Goal: Task Accomplishment & Management: Manage account settings

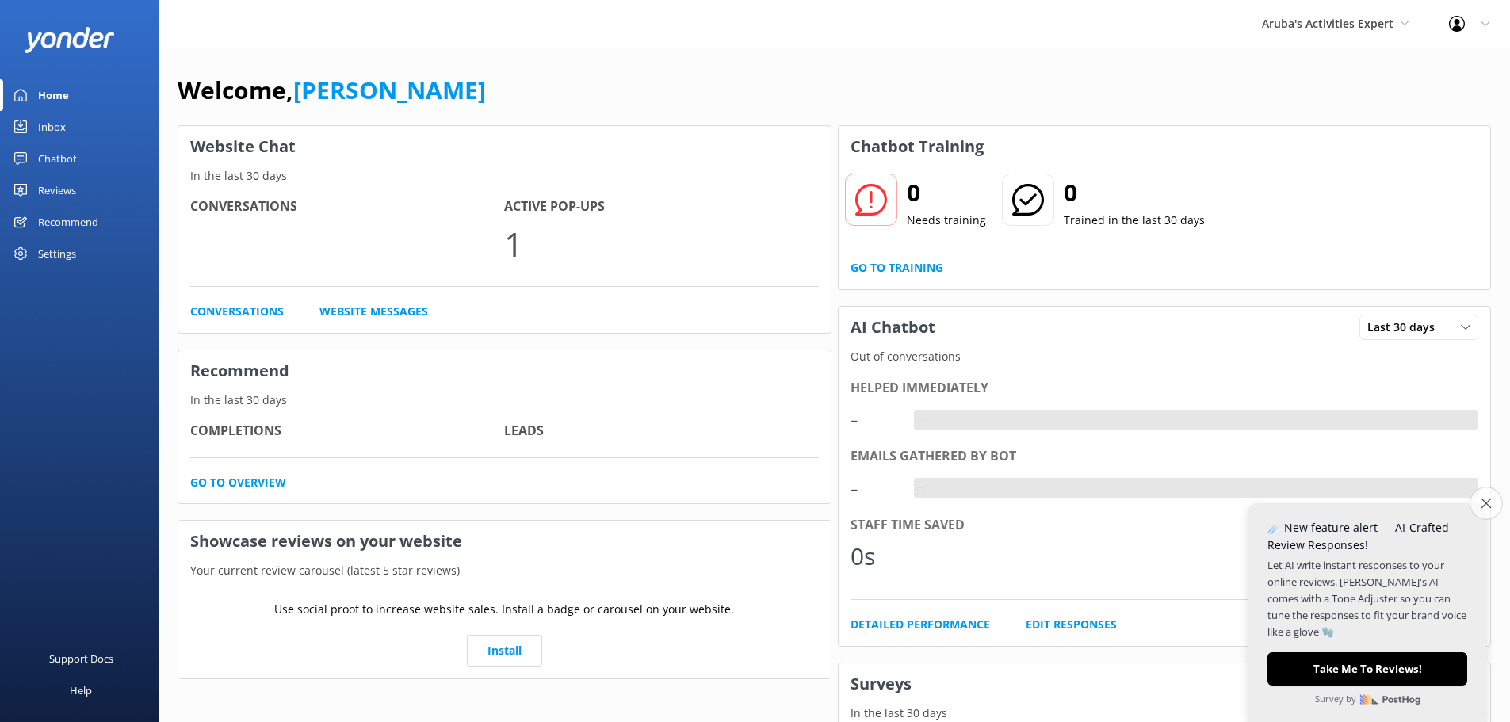
click at [1488, 502] on icon "Close survey" at bounding box center [1486, 503] width 10 height 10
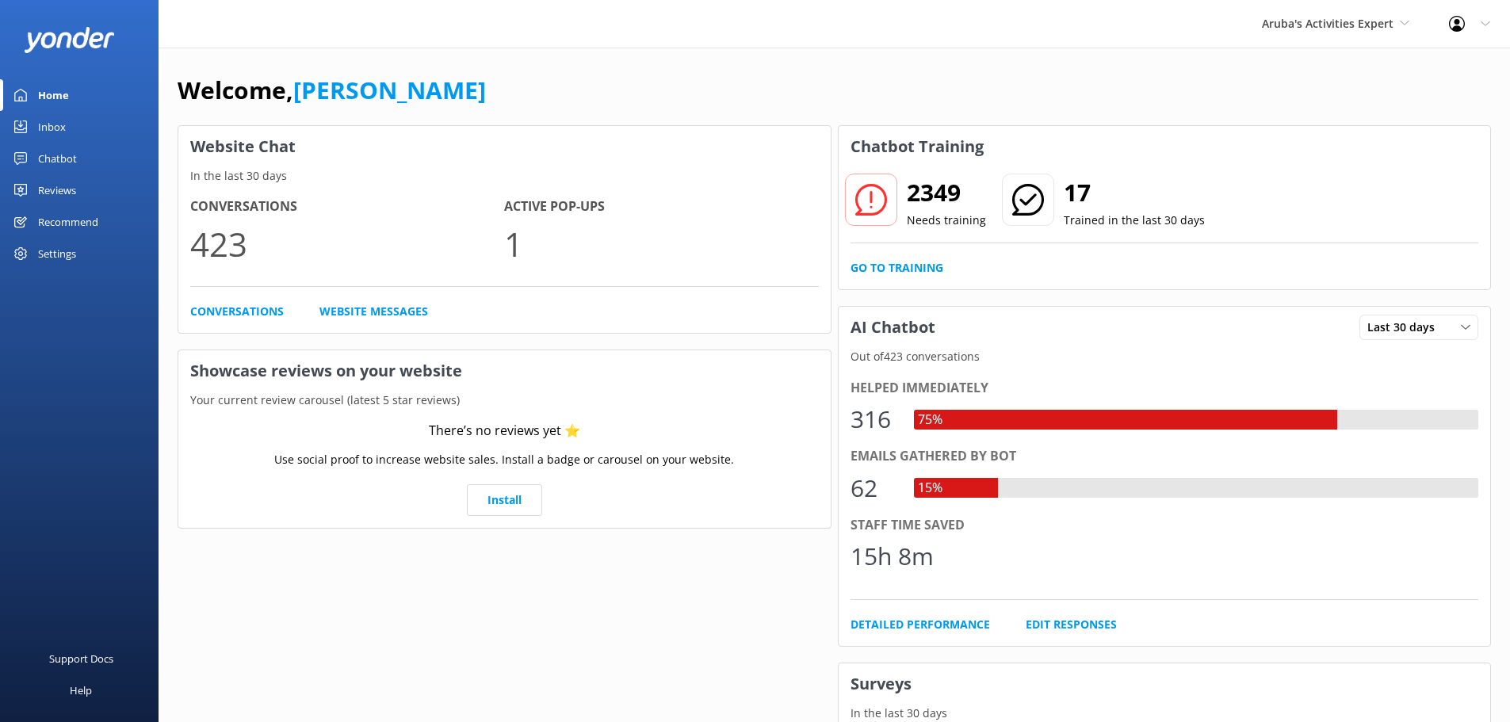
click at [929, 184] on h2 "2349" at bounding box center [946, 193] width 79 height 38
click at [871, 201] on use at bounding box center [870, 200] width 32 height 32
click at [894, 264] on link "Go to Training" at bounding box center [896, 267] width 93 height 17
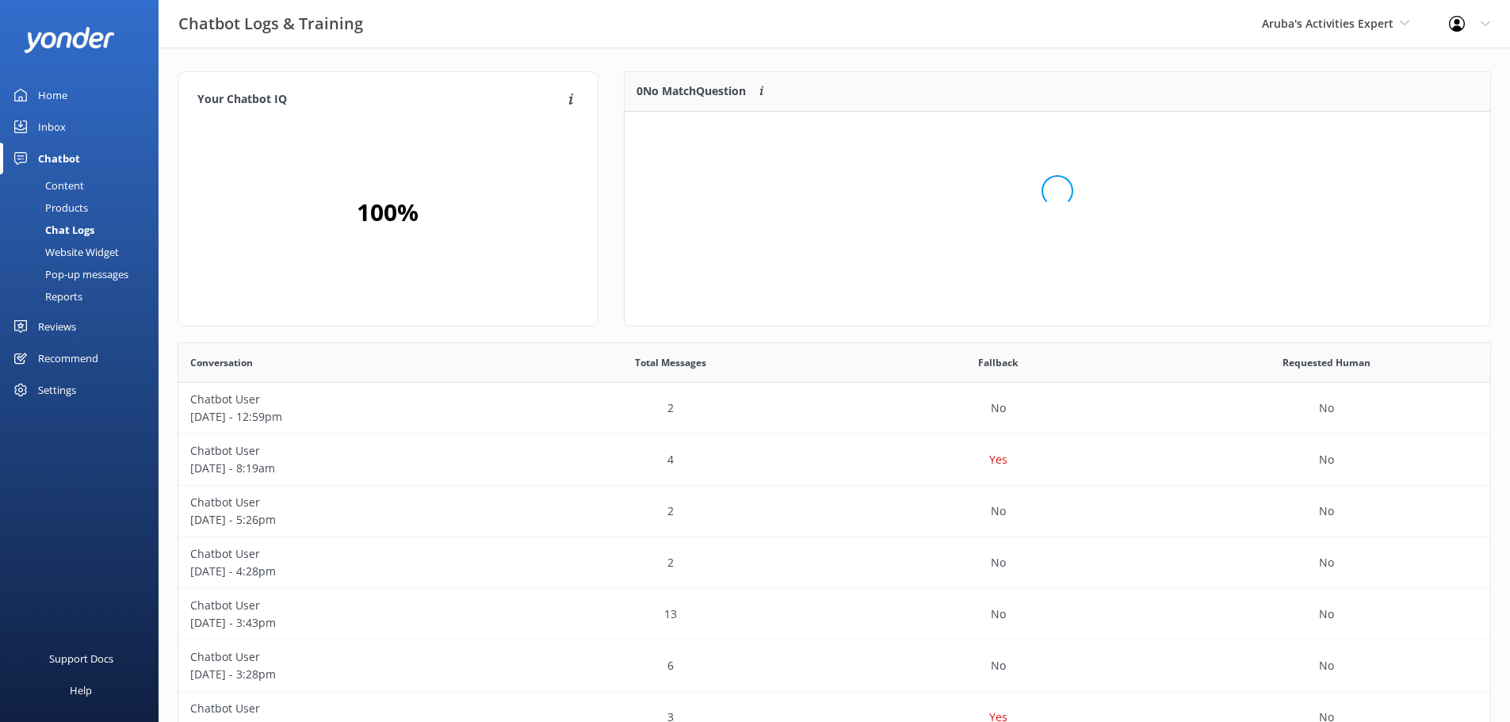
scroll to position [187, 854]
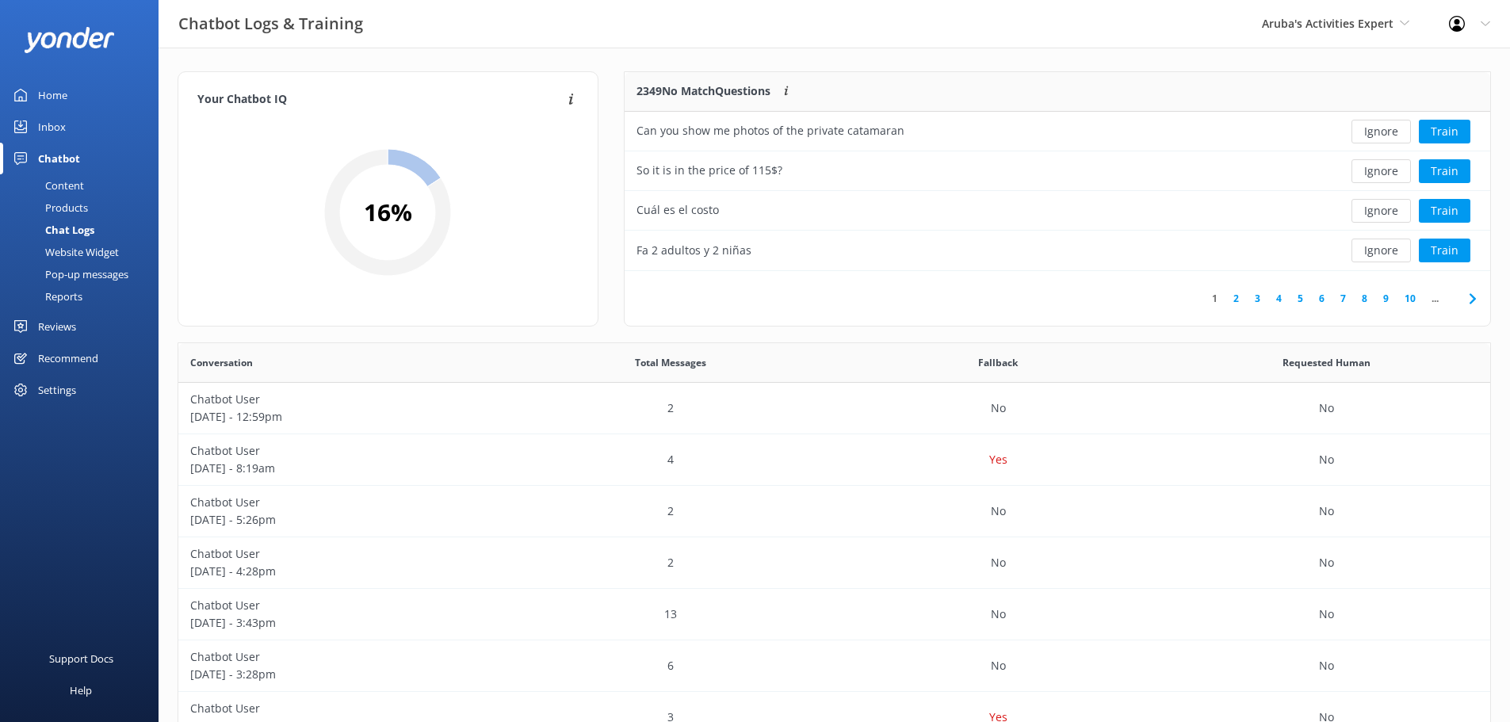
click at [53, 96] on div "Home" at bounding box center [52, 95] width 29 height 32
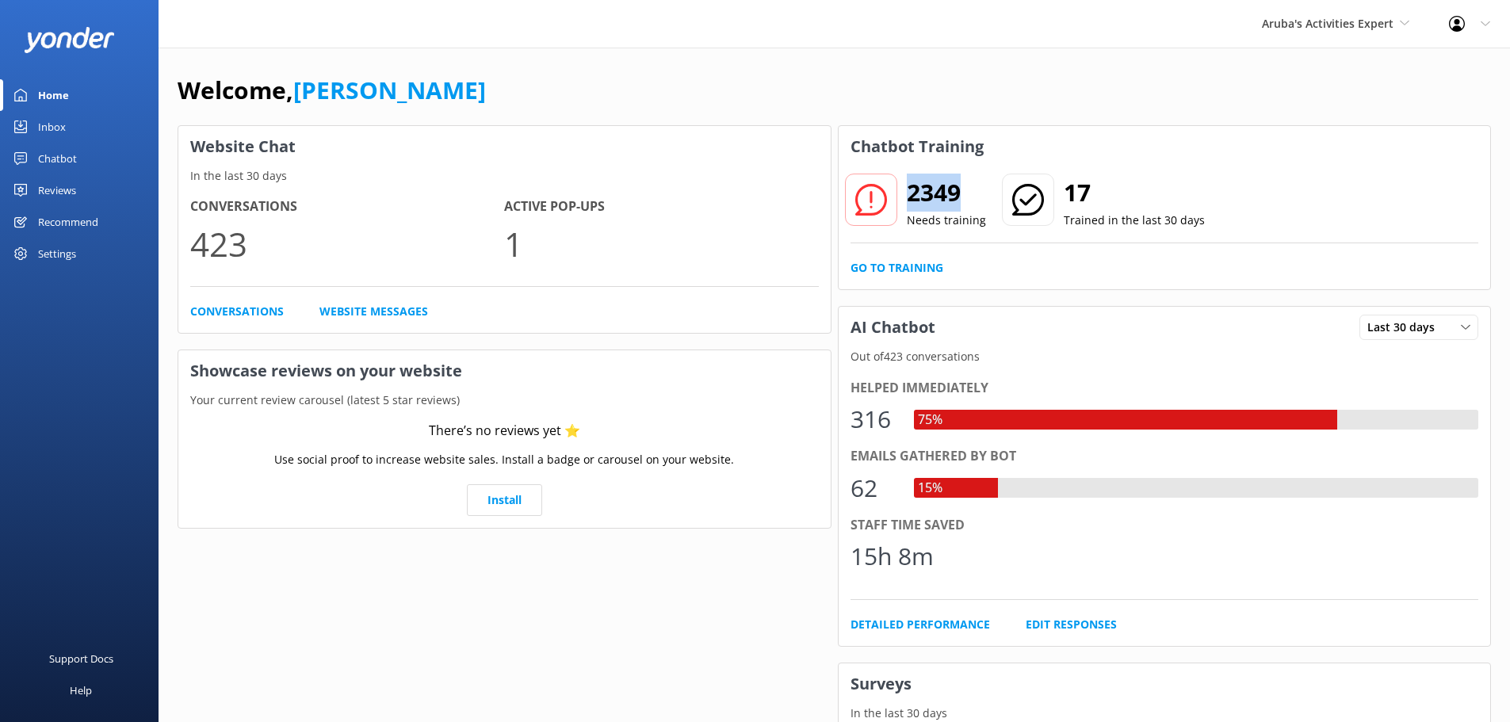
drag, startPoint x: 911, startPoint y: 191, endPoint x: 955, endPoint y: 203, distance: 45.2
click at [955, 203] on h2 "2349" at bounding box center [946, 193] width 79 height 38
click at [1103, 231] on div "2349 Needs training 17 Trained in the last 30 days" at bounding box center [1164, 211] width 629 height 64
click at [911, 269] on link "Go to Training" at bounding box center [896, 267] width 93 height 17
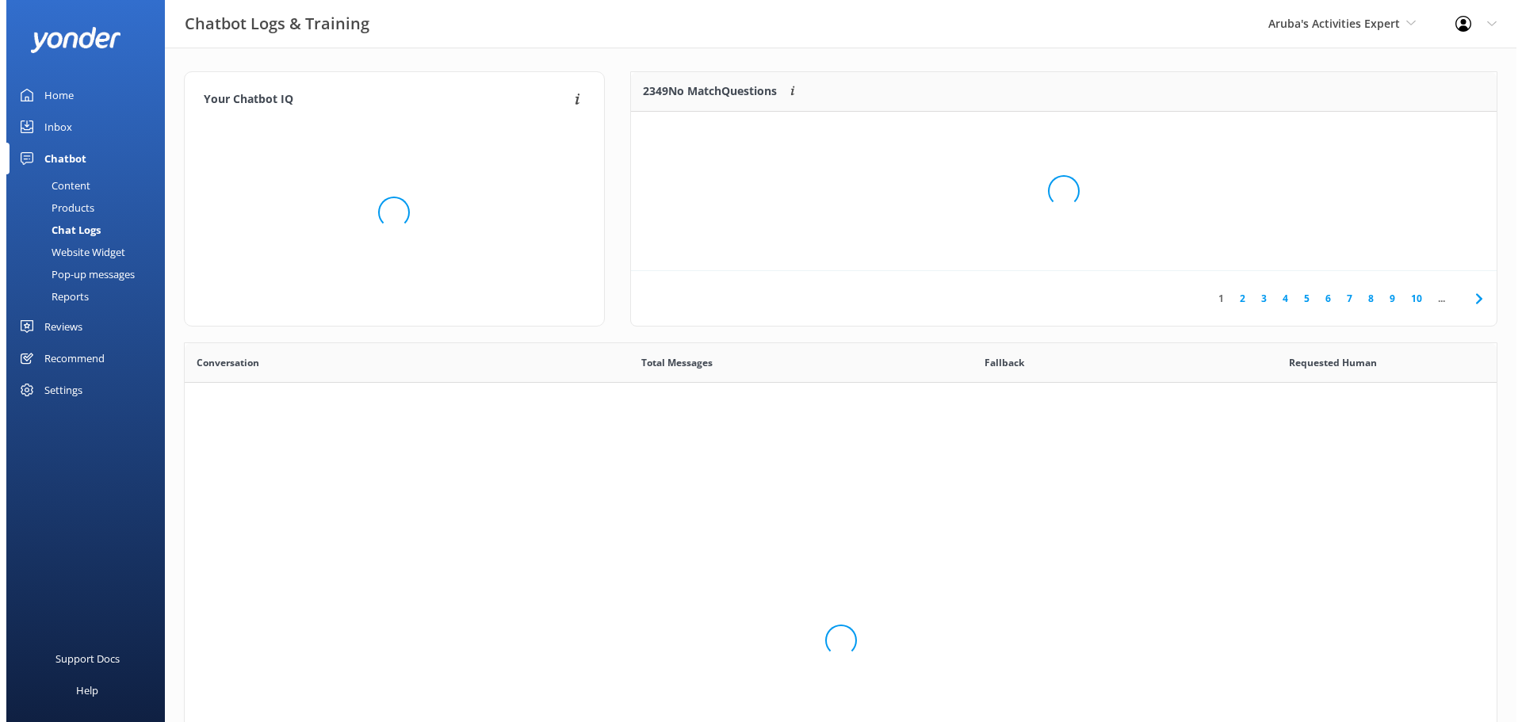
scroll to position [544, 1300]
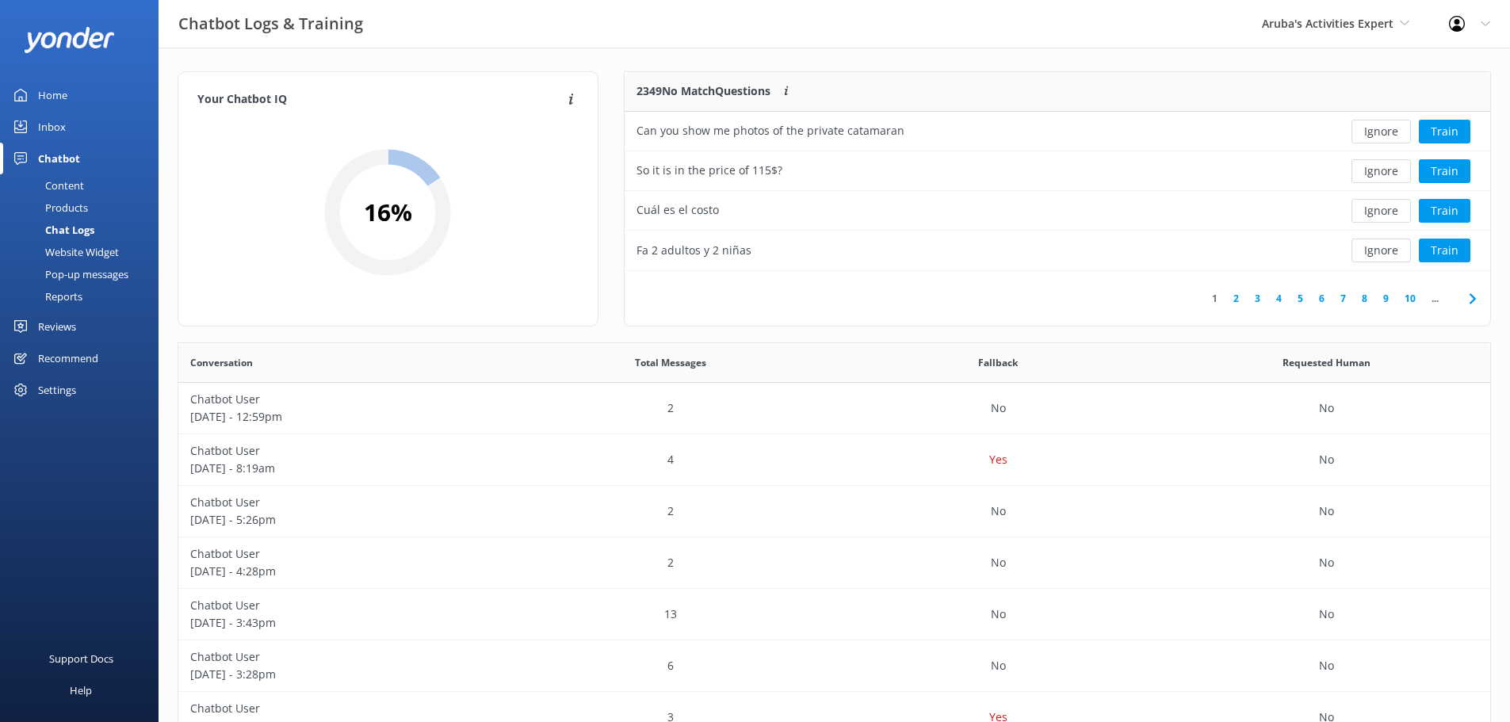
click at [1277, 297] on link "4" at bounding box center [1278, 298] width 21 height 15
click at [262, 407] on p "Chatbot User" at bounding box center [342, 399] width 304 height 17
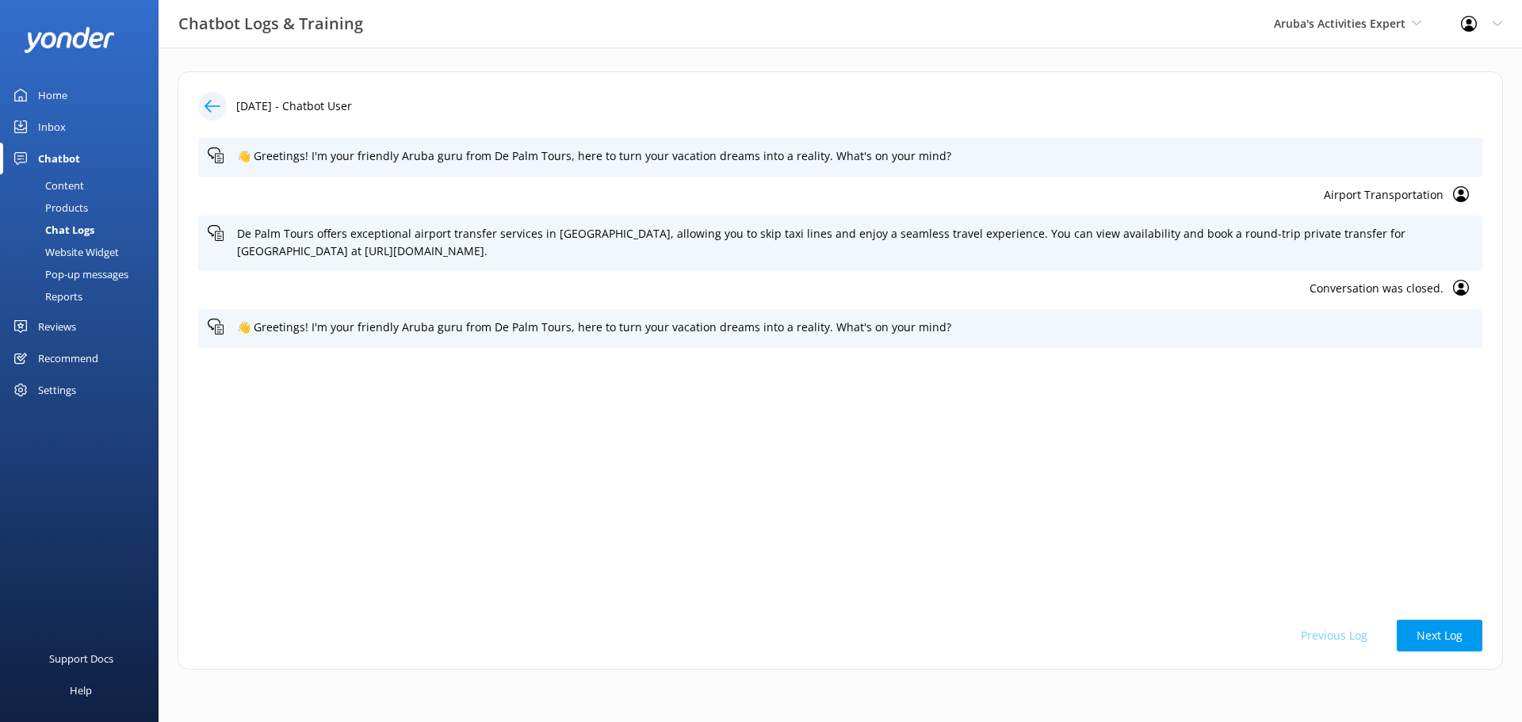
click at [213, 115] on div at bounding box center [212, 106] width 29 height 29
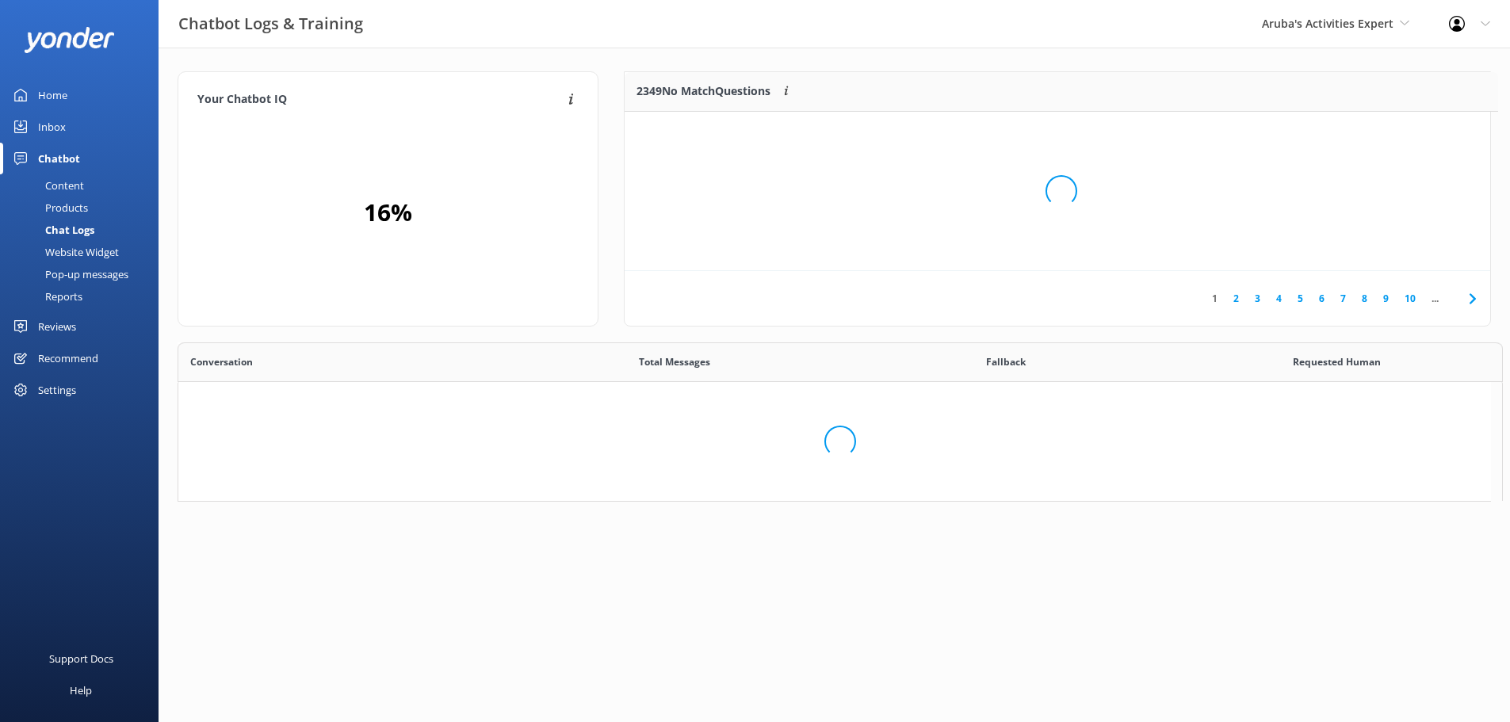
scroll to position [187, 854]
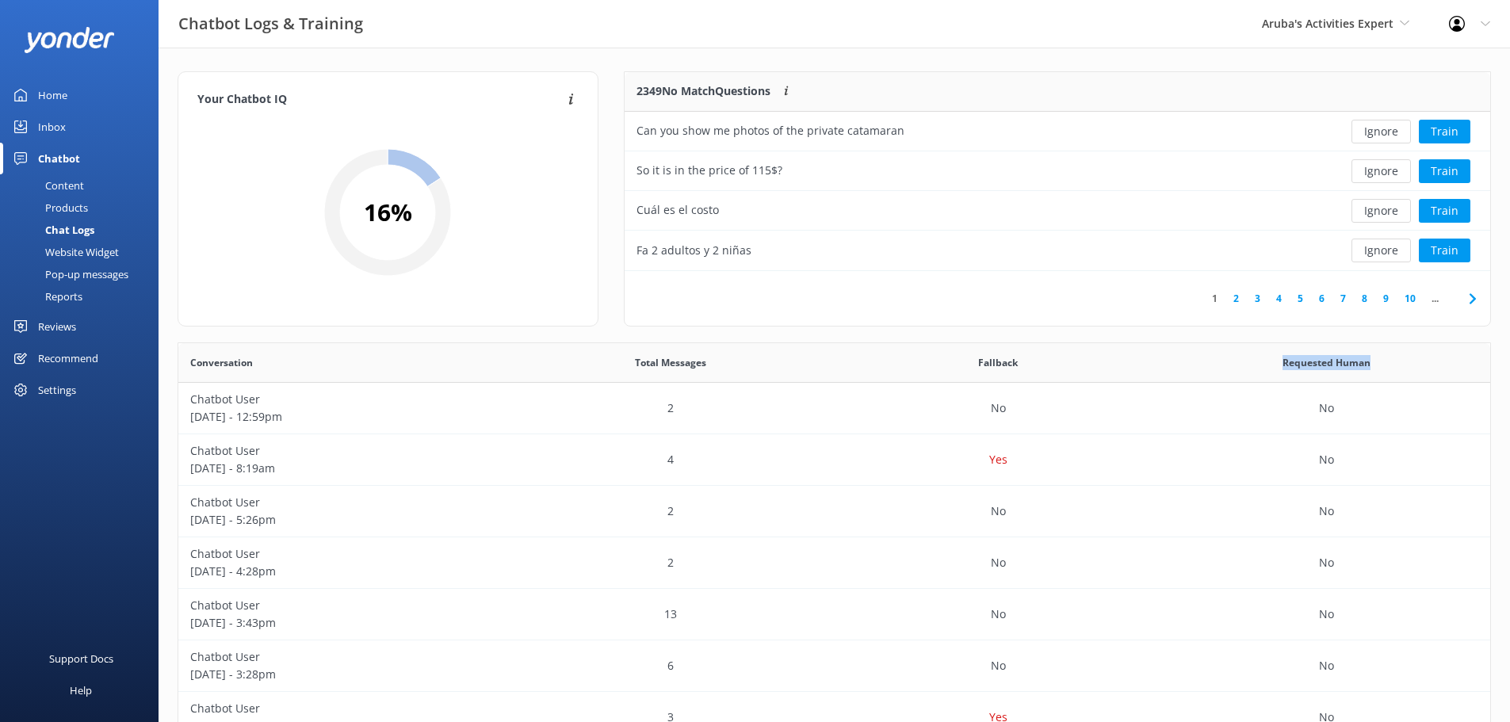
drag, startPoint x: 1282, startPoint y: 361, endPoint x: 1372, endPoint y: 366, distance: 90.5
click at [1372, 366] on div "Requested Human" at bounding box center [1326, 363] width 328 height 40
click at [1280, 335] on div "2349 No Match Questions Customers sometimes ask questions that don't fully matc…" at bounding box center [1057, 206] width 892 height 271
click at [60, 98] on div "Home" at bounding box center [52, 95] width 29 height 32
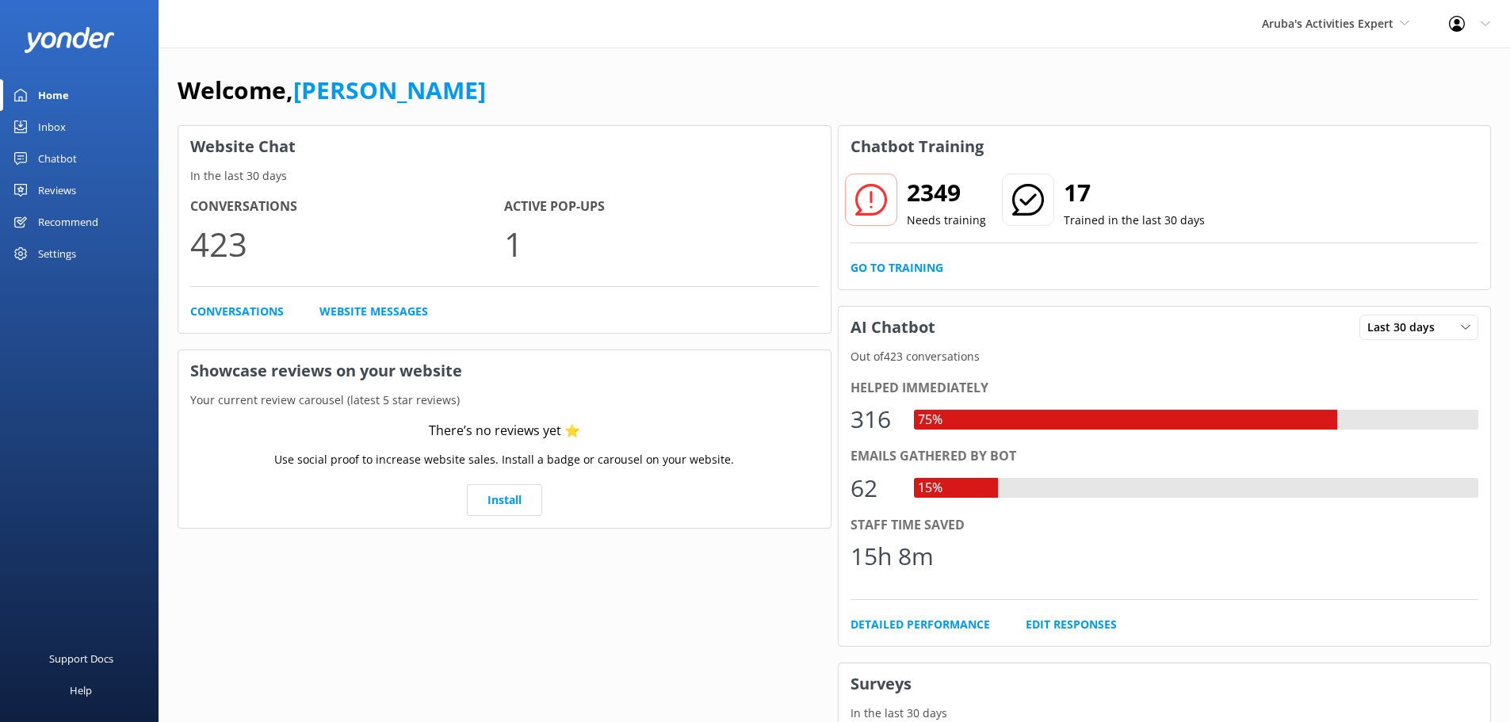
click at [49, 250] on div "Settings" at bounding box center [57, 254] width 38 height 32
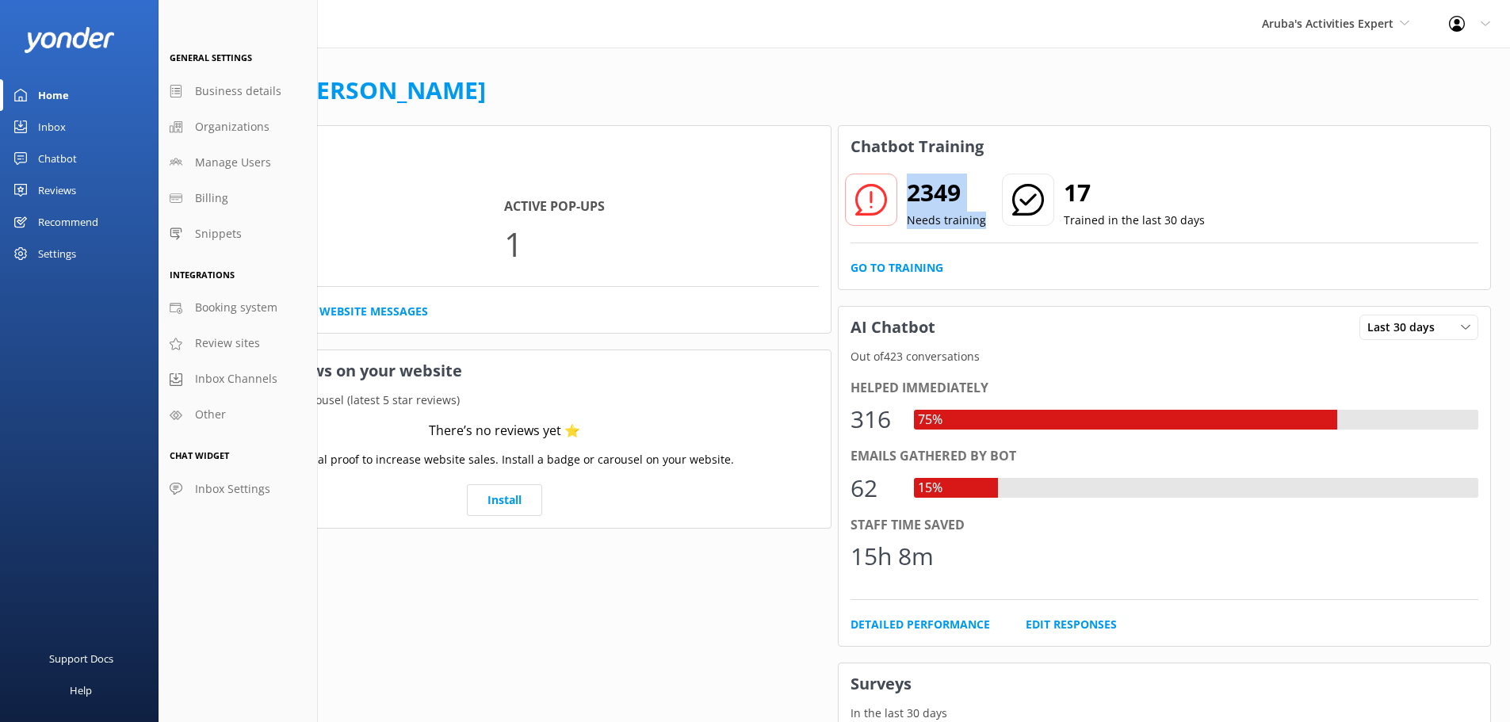
drag, startPoint x: 911, startPoint y: 196, endPoint x: 983, endPoint y: 222, distance: 76.7
click at [983, 222] on div "2349 Needs training 17 Trained in the last 30 days" at bounding box center [1024, 203] width 355 height 54
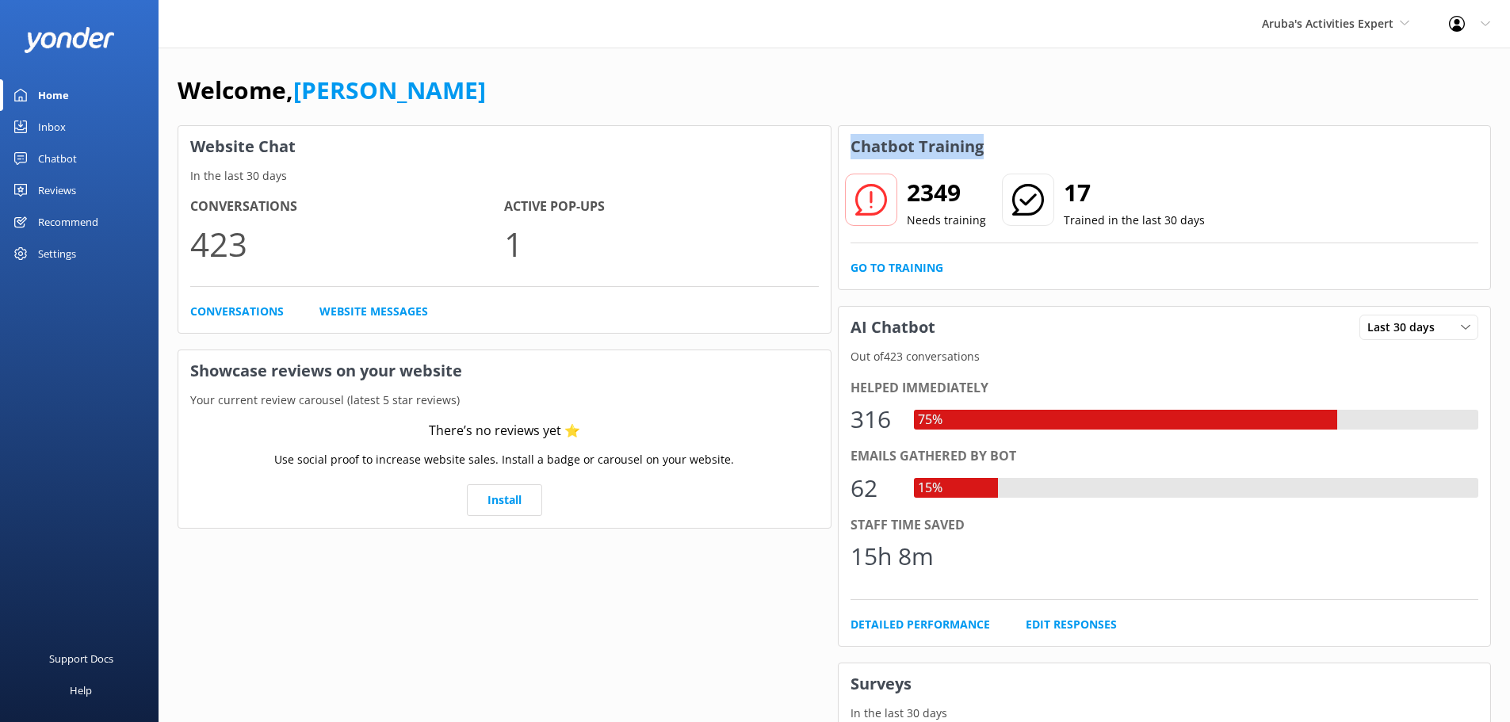
drag, startPoint x: 979, startPoint y: 147, endPoint x: 850, endPoint y: 152, distance: 129.3
click at [850, 152] on h3 "Chatbot Training" at bounding box center [917, 146] width 157 height 41
click at [896, 86] on div "Welcome, Brian Stedeford" at bounding box center [834, 98] width 1313 height 54
click at [877, 266] on link "Go to Training" at bounding box center [896, 267] width 93 height 17
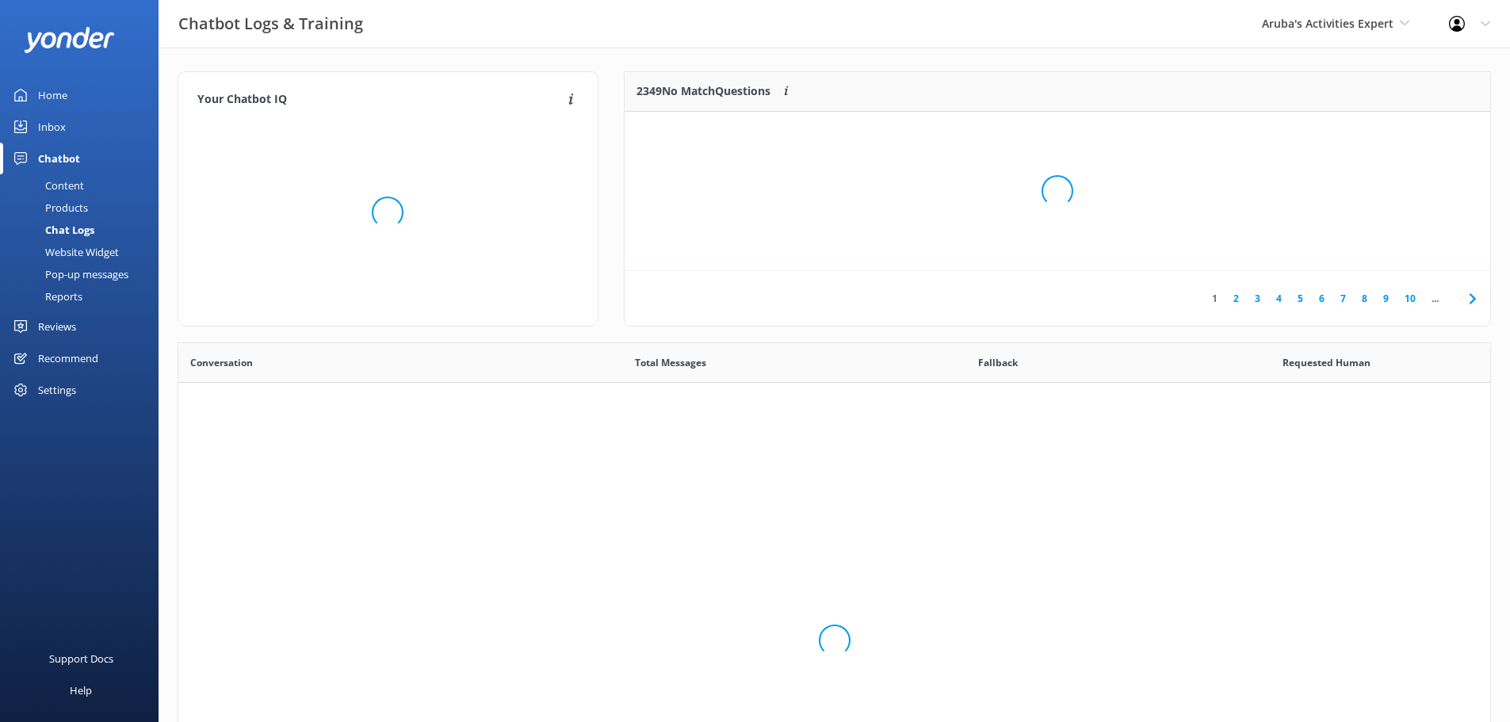
scroll to position [544, 1300]
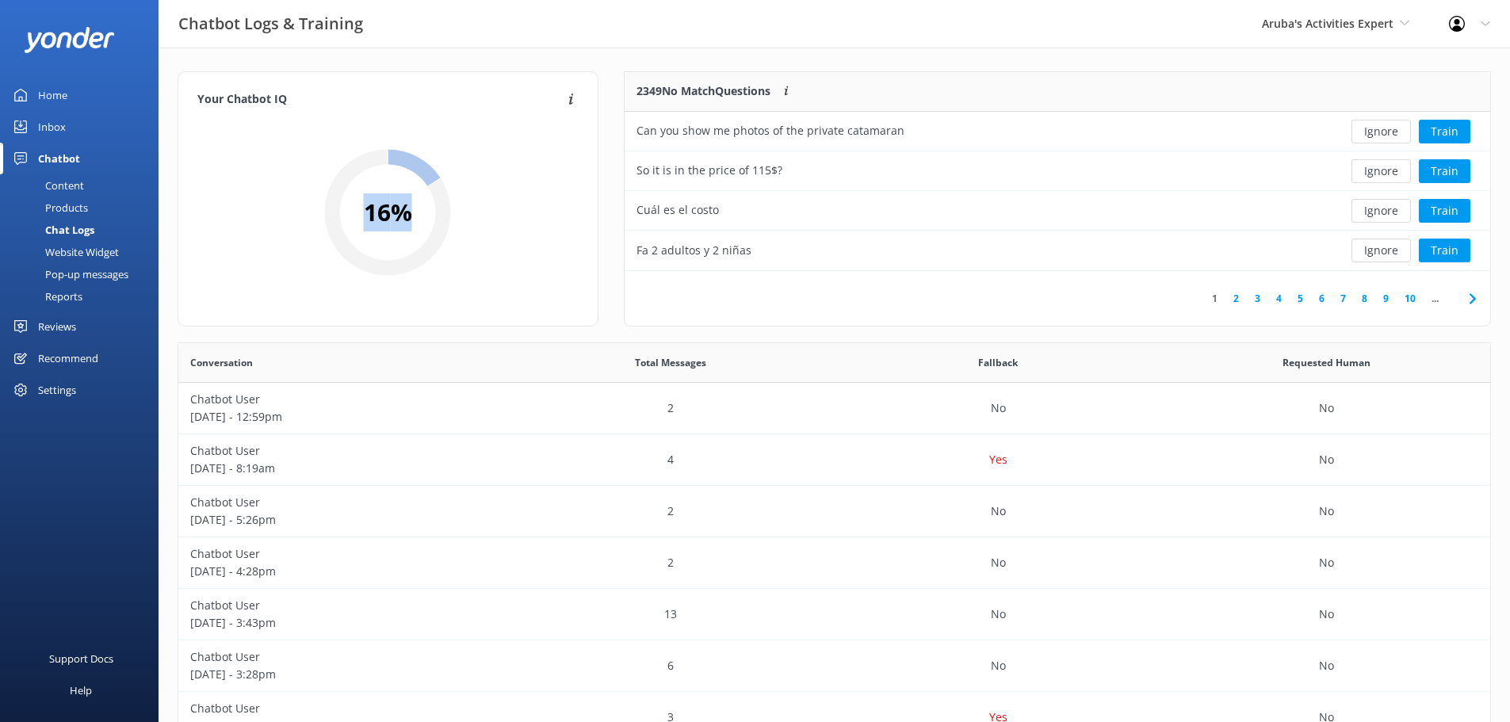
drag, startPoint x: 363, startPoint y: 212, endPoint x: 404, endPoint y: 208, distance: 41.3
click at [404, 208] on h2 "16 %" at bounding box center [388, 212] width 48 height 38
click at [813, 335] on div "2349 No Match Questions Customers sometimes ask questions that don't fully matc…" at bounding box center [1057, 206] width 892 height 271
click at [1366, 21] on span "Aruba's Activities Expert" at bounding box center [1328, 23] width 132 height 15
click at [1422, 48] on div "Chatbot Logs & Training Aruba's Activities Expert Aruba's Activities Expert De …" at bounding box center [755, 24] width 1510 height 48
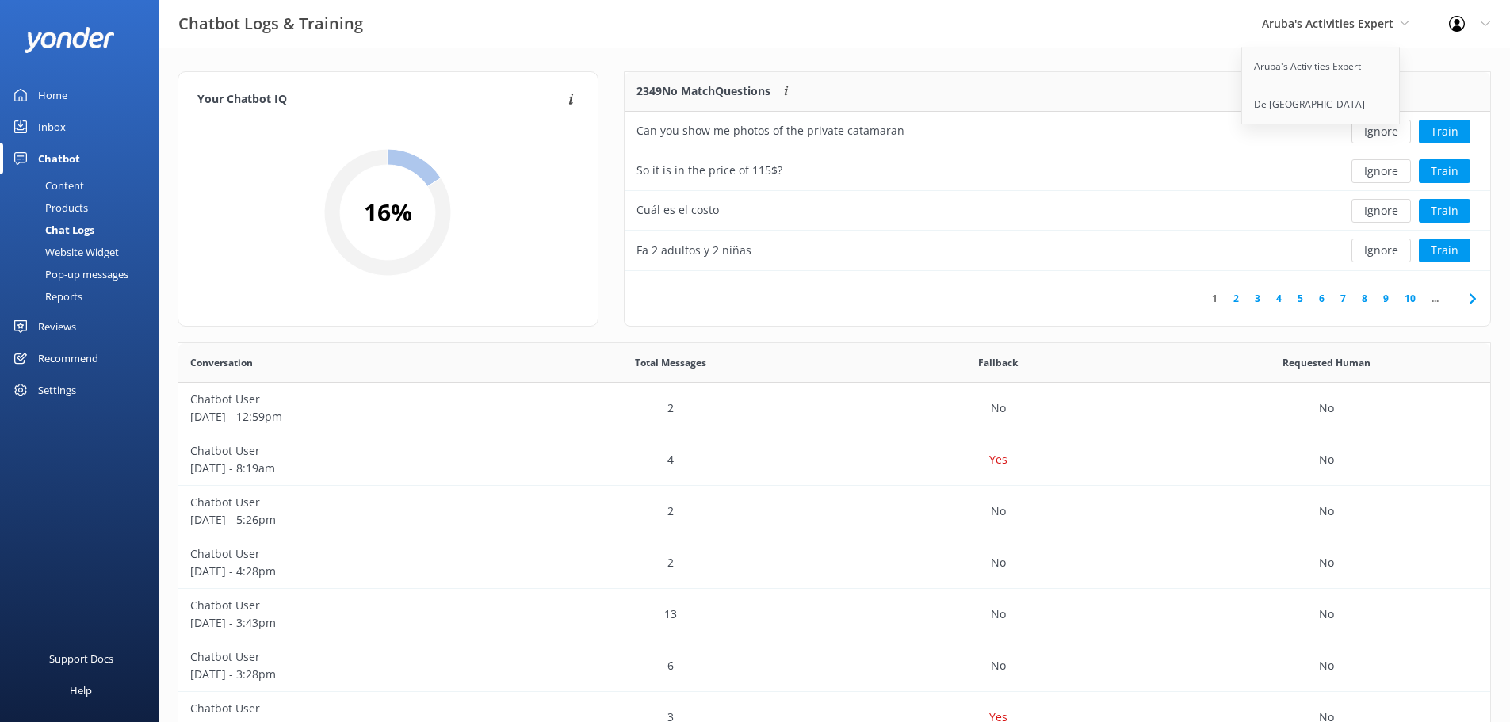
click at [61, 323] on div "Reviews" at bounding box center [57, 327] width 38 height 32
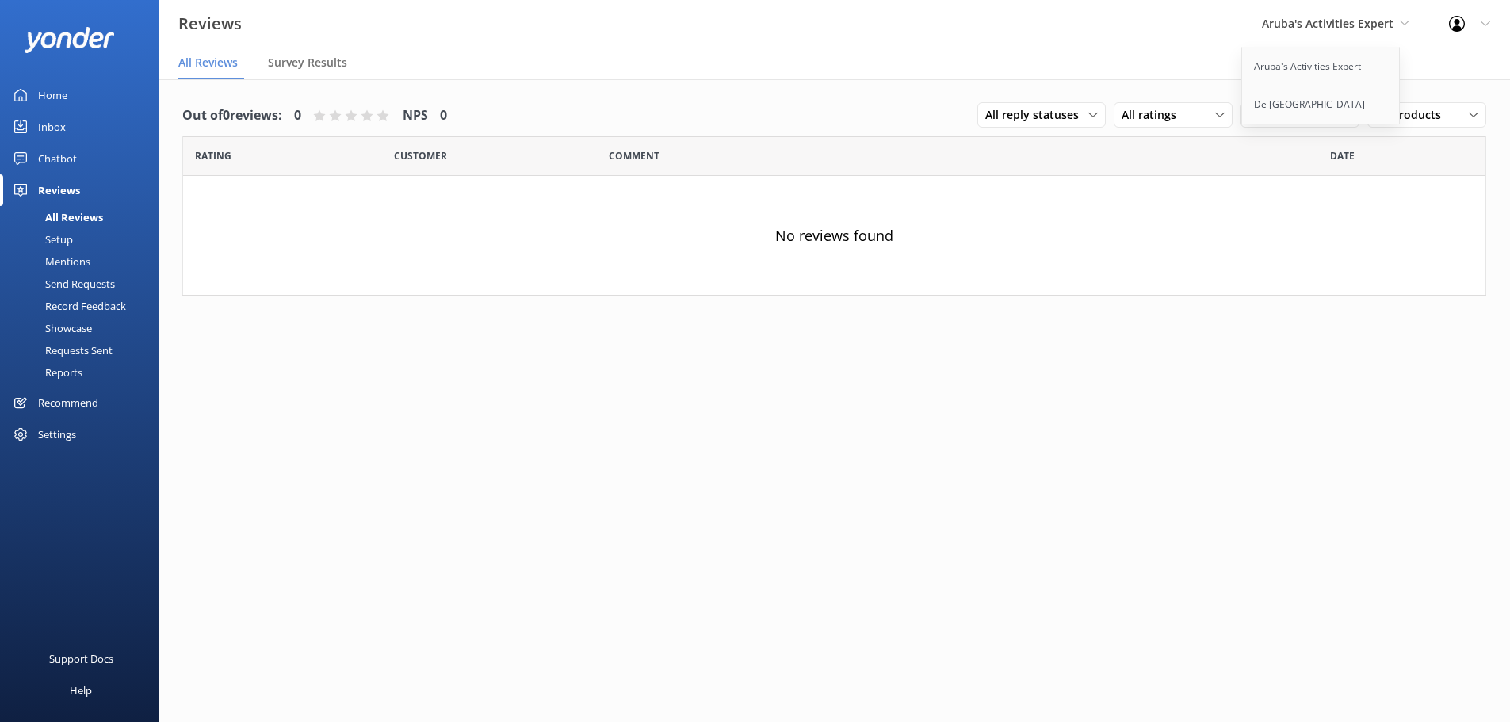
click at [1041, 52] on nav "All Reviews Survey Results" at bounding box center [834, 64] width 1351 height 32
click at [1447, 63] on nav "All Reviews Survey Results" at bounding box center [834, 64] width 1351 height 32
click at [1406, 23] on use at bounding box center [1404, 23] width 9 height 5
click at [1393, 23] on span "Aruba's Activities Expert" at bounding box center [1335, 23] width 147 height 17
click at [1171, 35] on div "Reviews Aruba's Activities Expert Aruba's Activities Expert De Palm Island Prof…" at bounding box center [755, 24] width 1510 height 48
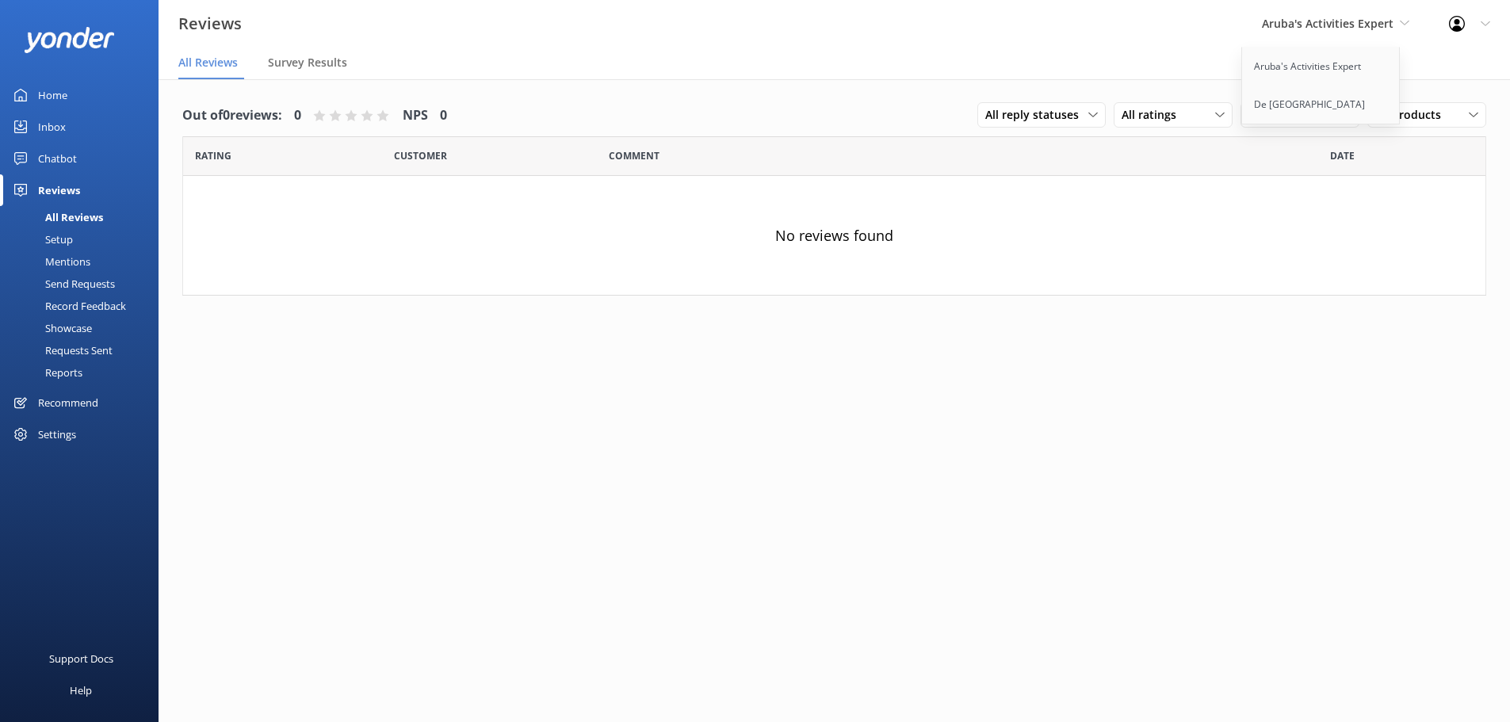
click at [1488, 27] on icon at bounding box center [1486, 24] width 10 height 10
click at [1224, 37] on div "Reviews Aruba's Activities Expert Aruba's Activities Expert De Palm Island Prof…" at bounding box center [755, 24] width 1510 height 48
click at [1433, 66] on link "Profile Settings" at bounding box center [1431, 68] width 159 height 40
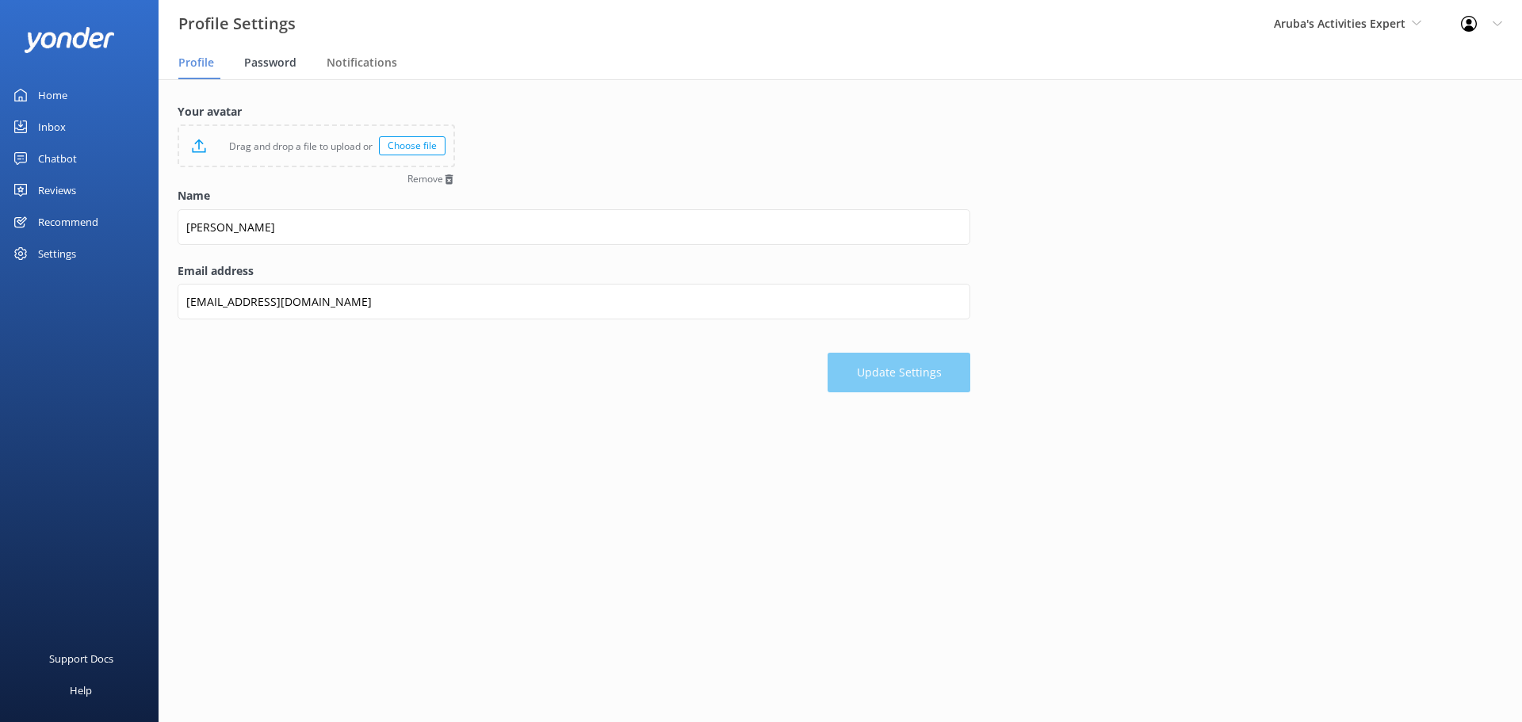
click at [250, 72] on div "Password" at bounding box center [273, 64] width 59 height 32
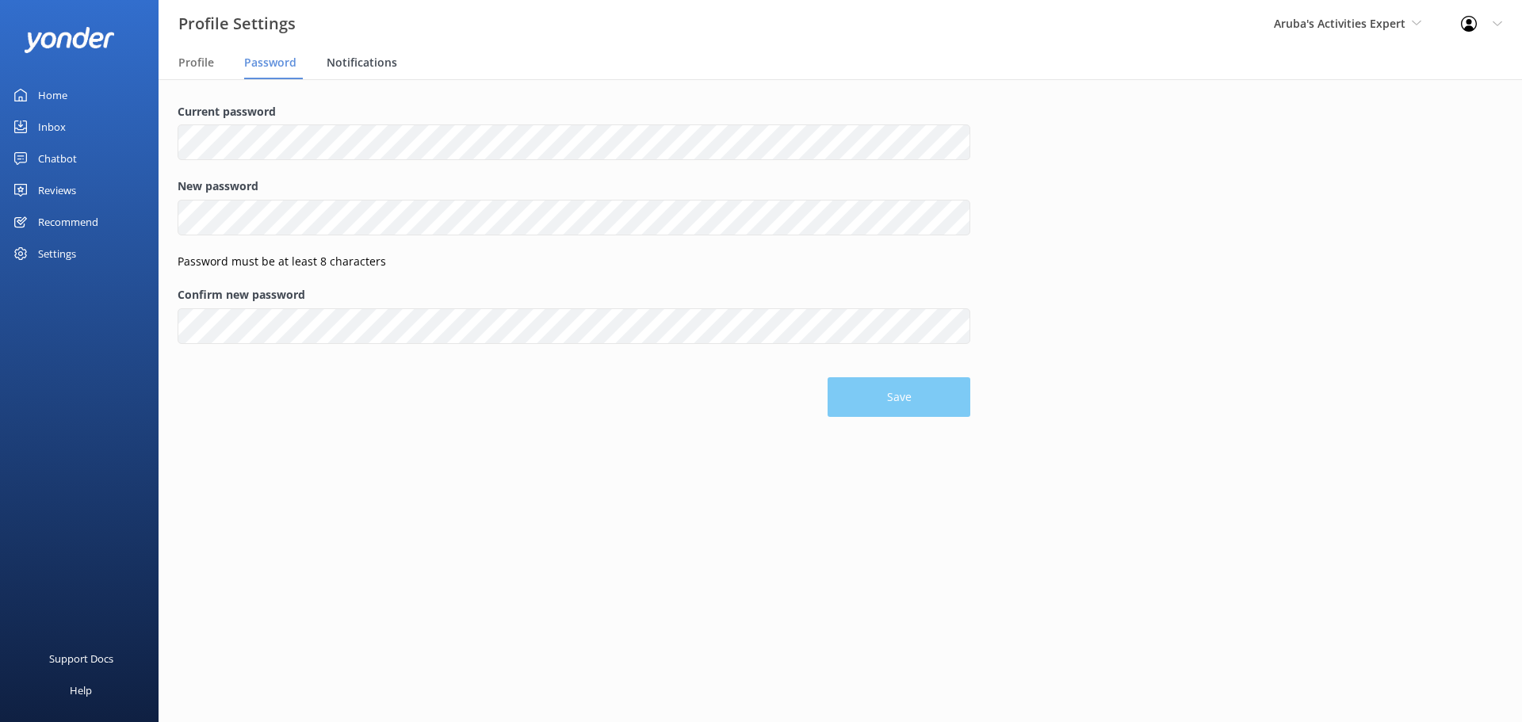
click at [368, 55] on span "Notifications" at bounding box center [362, 63] width 71 height 16
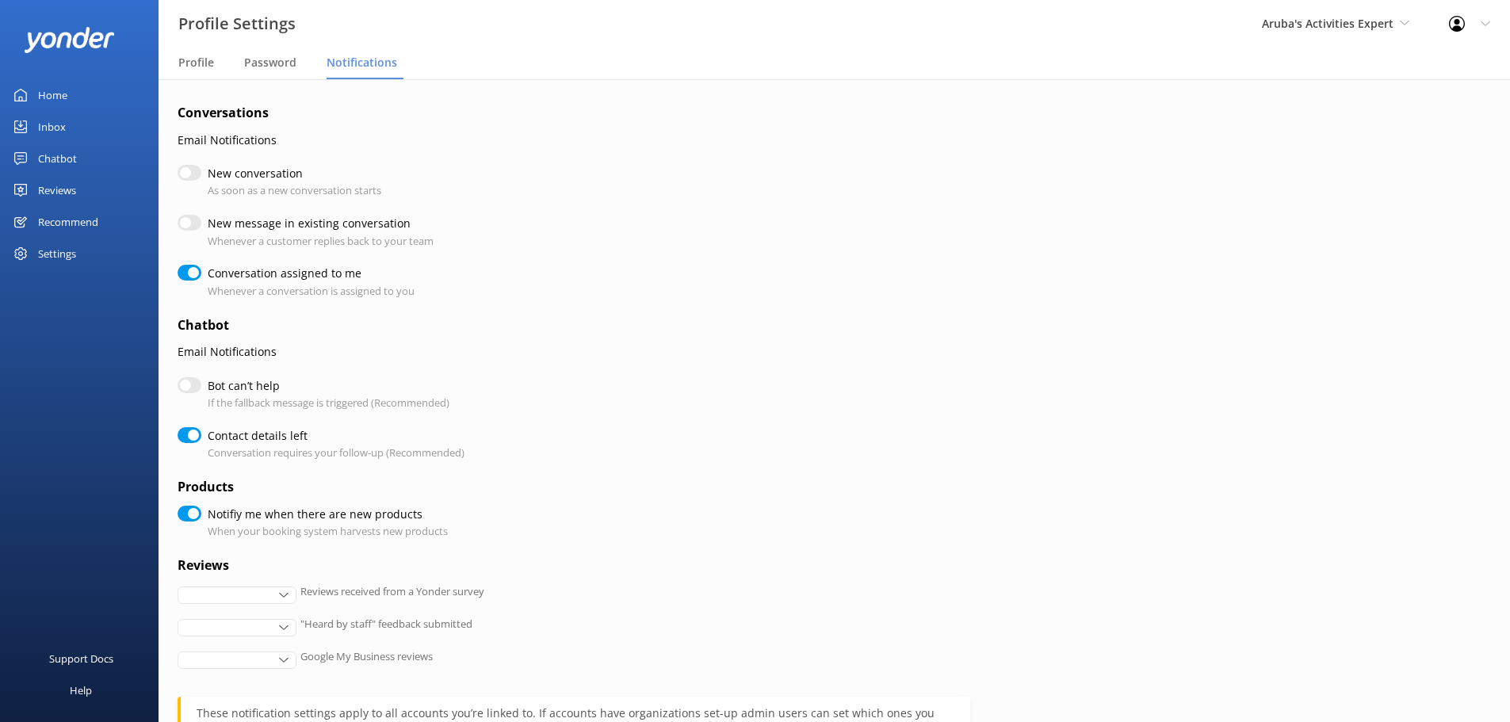
checkbox input "true"
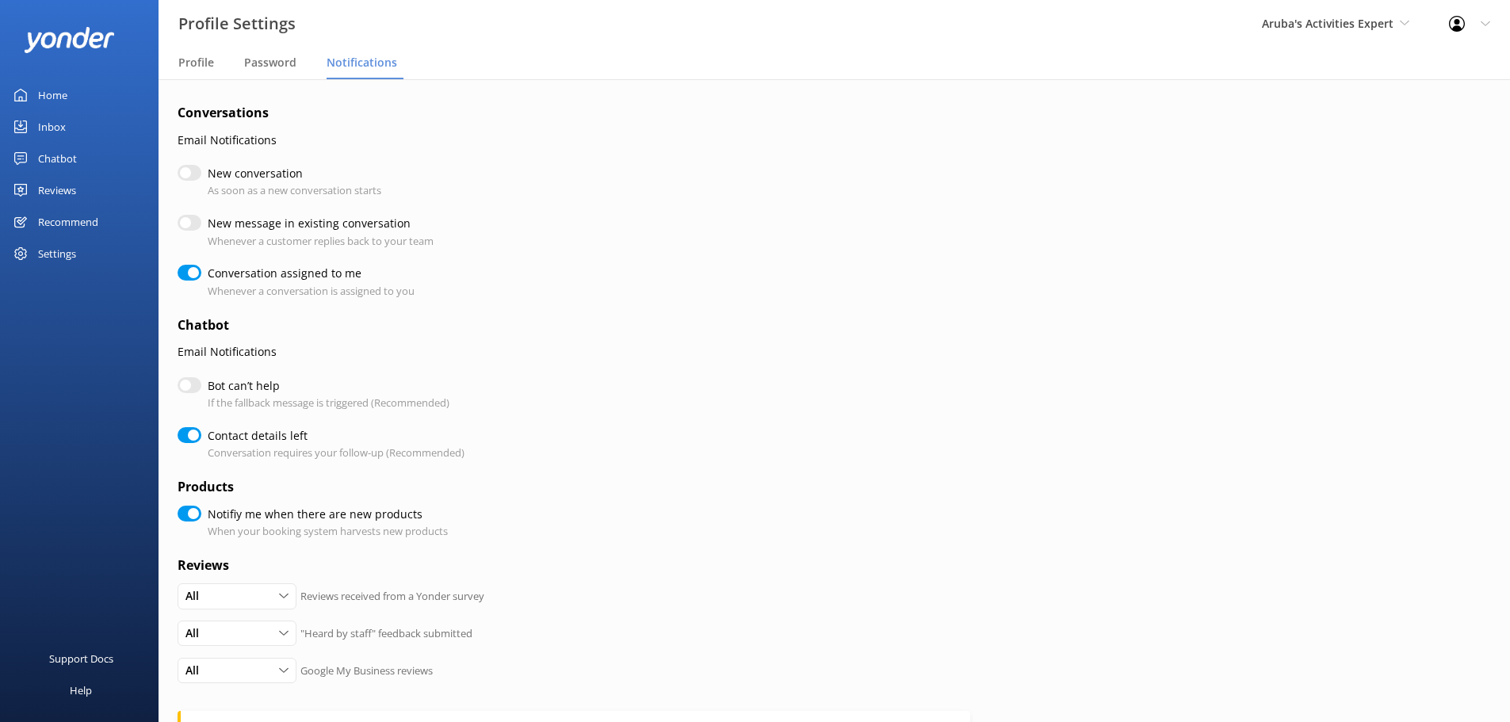
click at [58, 243] on div "Settings" at bounding box center [57, 254] width 38 height 32
checkbox input "true"
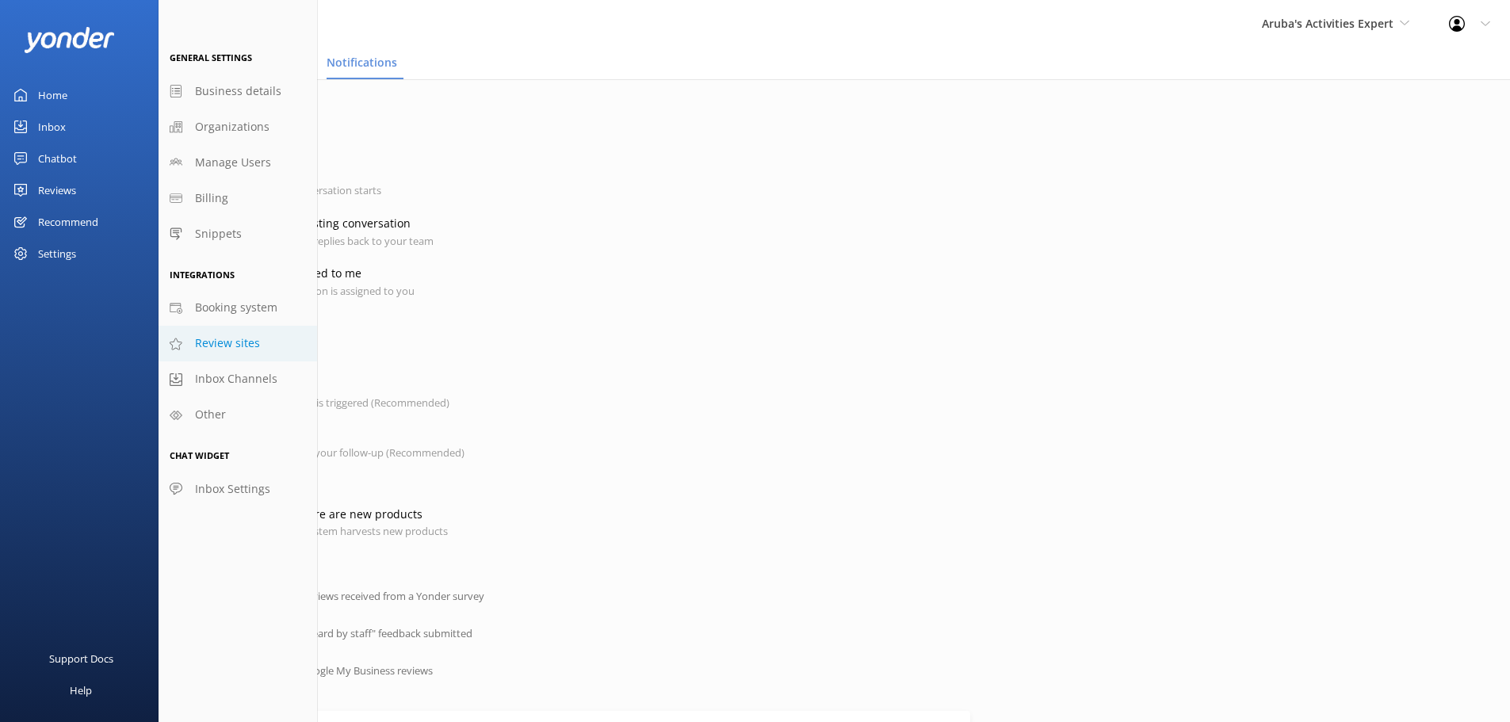
click at [256, 345] on span "Review sites" at bounding box center [227, 342] width 65 height 17
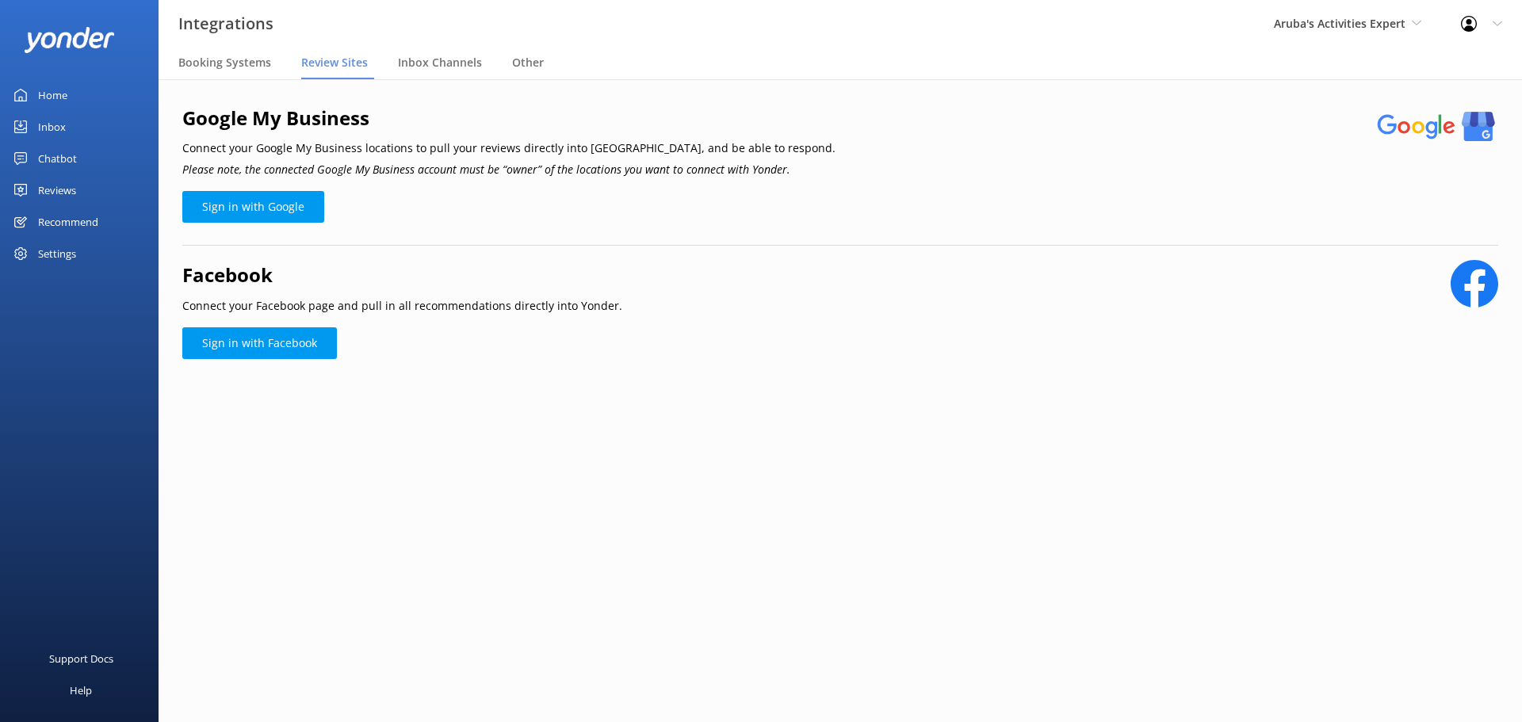
click at [713, 486] on main "Google My Business Connect your Google My Business locations to pull your revie…" at bounding box center [840, 400] width 1363 height 643
click at [1397, 22] on span "Aruba's Activities Expert" at bounding box center [1340, 23] width 132 height 15
click at [1291, 186] on div "Google My Business Connect your Google My Business locations to pull your revie…" at bounding box center [840, 174] width 1316 height 143
click at [1477, 25] on div at bounding box center [1473, 24] width 25 height 16
click at [1428, 61] on link "Profile Settings" at bounding box center [1443, 68] width 159 height 40
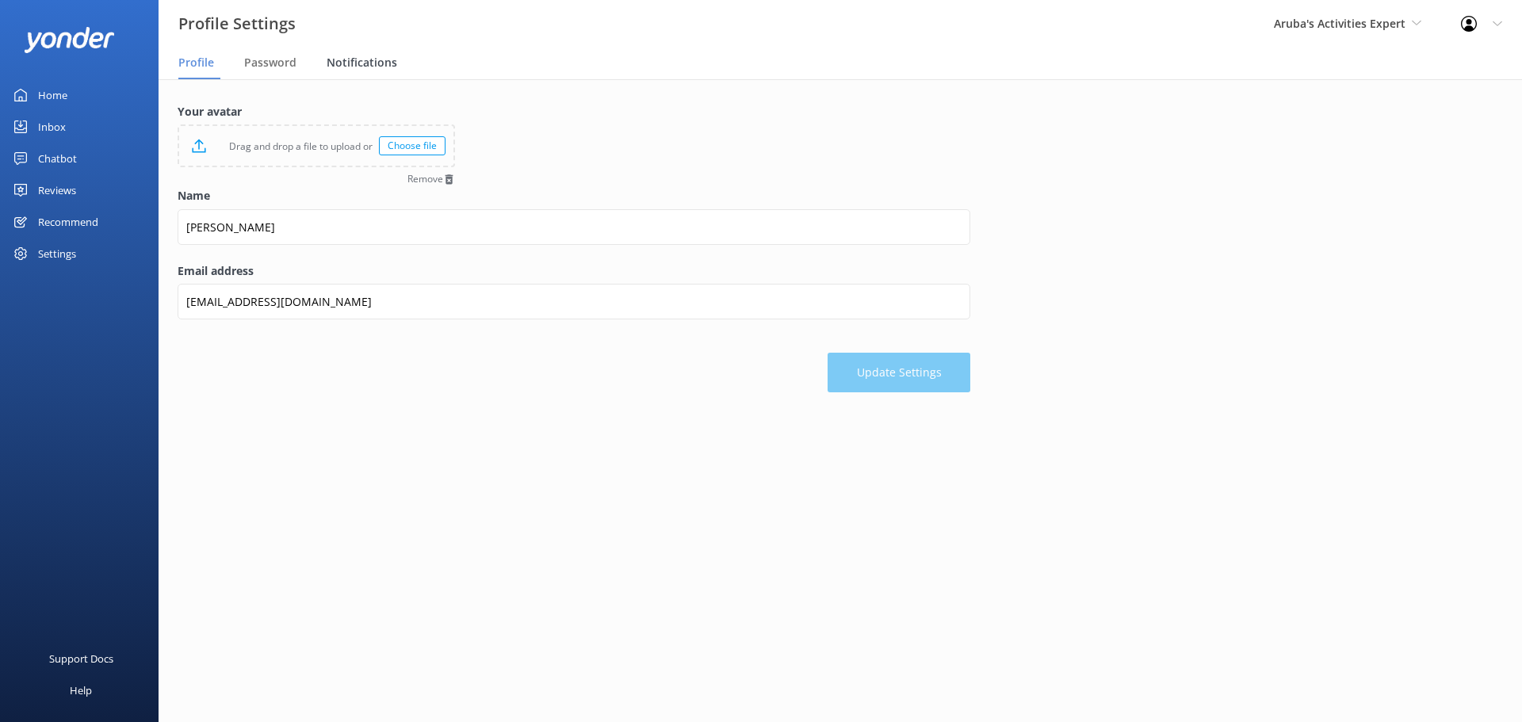
click at [353, 71] on div "Notifications" at bounding box center [365, 64] width 77 height 32
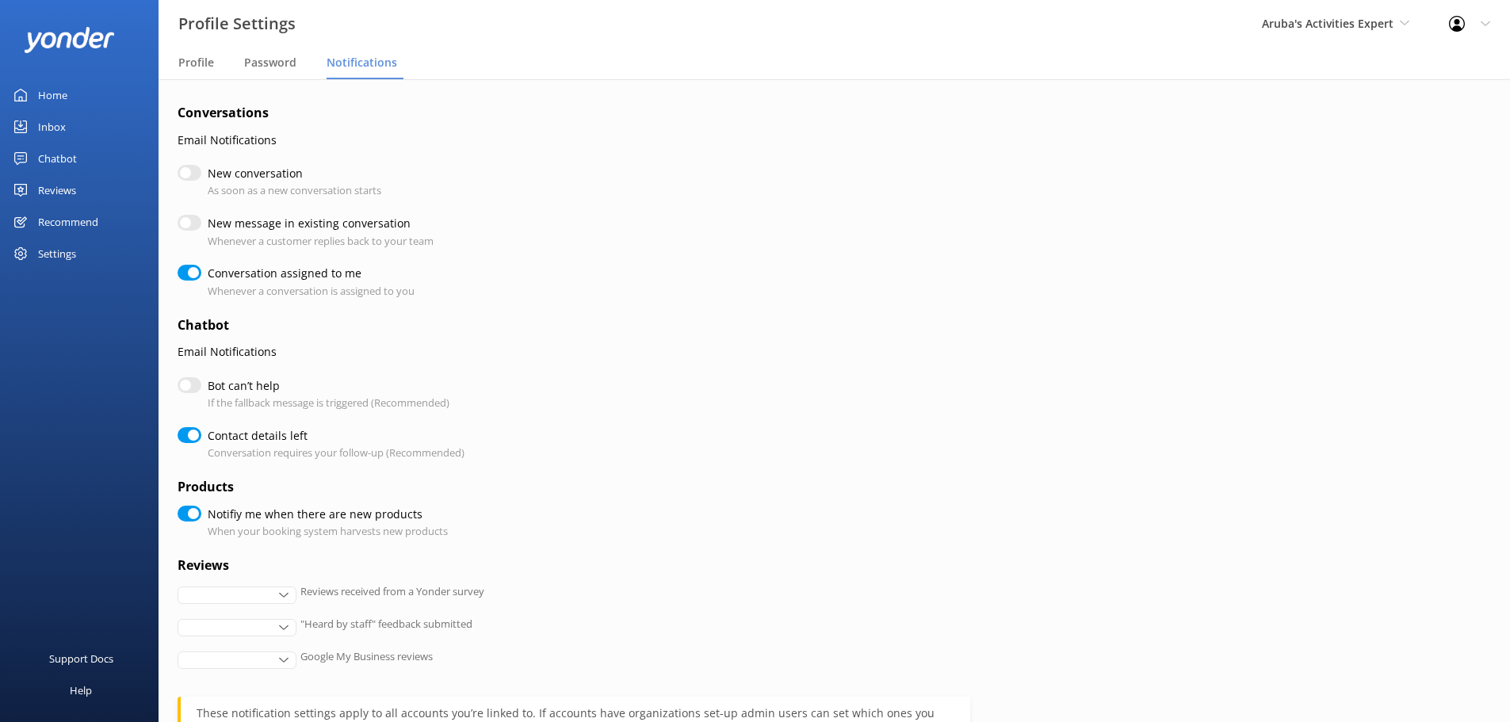
checkbox input "true"
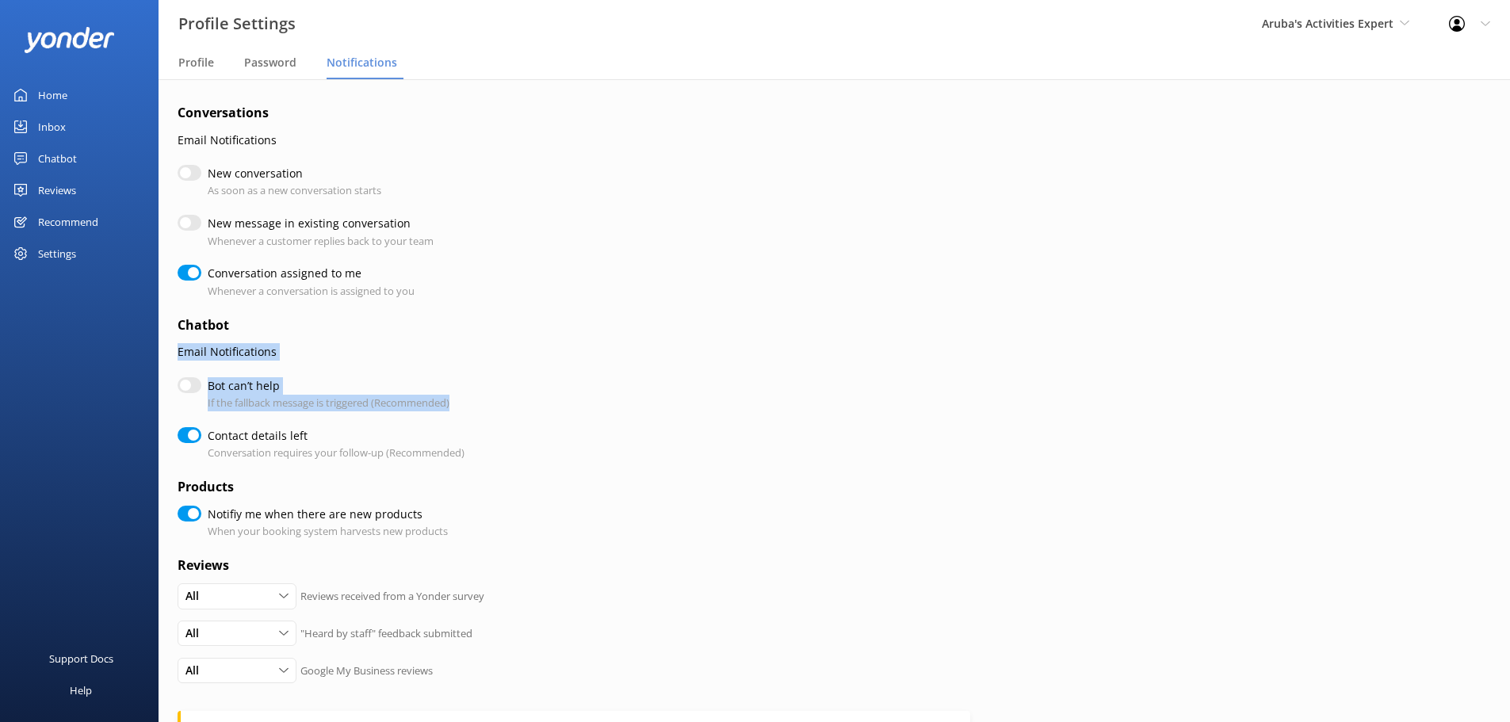
drag, startPoint x: 468, startPoint y: 399, endPoint x: 165, endPoint y: 353, distance: 306.2
click at [165, 353] on div "Conversations Email Notifications New conversation As soon as a new conversatio…" at bounding box center [834, 519] width 1351 height 881
click at [188, 355] on p "Email Notifications" at bounding box center [574, 351] width 793 height 17
drag, startPoint x: 174, startPoint y: 351, endPoint x: 479, endPoint y: 396, distance: 307.7
click at [479, 396] on div "Conversations Email Notifications New conversation As soon as a new conversatio…" at bounding box center [834, 519] width 1351 height 881
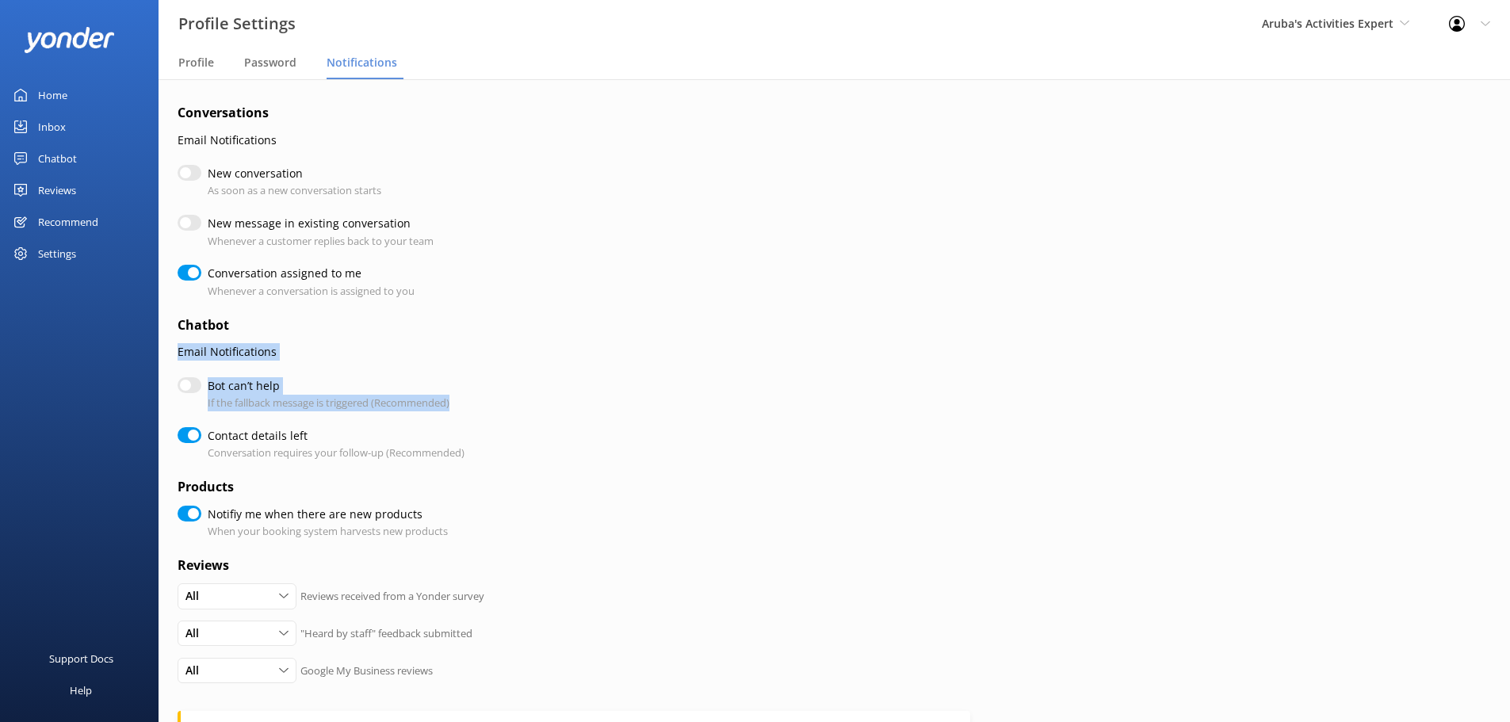
click at [770, 368] on form "Conversations Email Notifications New conversation As soon as a new conversatio…" at bounding box center [574, 515] width 793 height 825
click at [54, 158] on div "Chatbot" at bounding box center [57, 159] width 39 height 32
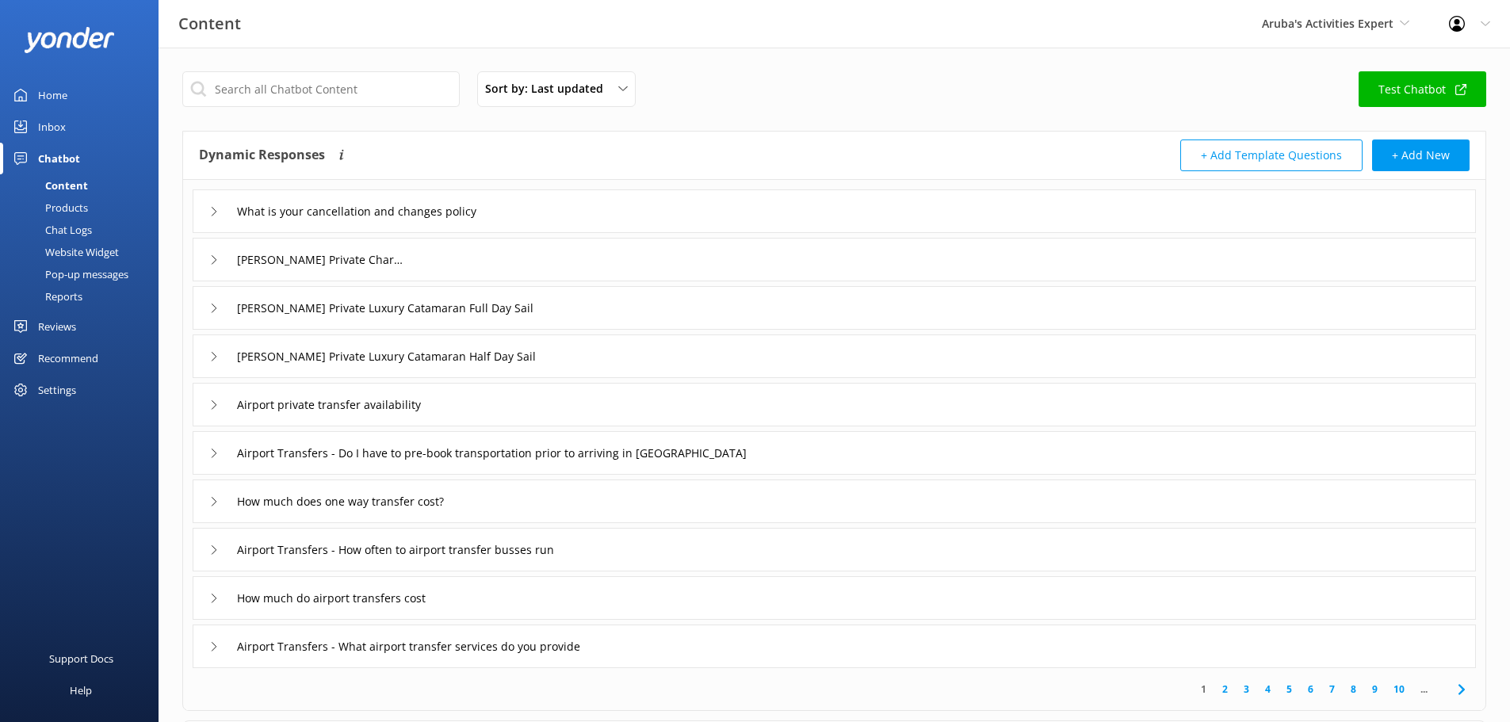
click at [67, 124] on link "Inbox" at bounding box center [79, 127] width 159 height 32
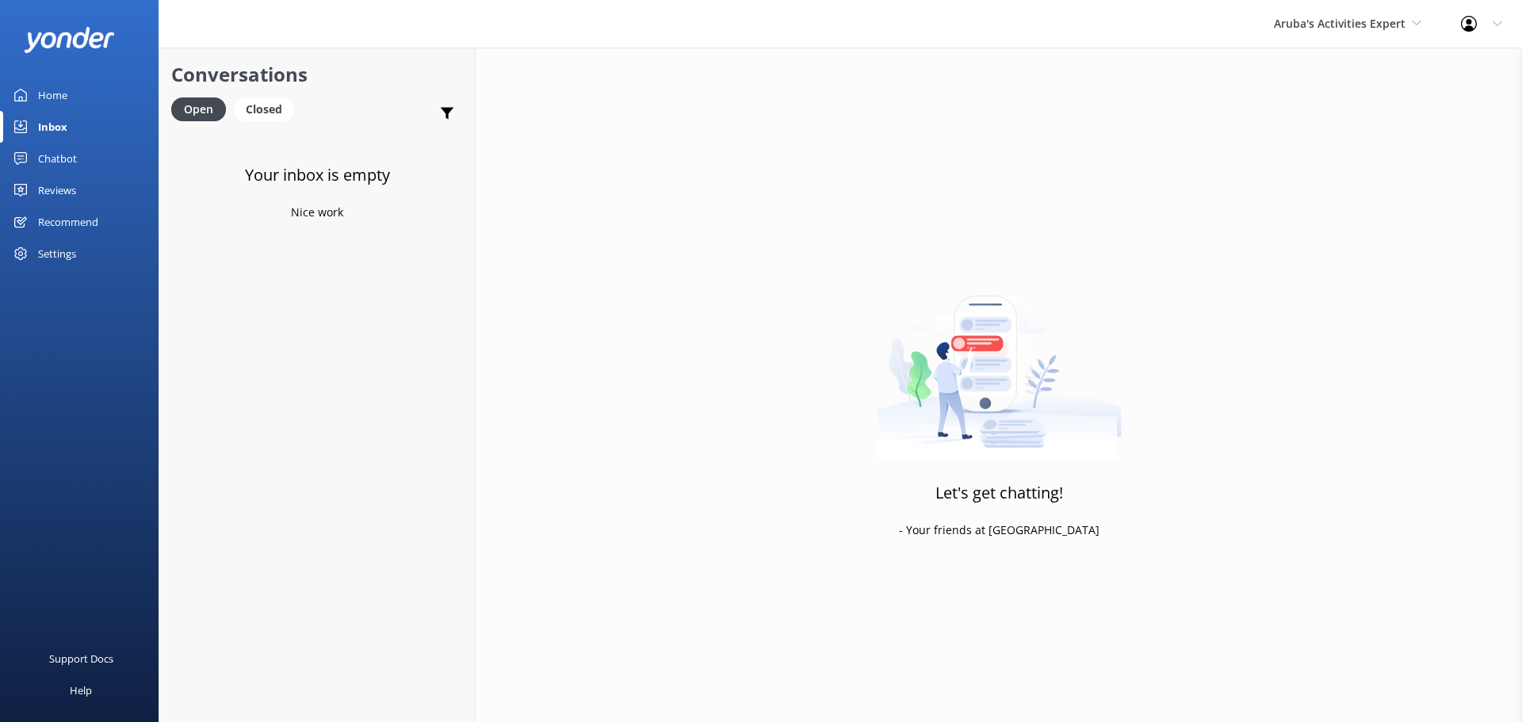
click at [58, 127] on div "Inbox" at bounding box center [52, 127] width 29 height 32
click at [266, 105] on div "Closed" at bounding box center [264, 109] width 60 height 24
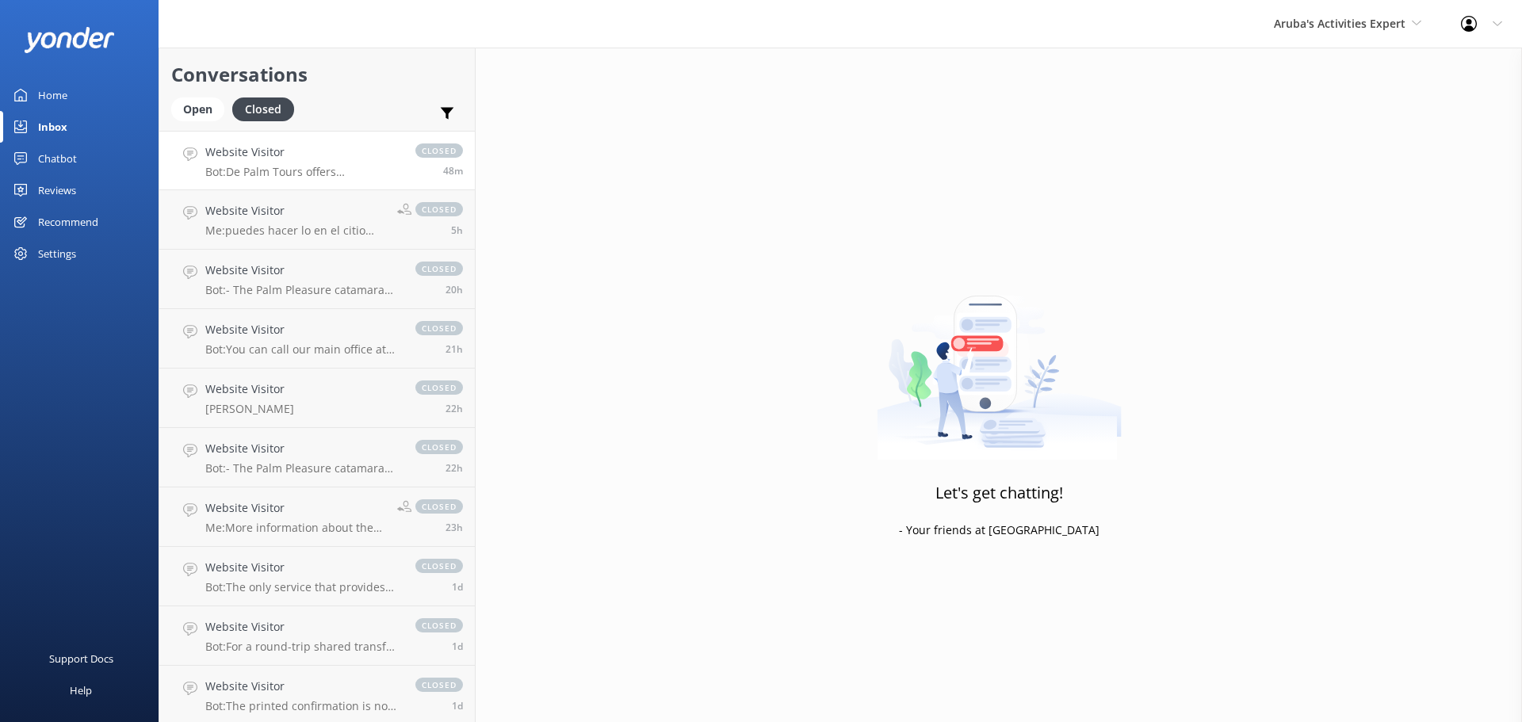
click at [277, 156] on h4 "Website Visitor" at bounding box center [302, 151] width 194 height 17
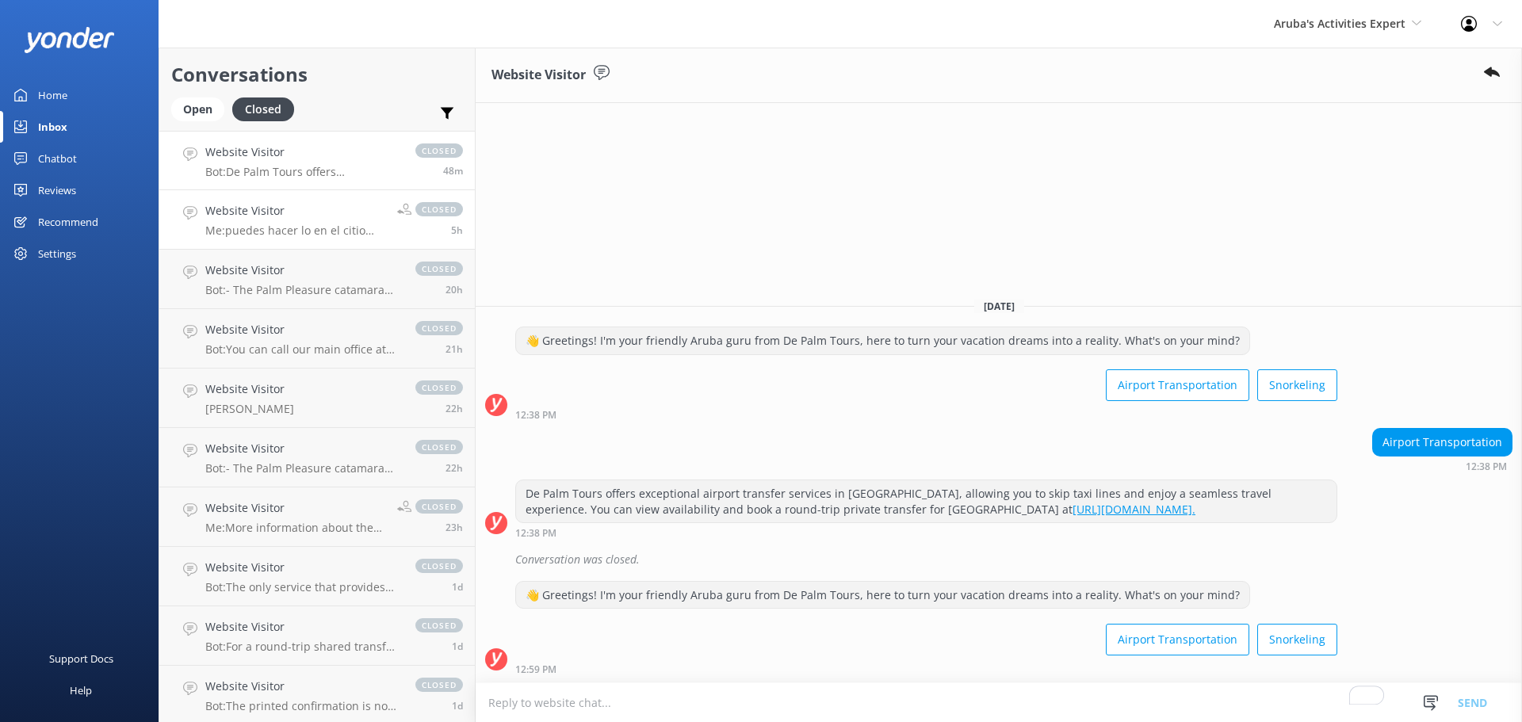
click at [397, 209] on icon at bounding box center [404, 209] width 14 height 14
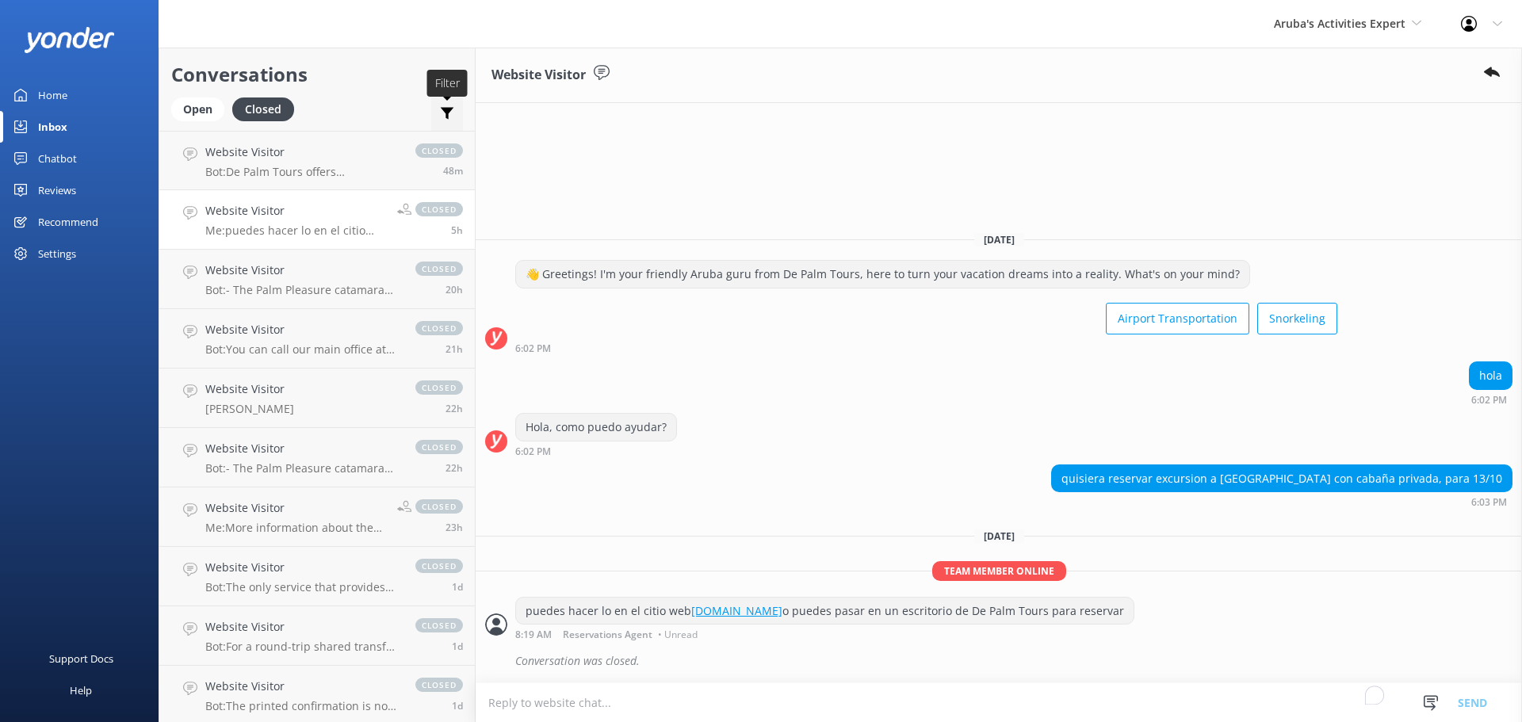
click at [450, 113] on icon at bounding box center [447, 113] width 16 height 16
click at [337, 268] on h4 "Website Visitor" at bounding box center [302, 270] width 194 height 17
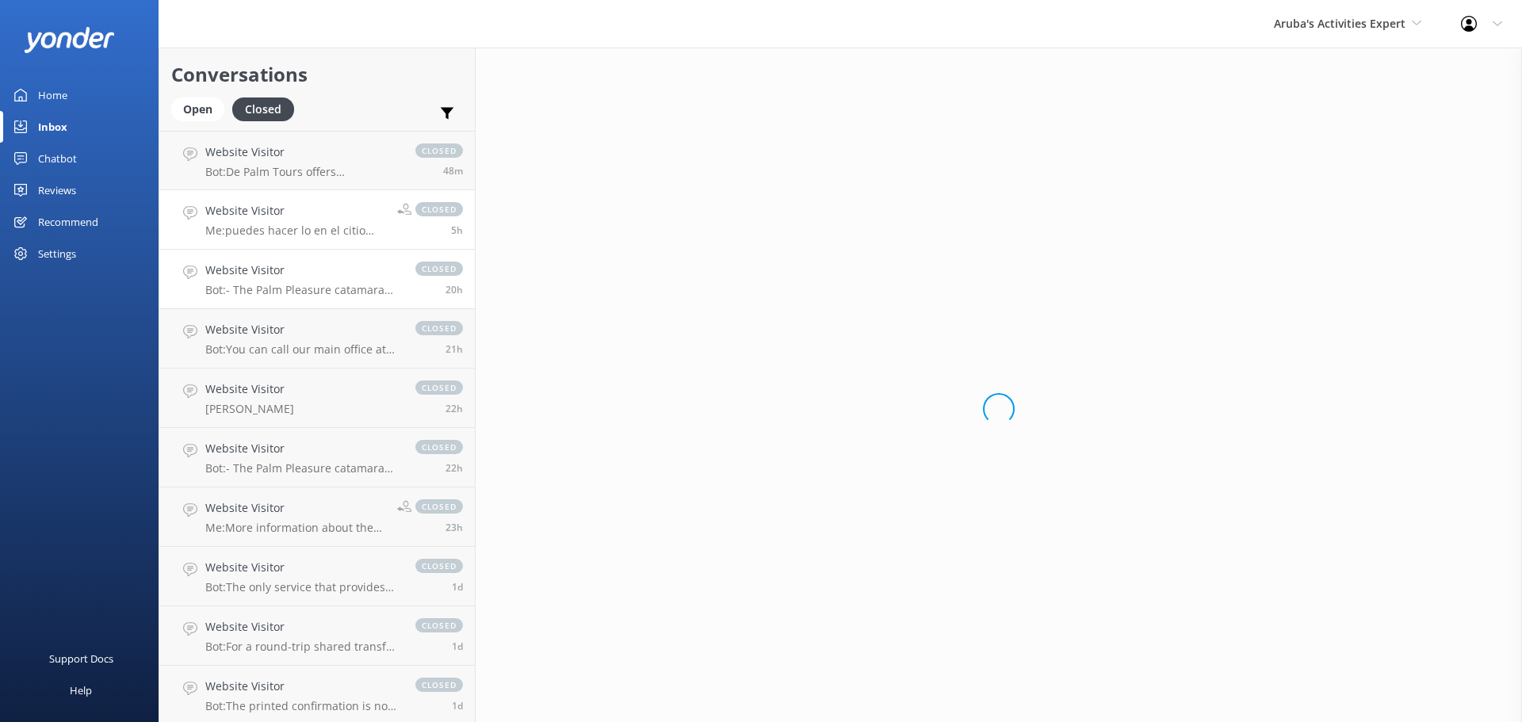
click at [346, 217] on h4 "Website Visitor" at bounding box center [295, 210] width 180 height 17
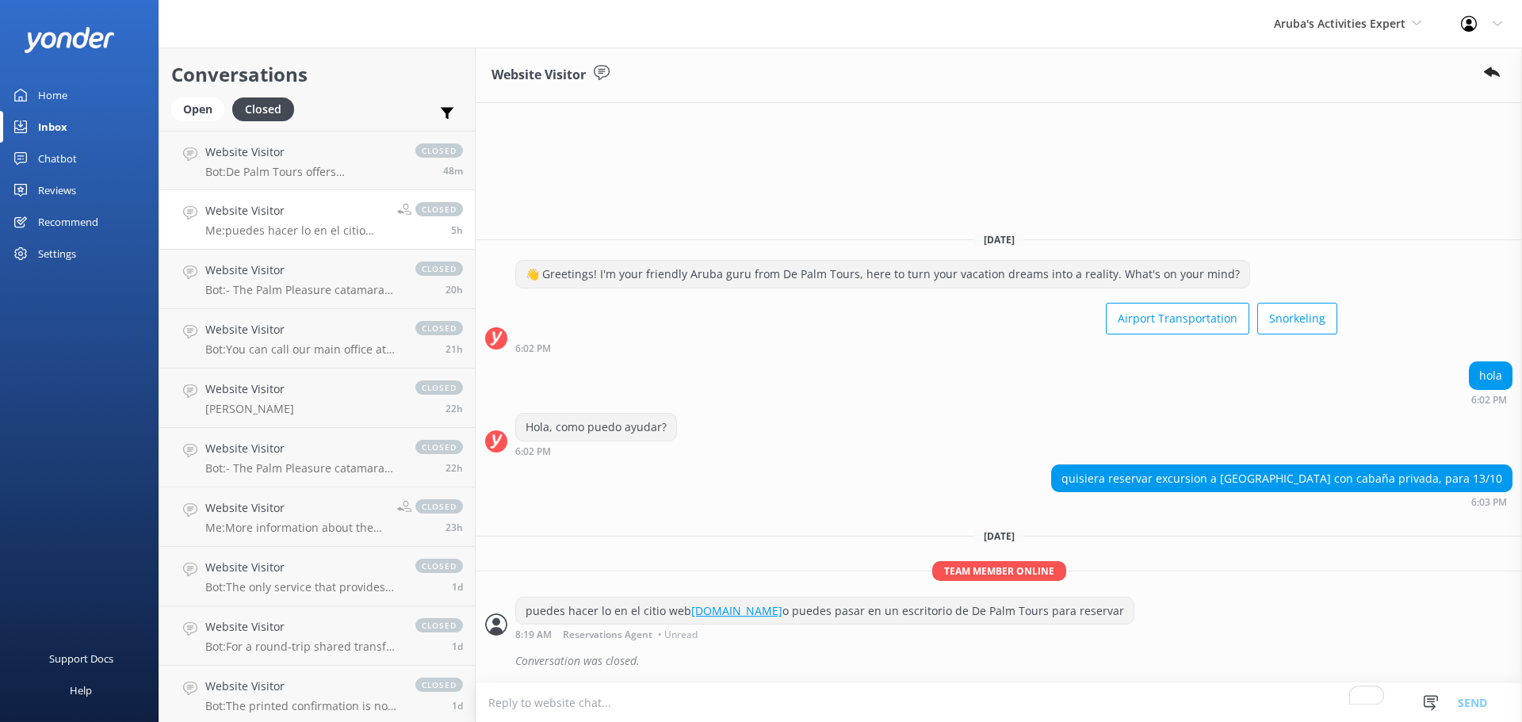
click at [346, 217] on h4 "Website Visitor" at bounding box center [295, 210] width 180 height 17
click at [385, 503] on div "closed 23h" at bounding box center [424, 516] width 78 height 35
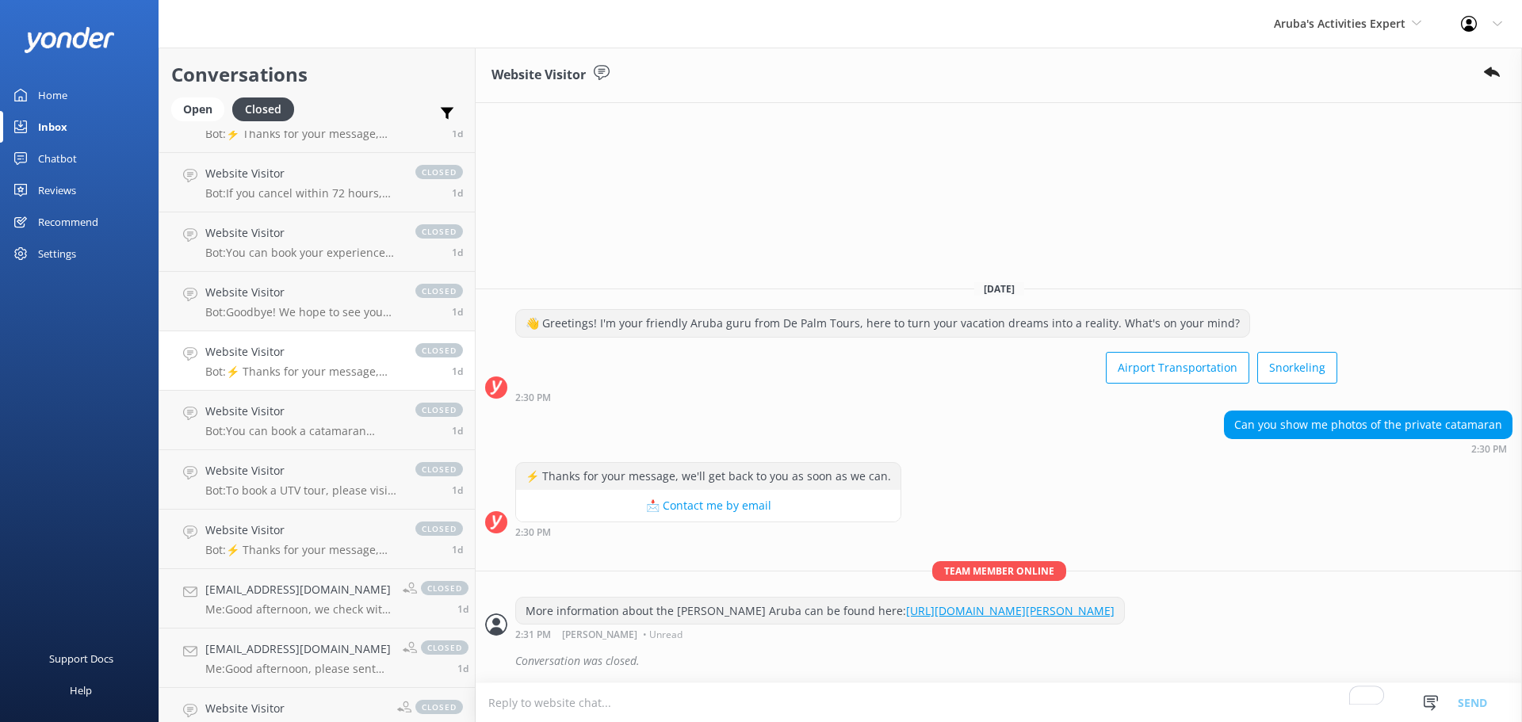
scroll to position [978, 0]
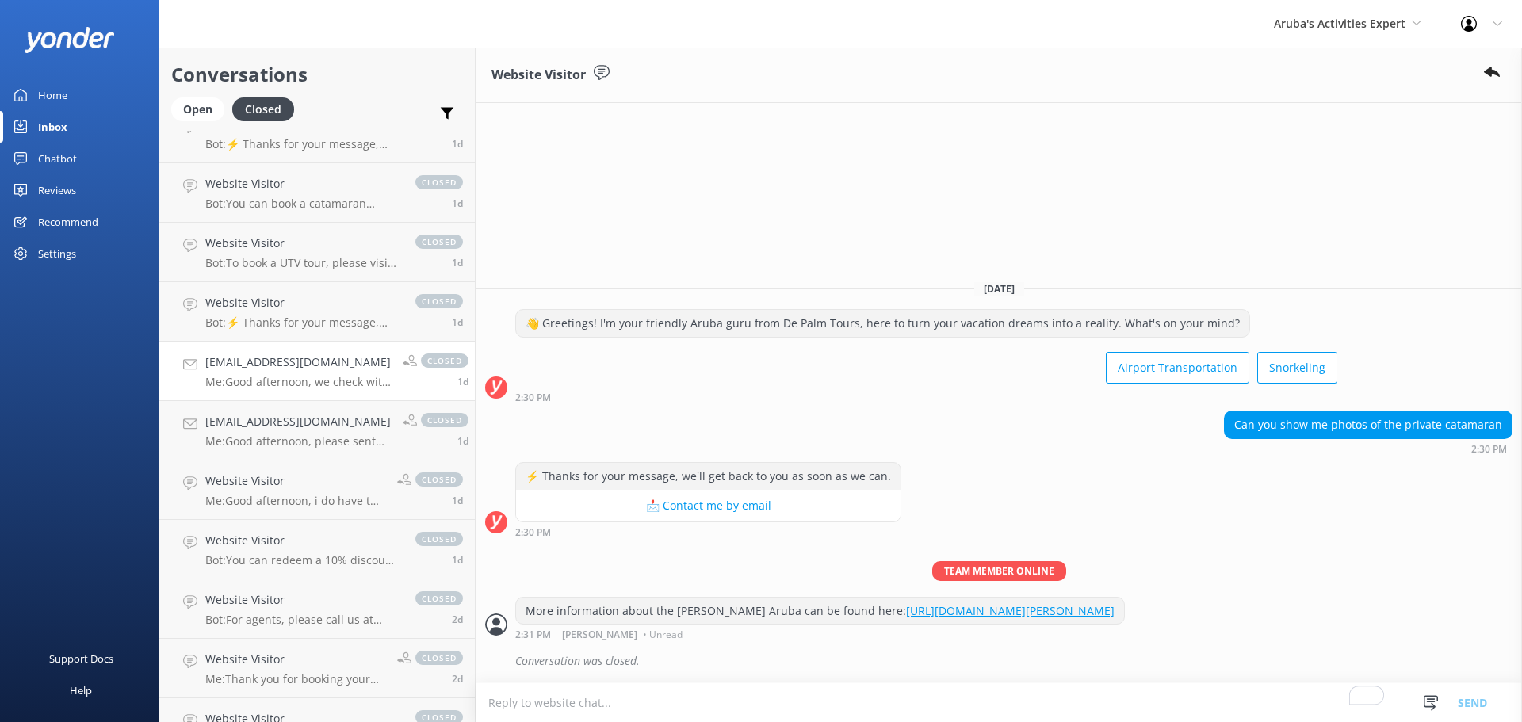
click at [391, 367] on div "closed 1d" at bounding box center [430, 370] width 78 height 35
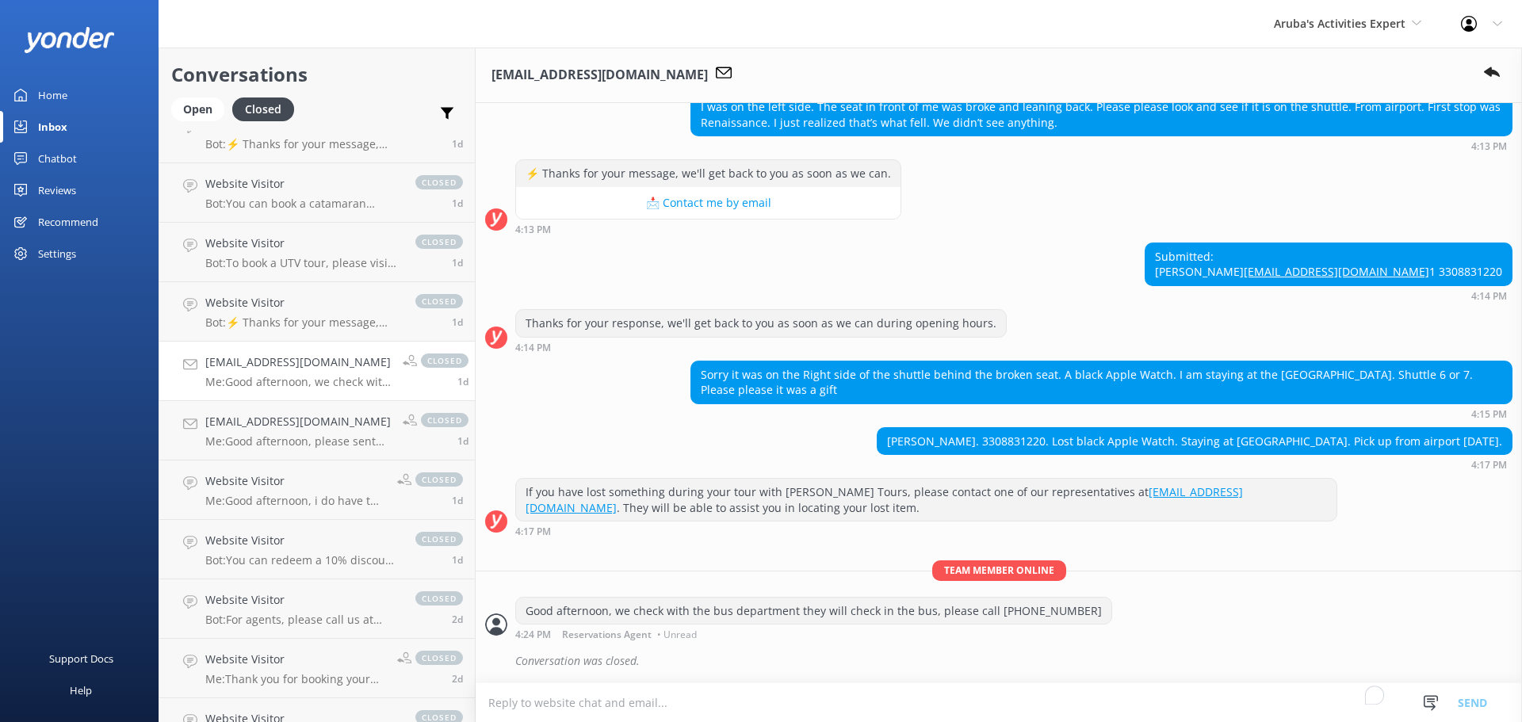
scroll to position [310, 0]
drag, startPoint x: 651, startPoint y: 637, endPoint x: 560, endPoint y: 633, distance: 91.2
click at [560, 633] on div "4:24 PM Reservations Agent • Unread" at bounding box center [813, 634] width 597 height 11
click at [365, 429] on h4 "[EMAIL_ADDRESS][DOMAIN_NAME]" at bounding box center [297, 421] width 185 height 17
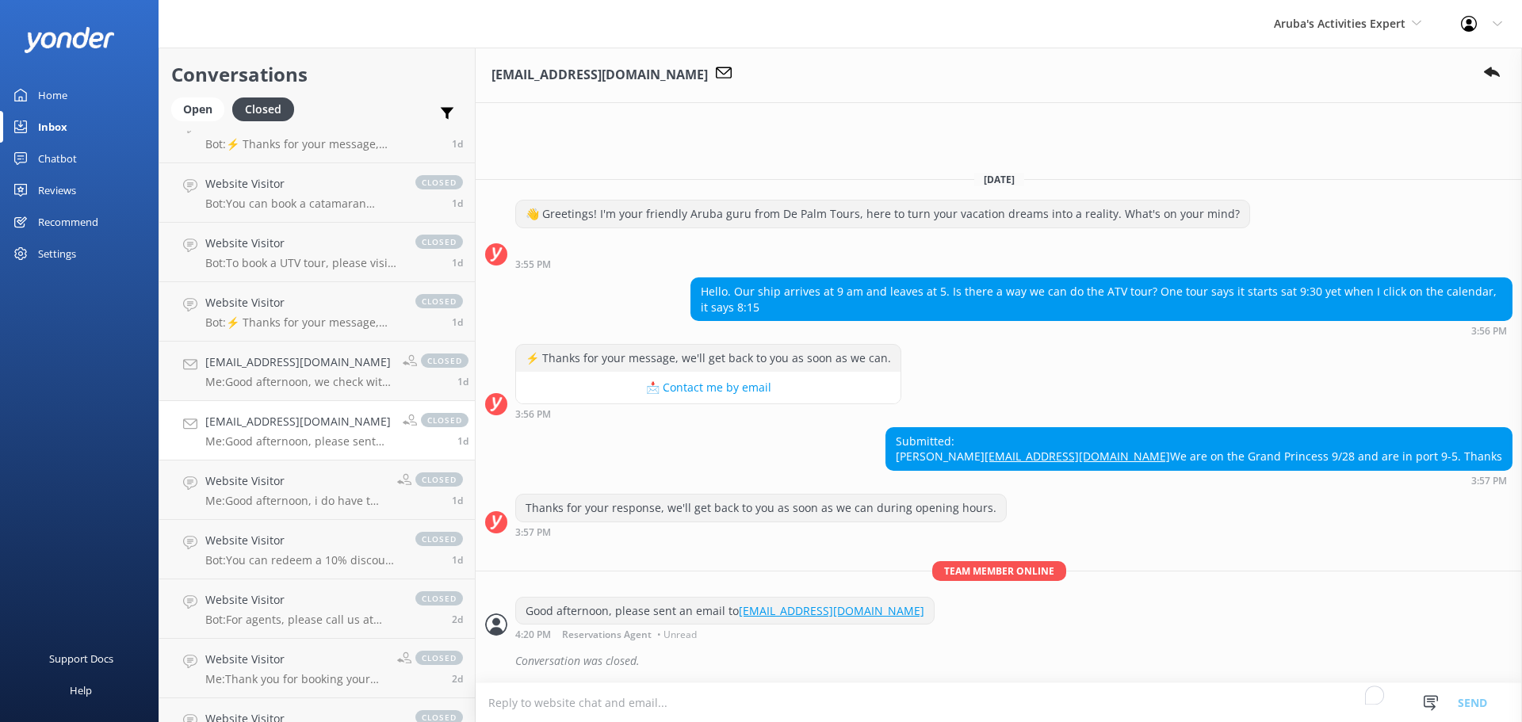
click at [311, 430] on h4 "[EMAIL_ADDRESS][DOMAIN_NAME]" at bounding box center [297, 421] width 185 height 17
click at [327, 484] on h4 "Website Visitor" at bounding box center [295, 480] width 180 height 17
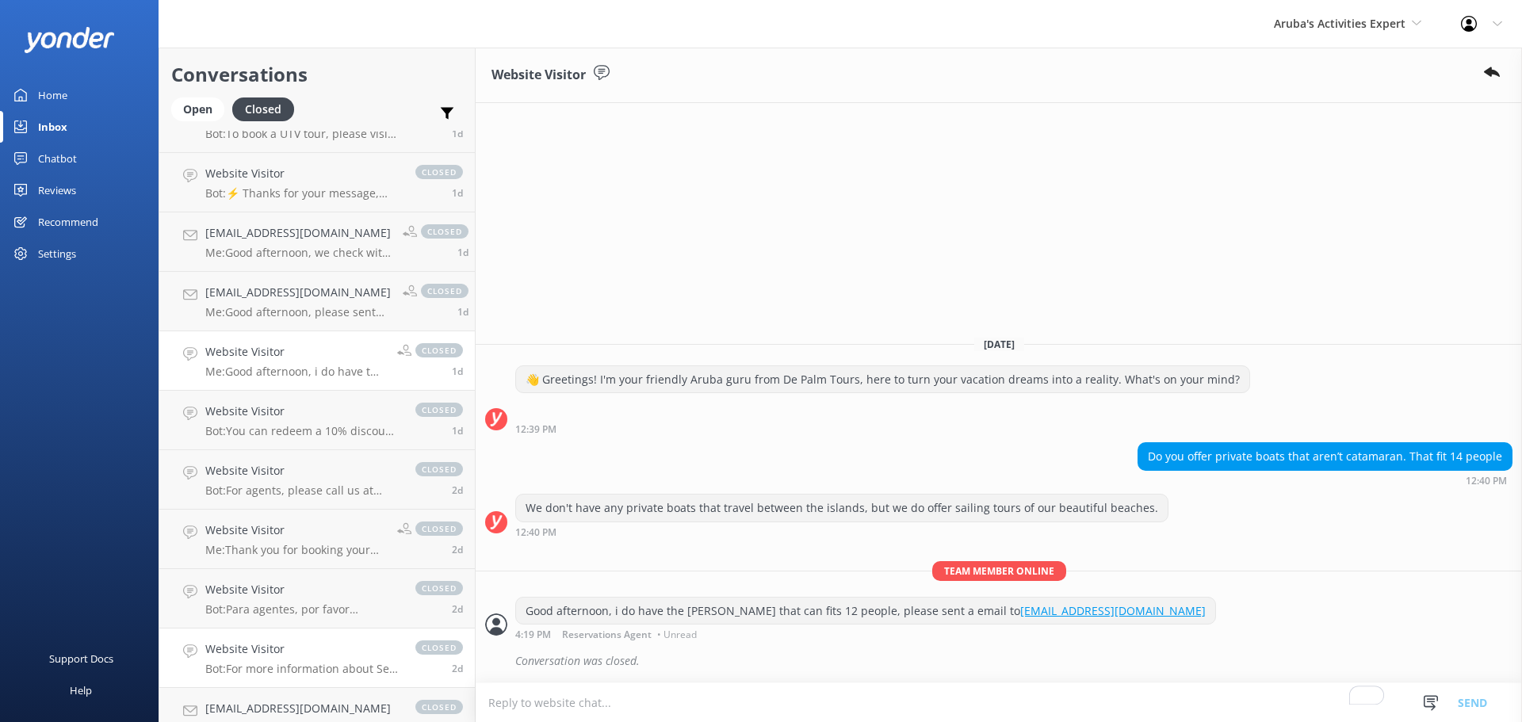
scroll to position [1295, 0]
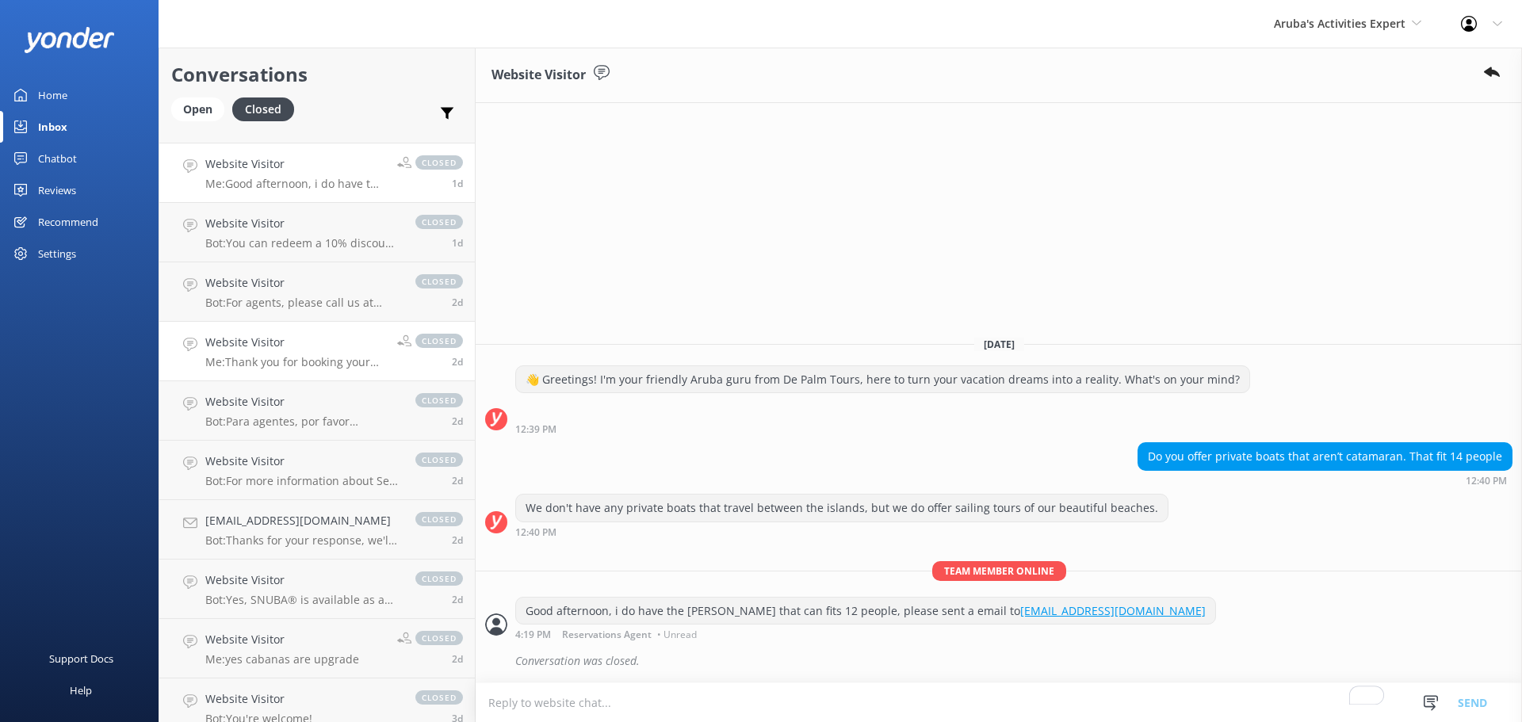
click at [334, 331] on link "Website Visitor Me: Thank you for booking your transfer with De Palm Tours. Onc…" at bounding box center [316, 351] width 315 height 59
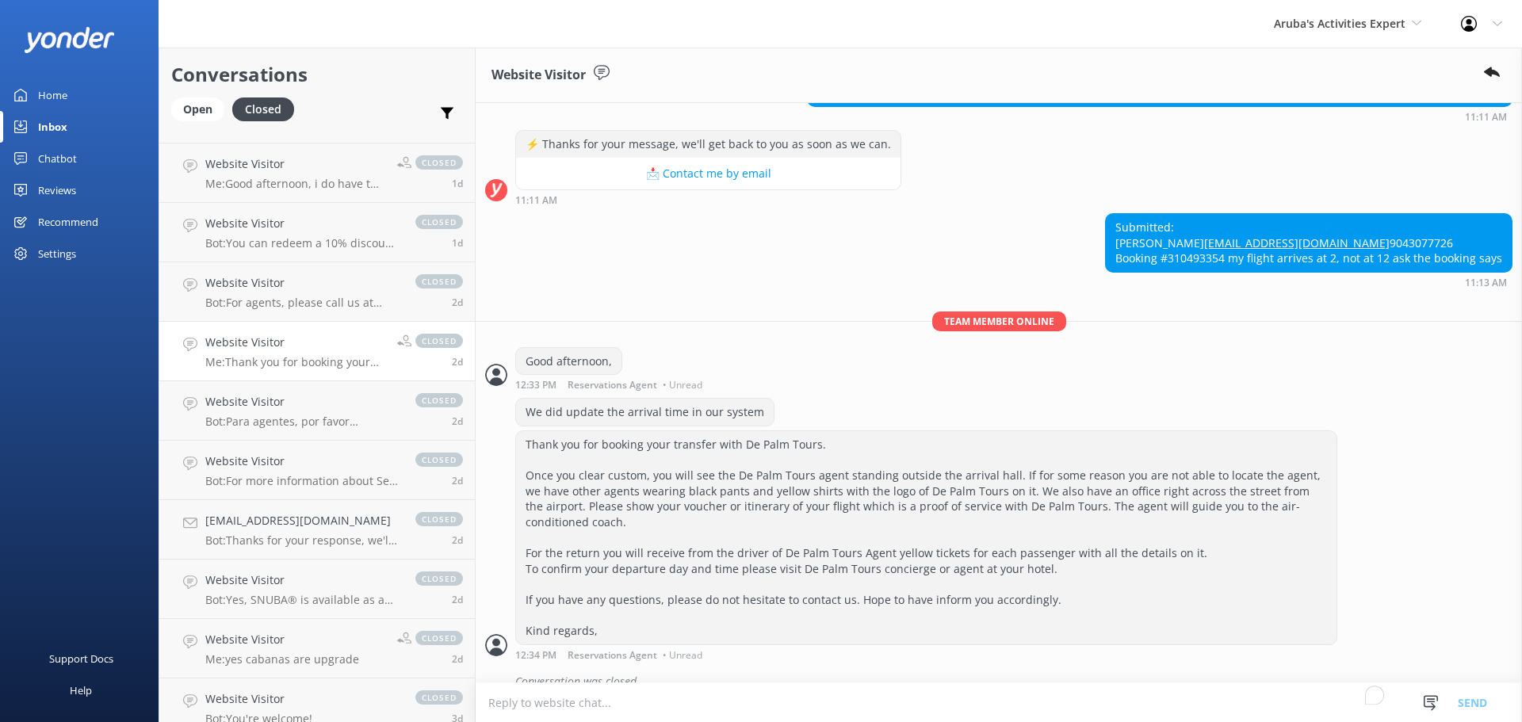
scroll to position [513, 0]
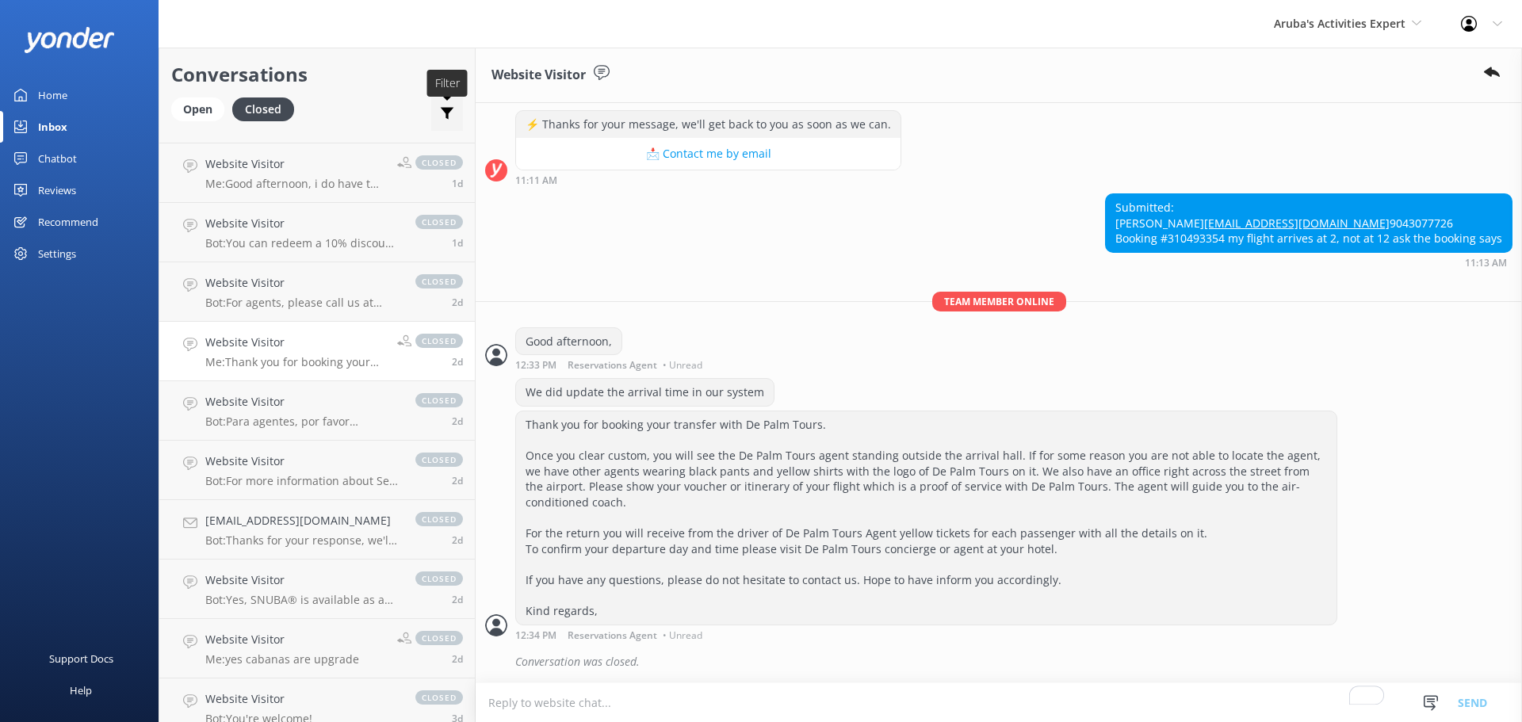
click at [441, 112] on icon at bounding box center [447, 113] width 16 height 16
click at [342, 179] on label "Assigned to me" at bounding box center [391, 174] width 141 height 17
click at [337, 179] on input "Assigned to me" at bounding box center [329, 175] width 16 height 16
checkbox input "true"
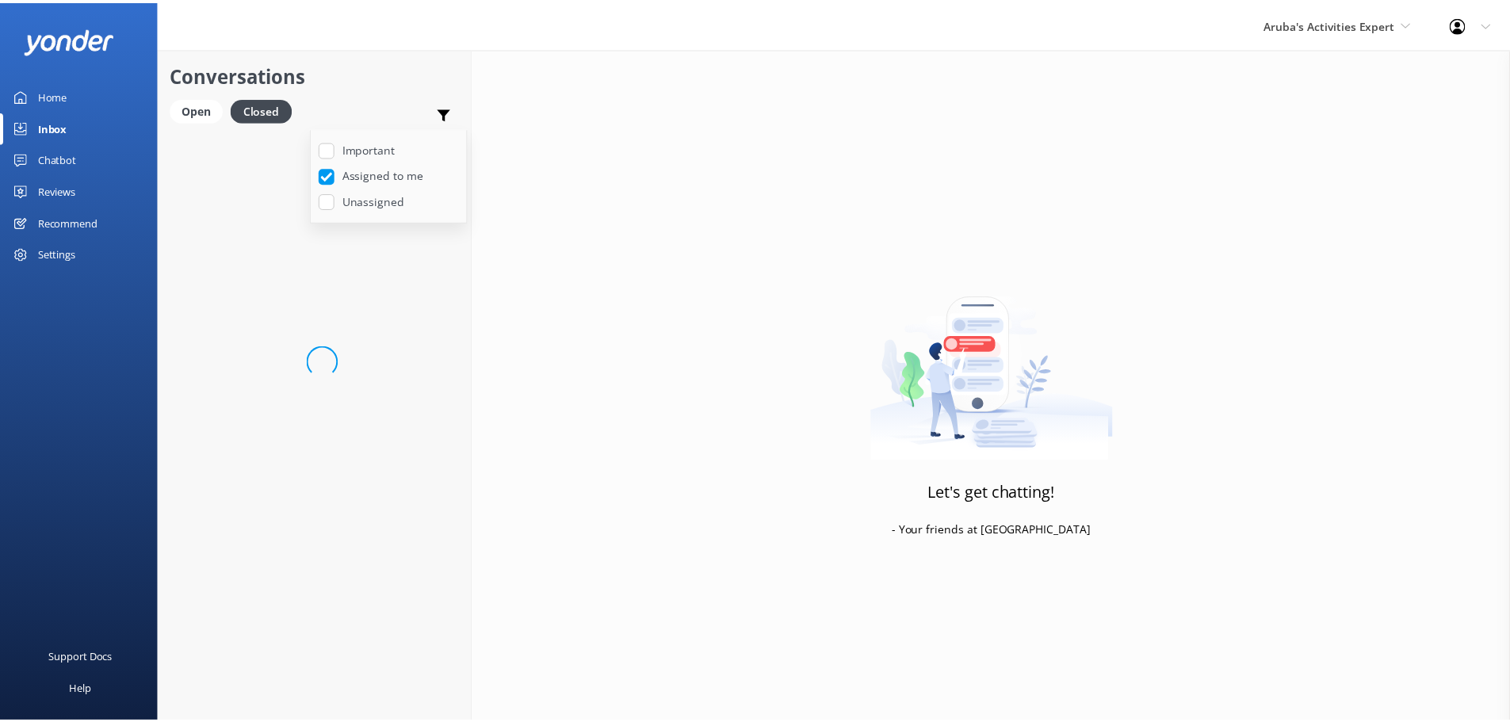
scroll to position [131, 0]
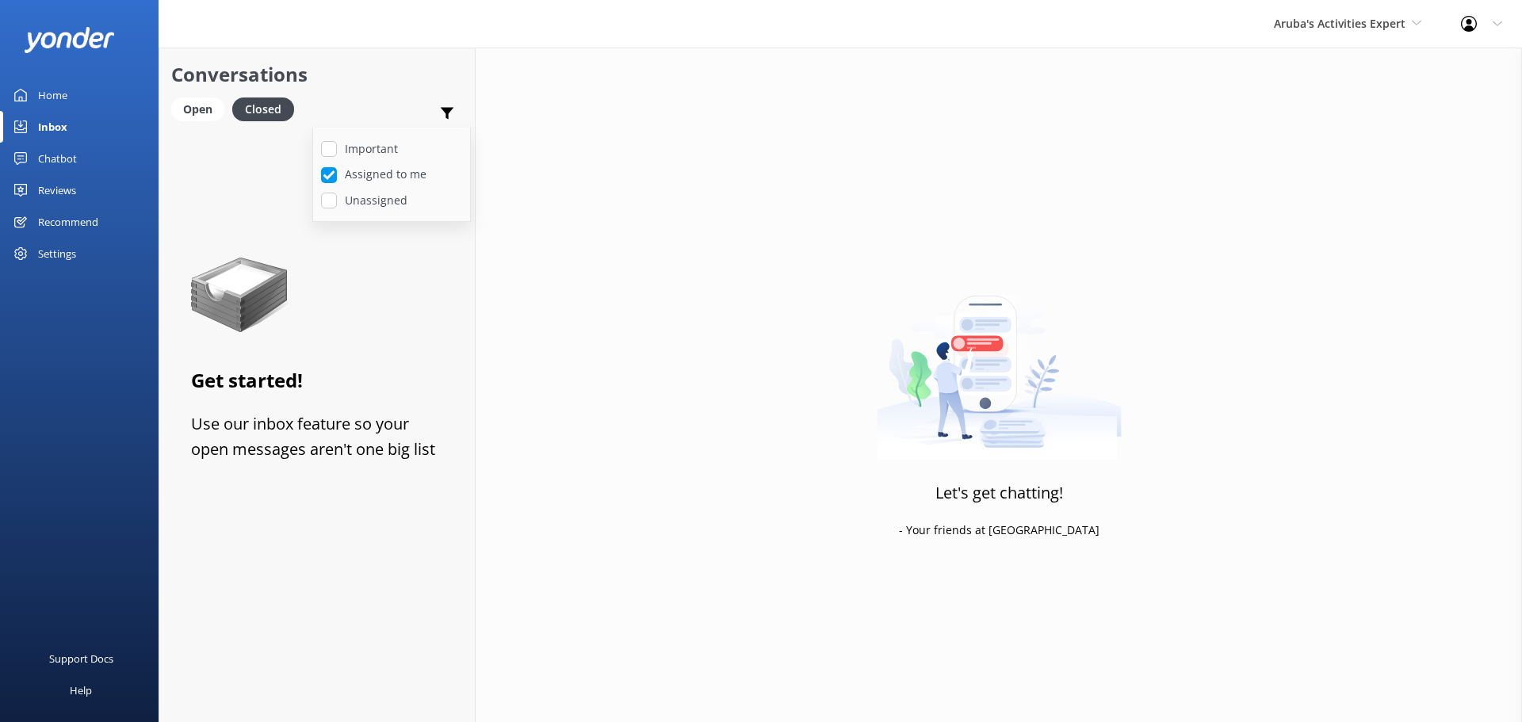
click at [58, 189] on div "Reviews" at bounding box center [57, 190] width 38 height 32
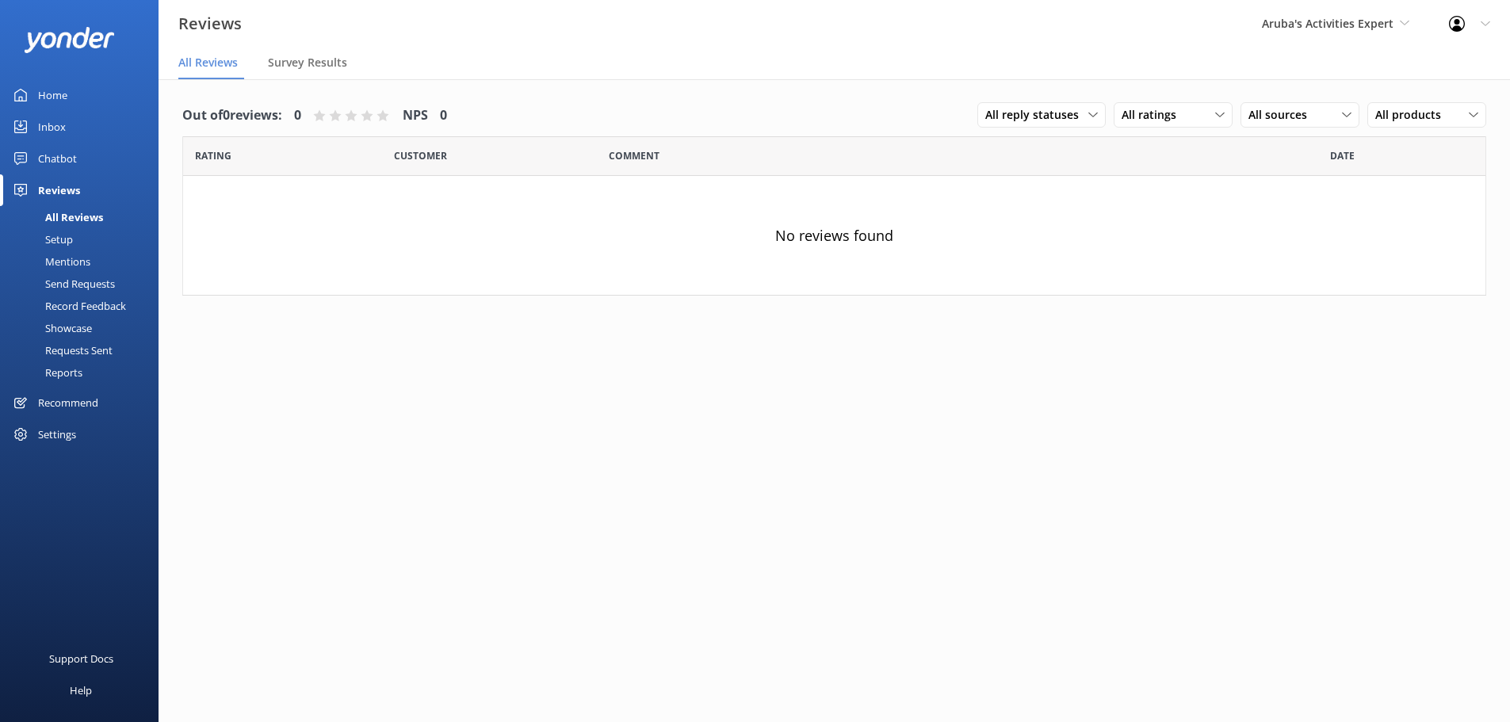
click at [71, 239] on div "Setup" at bounding box center [41, 239] width 63 height 22
click at [73, 427] on div "Settings" at bounding box center [57, 434] width 38 height 32
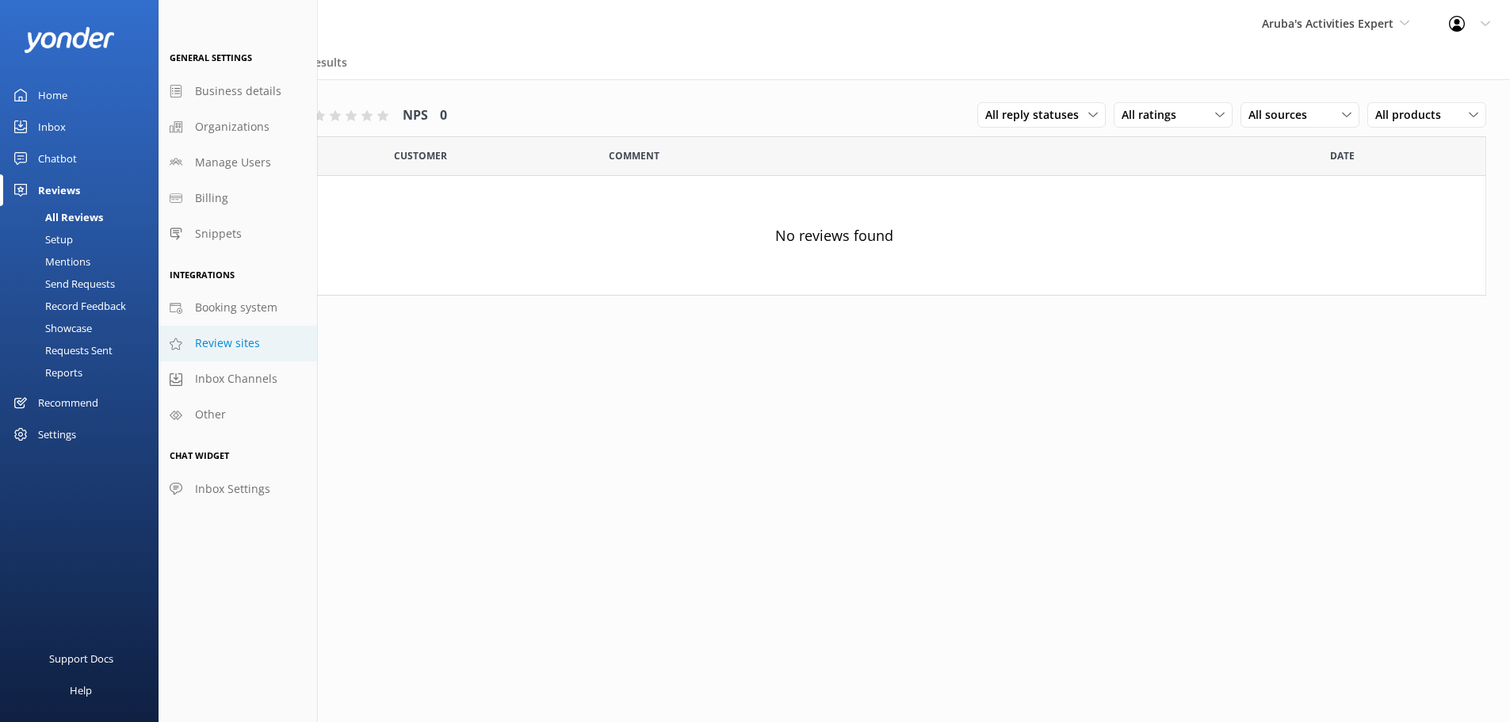
click at [232, 351] on span "Review sites" at bounding box center [227, 342] width 65 height 17
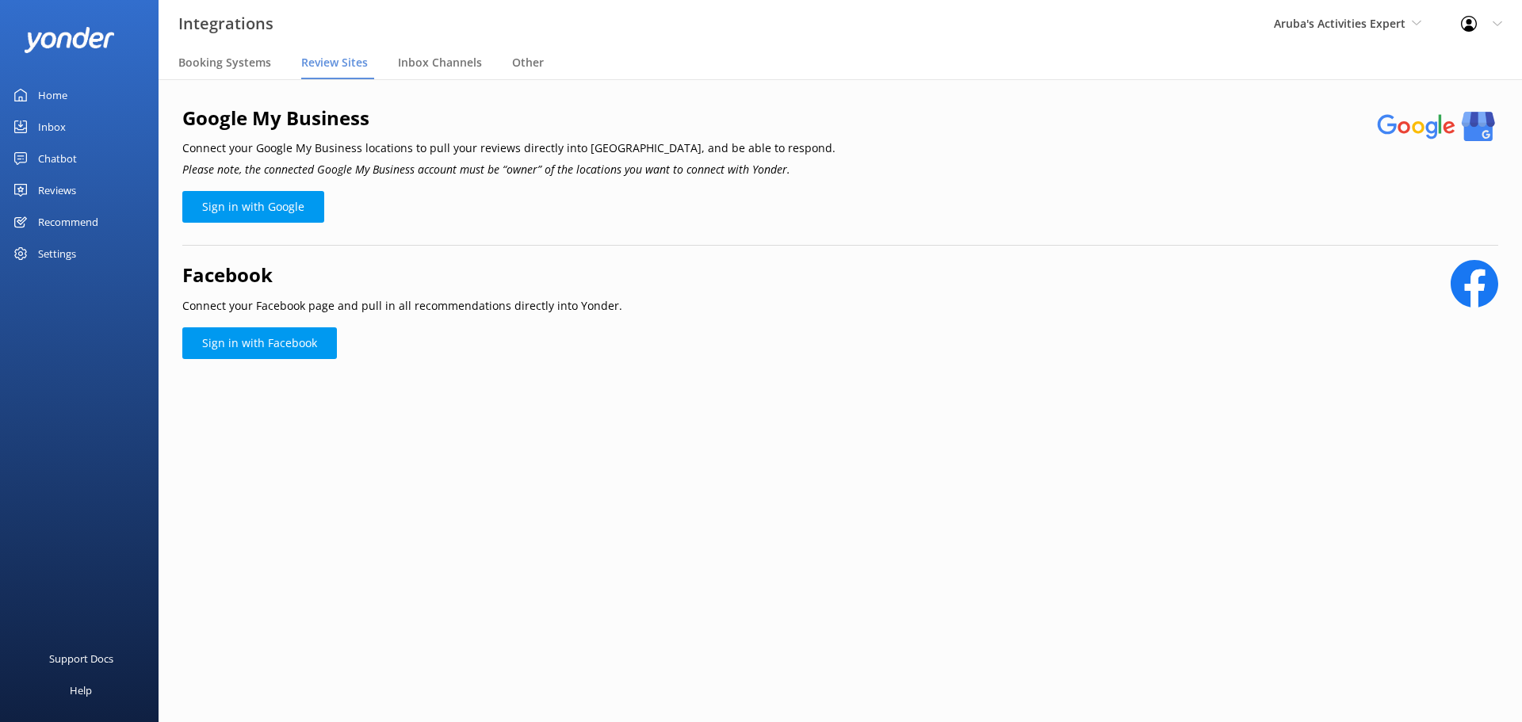
click at [1103, 578] on main "Google My Business Connect your Google My Business locations to pull your revie…" at bounding box center [840, 400] width 1363 height 643
click at [55, 216] on div "Recommend" at bounding box center [68, 222] width 60 height 32
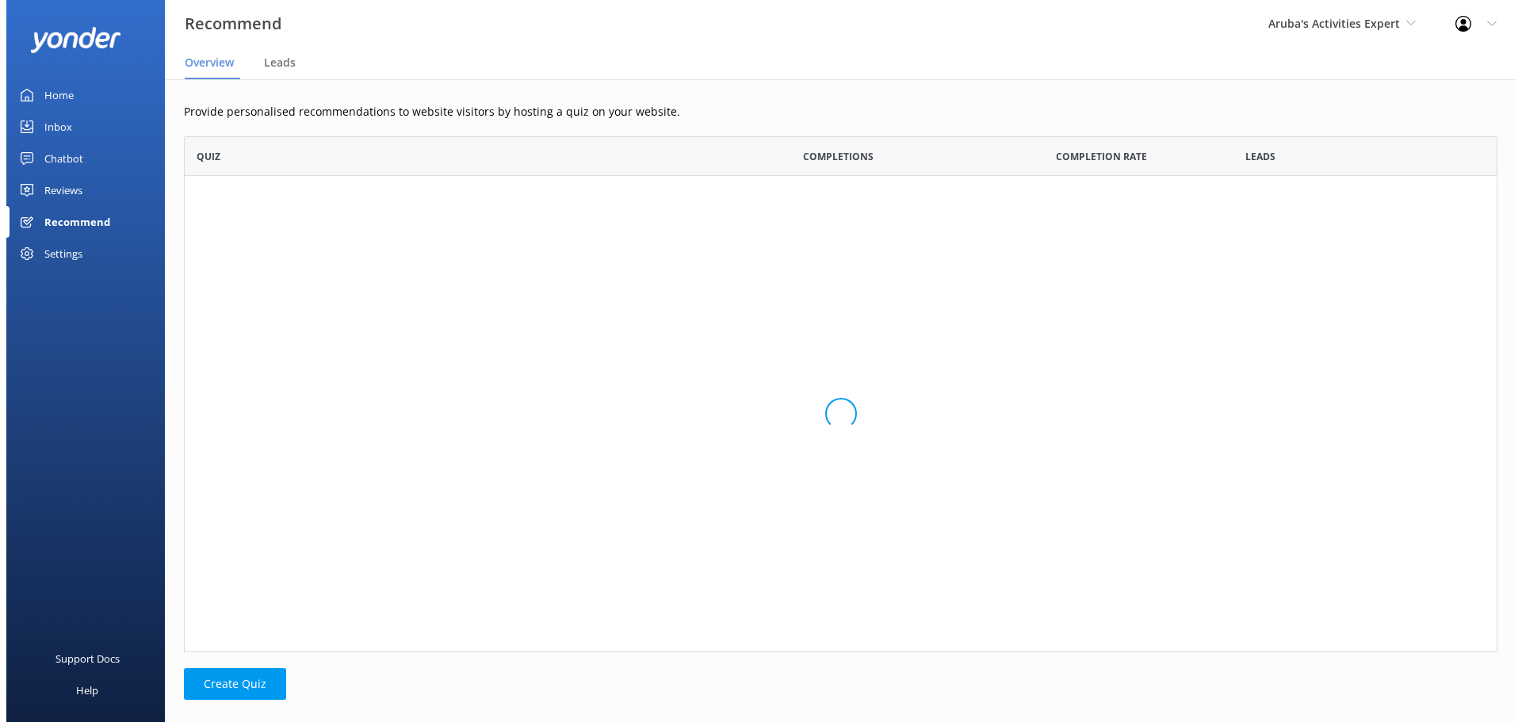
scroll to position [504, 1301]
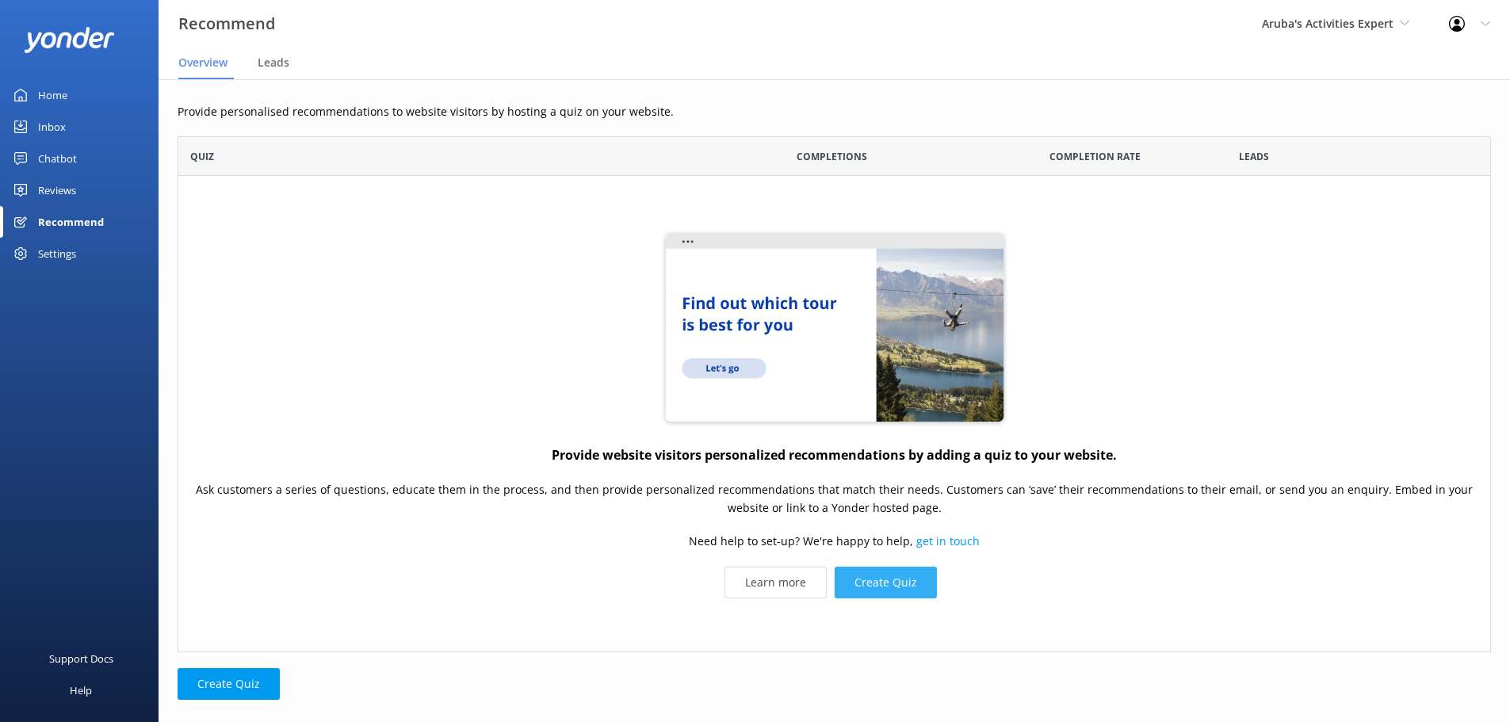
click at [885, 591] on button "Create Quiz" at bounding box center [886, 583] width 102 height 32
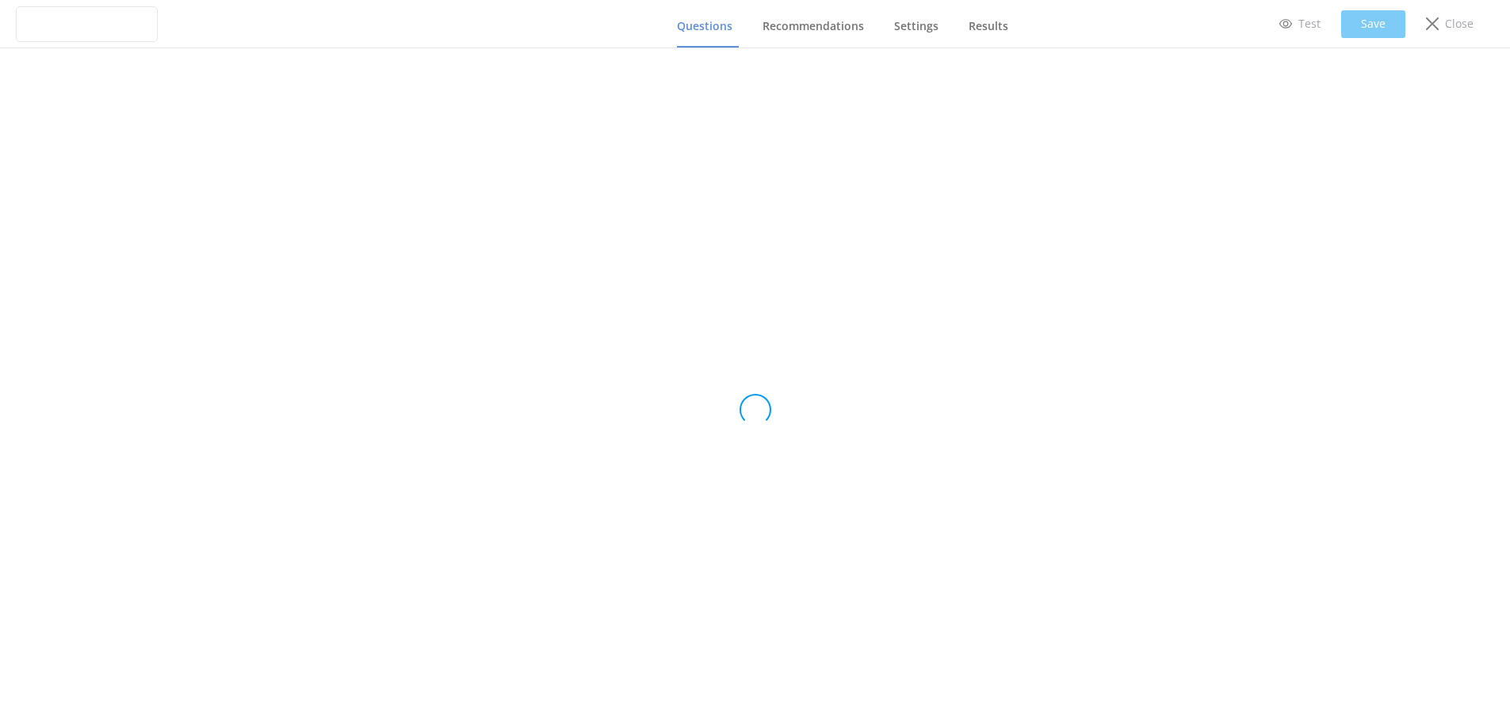
type input "Untitled Quiz"
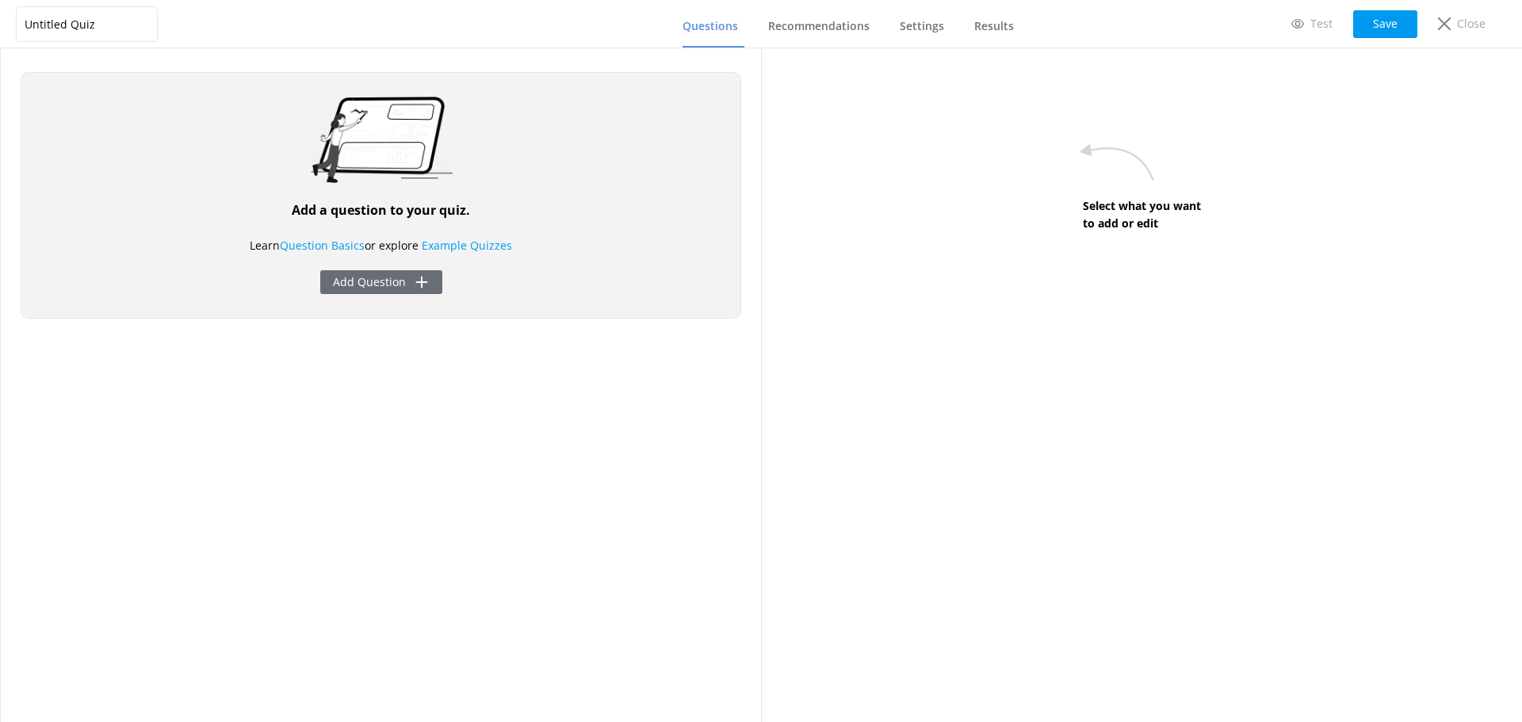
click at [384, 280] on button "Add Question" at bounding box center [381, 282] width 122 height 24
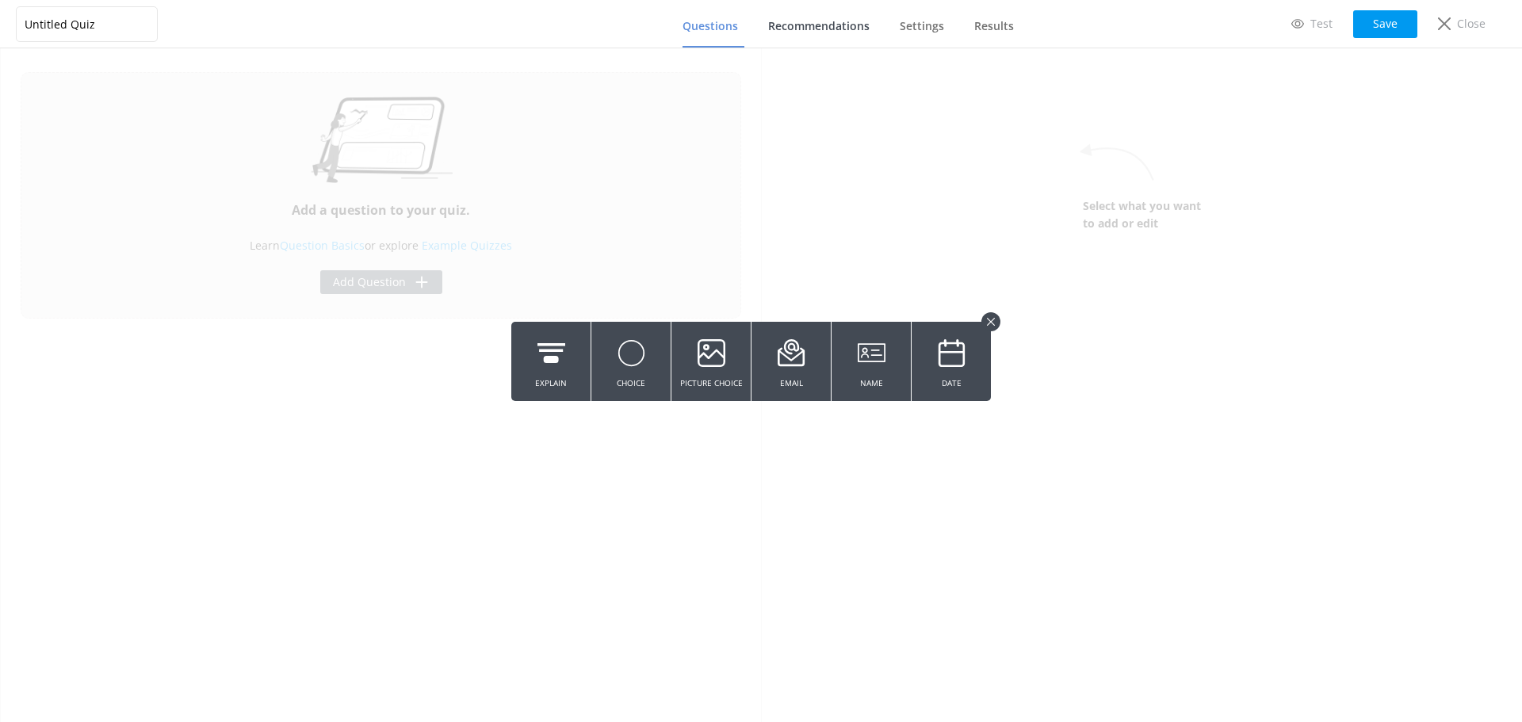
click at [822, 31] on span "Recommendations" at bounding box center [818, 26] width 101 height 16
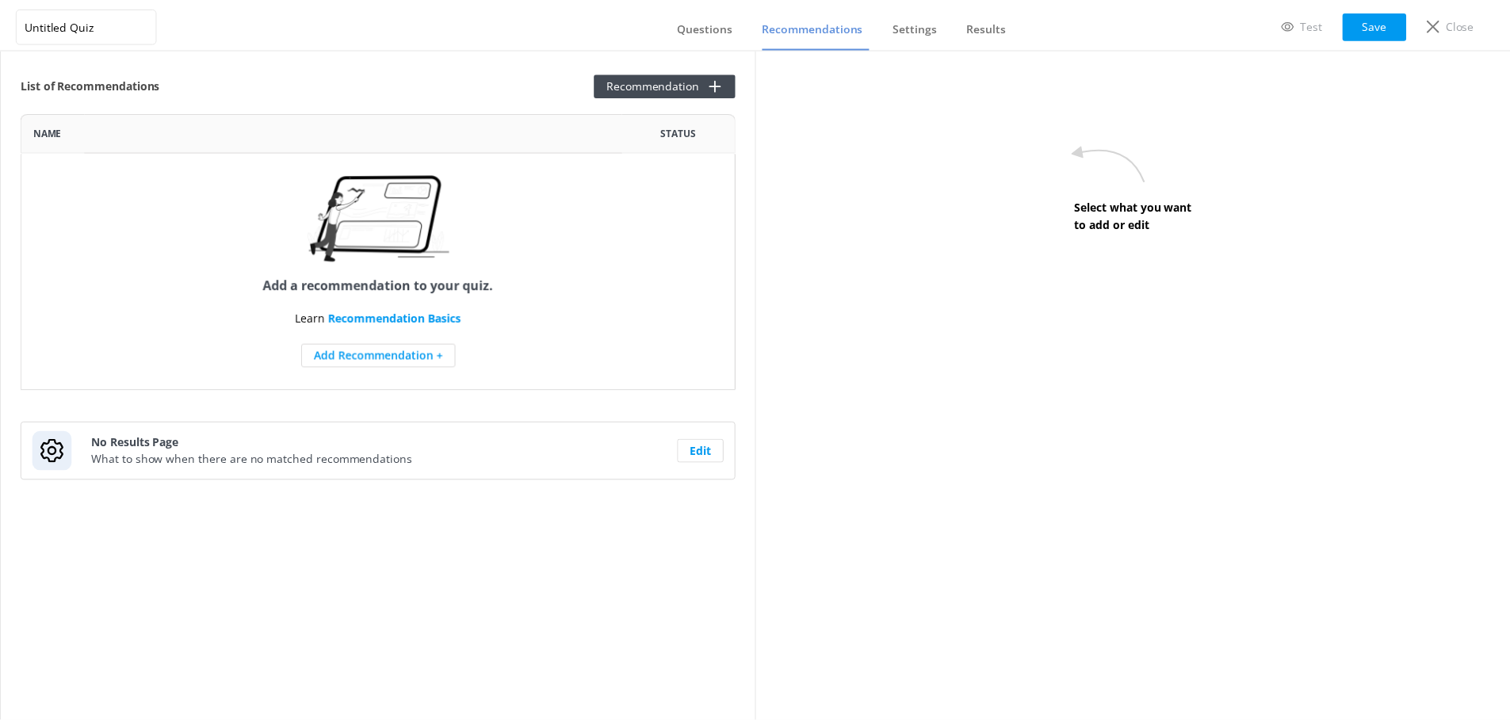
scroll to position [266, 709]
click at [930, 24] on span "Settings" at bounding box center [922, 26] width 44 height 16
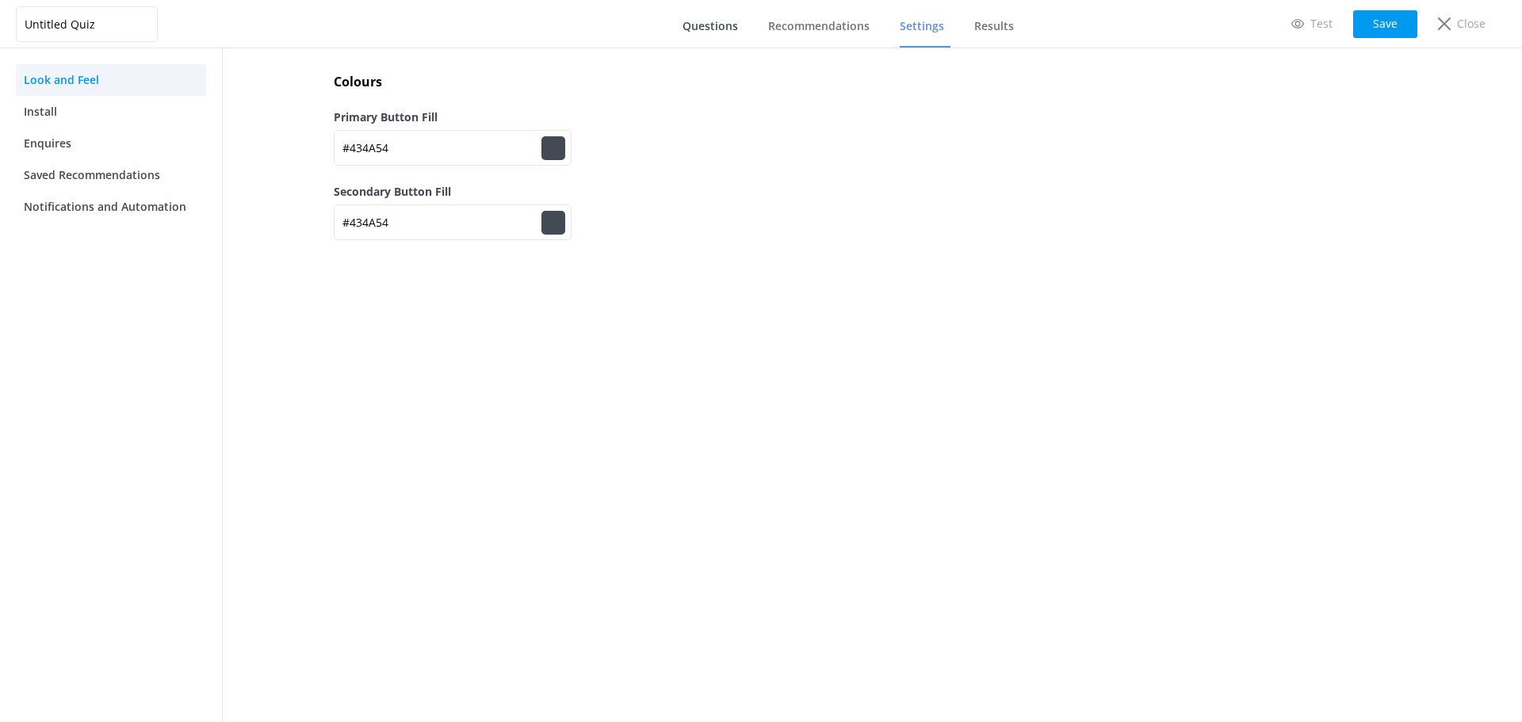
click at [713, 25] on span "Questions" at bounding box center [709, 26] width 55 height 16
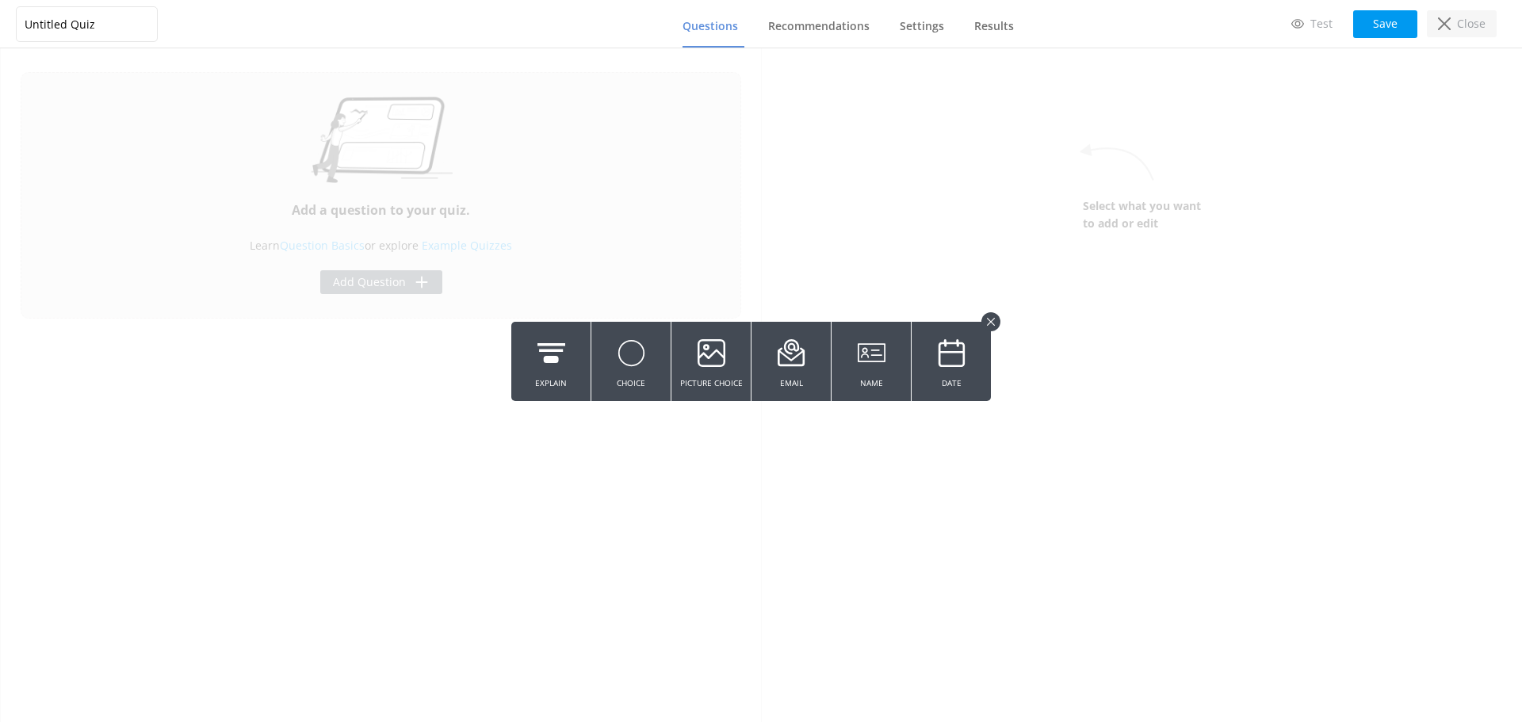
click at [1453, 18] on div "Close" at bounding box center [1462, 23] width 70 height 27
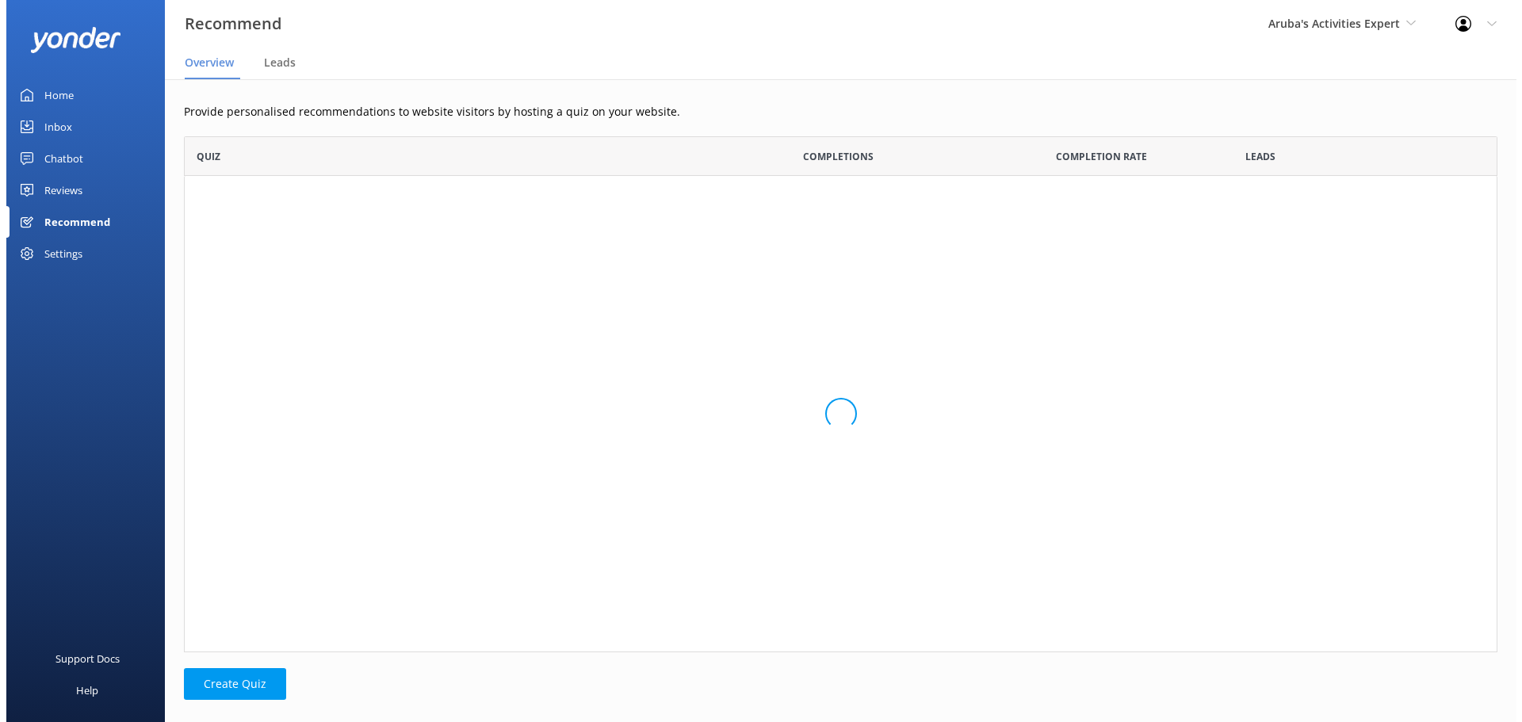
scroll to position [504, 1301]
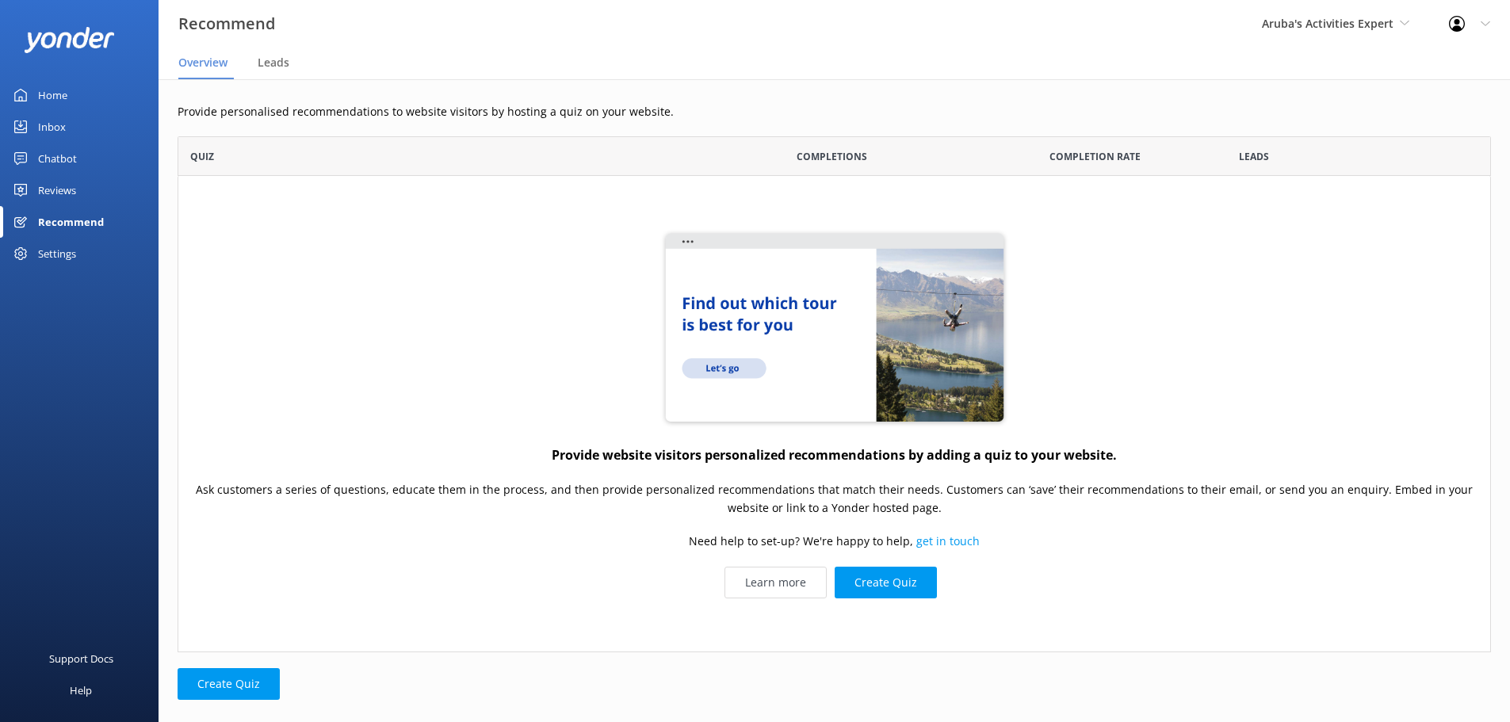
click at [40, 94] on div "Home" at bounding box center [52, 95] width 29 height 32
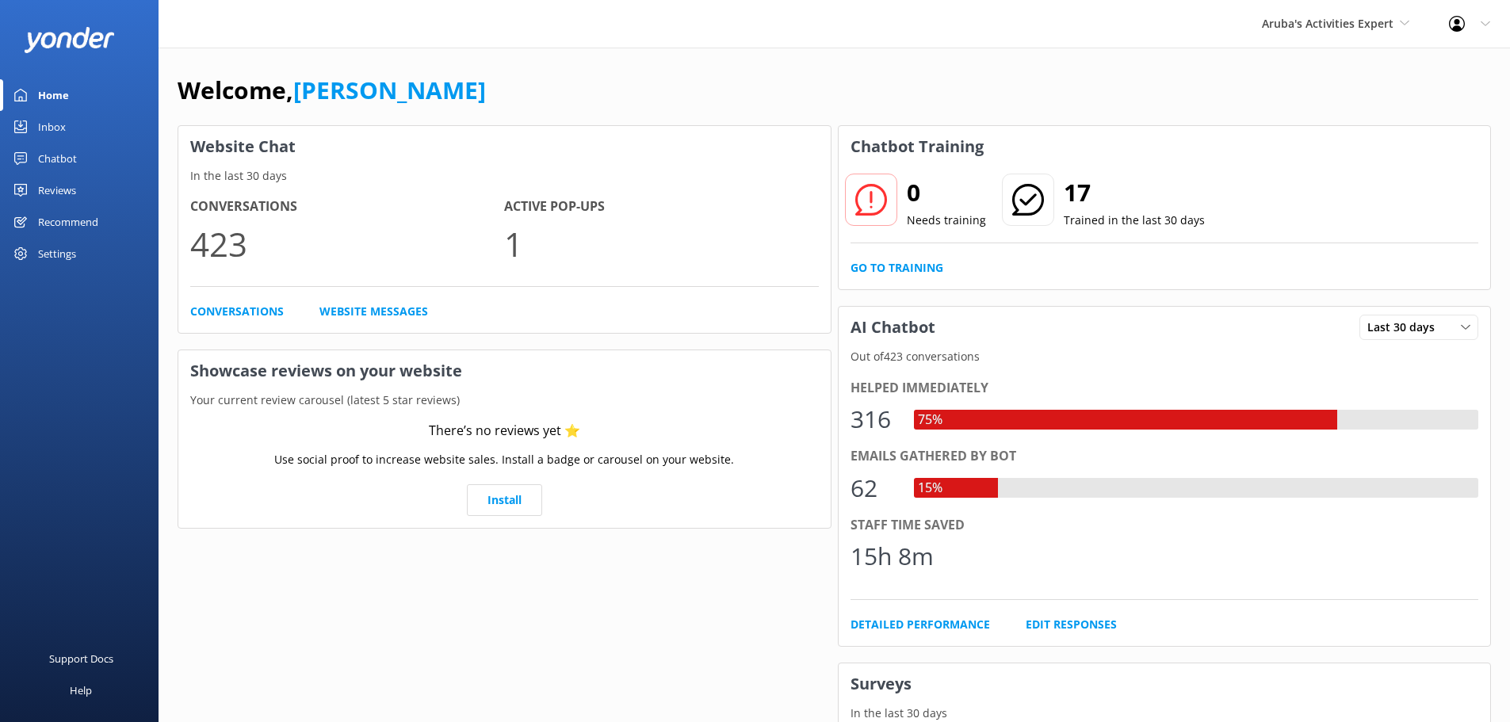
click at [912, 200] on h2 "0" at bounding box center [946, 193] width 79 height 38
click at [891, 208] on div at bounding box center [871, 200] width 52 height 52
click at [940, 218] on p "Needs training" at bounding box center [946, 220] width 79 height 17
click at [891, 269] on link "Go to Training" at bounding box center [896, 267] width 93 height 17
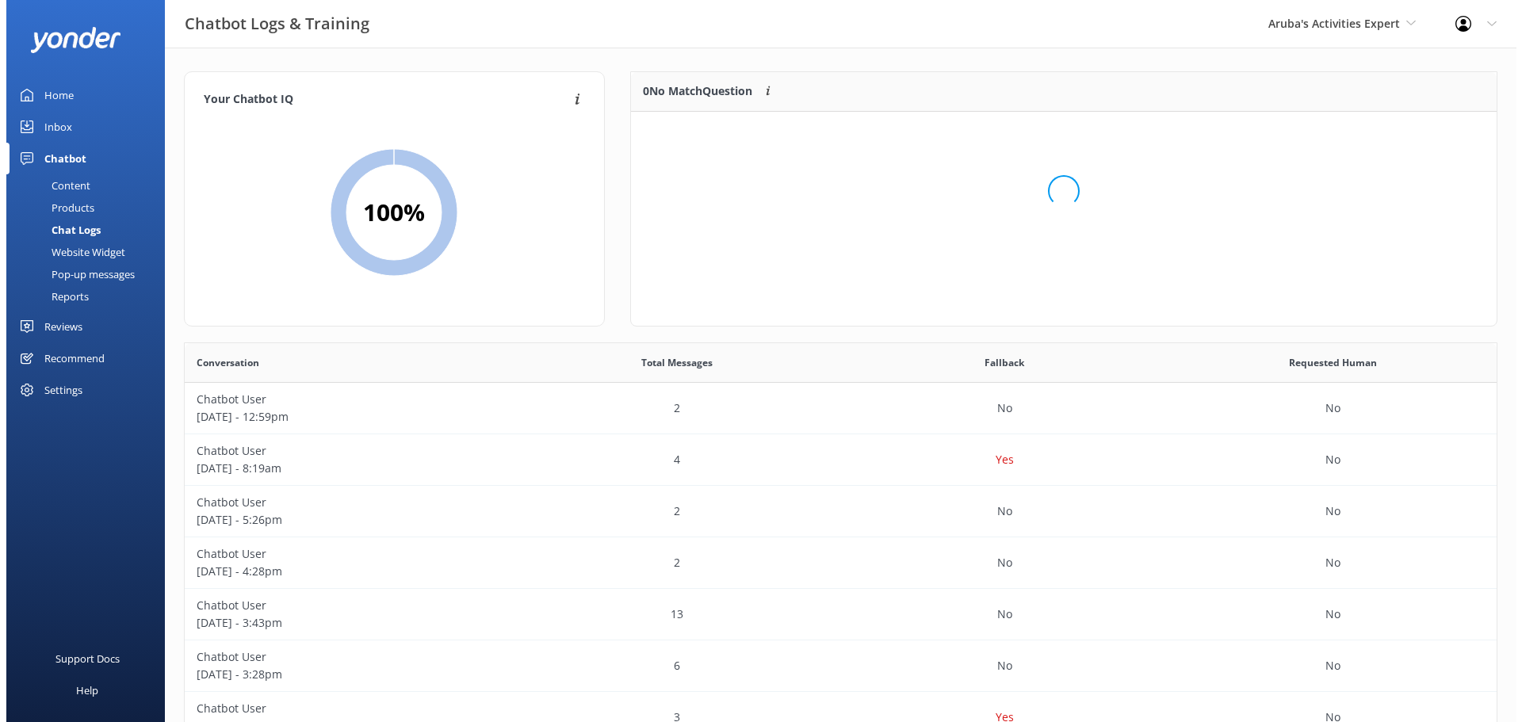
scroll to position [187, 854]
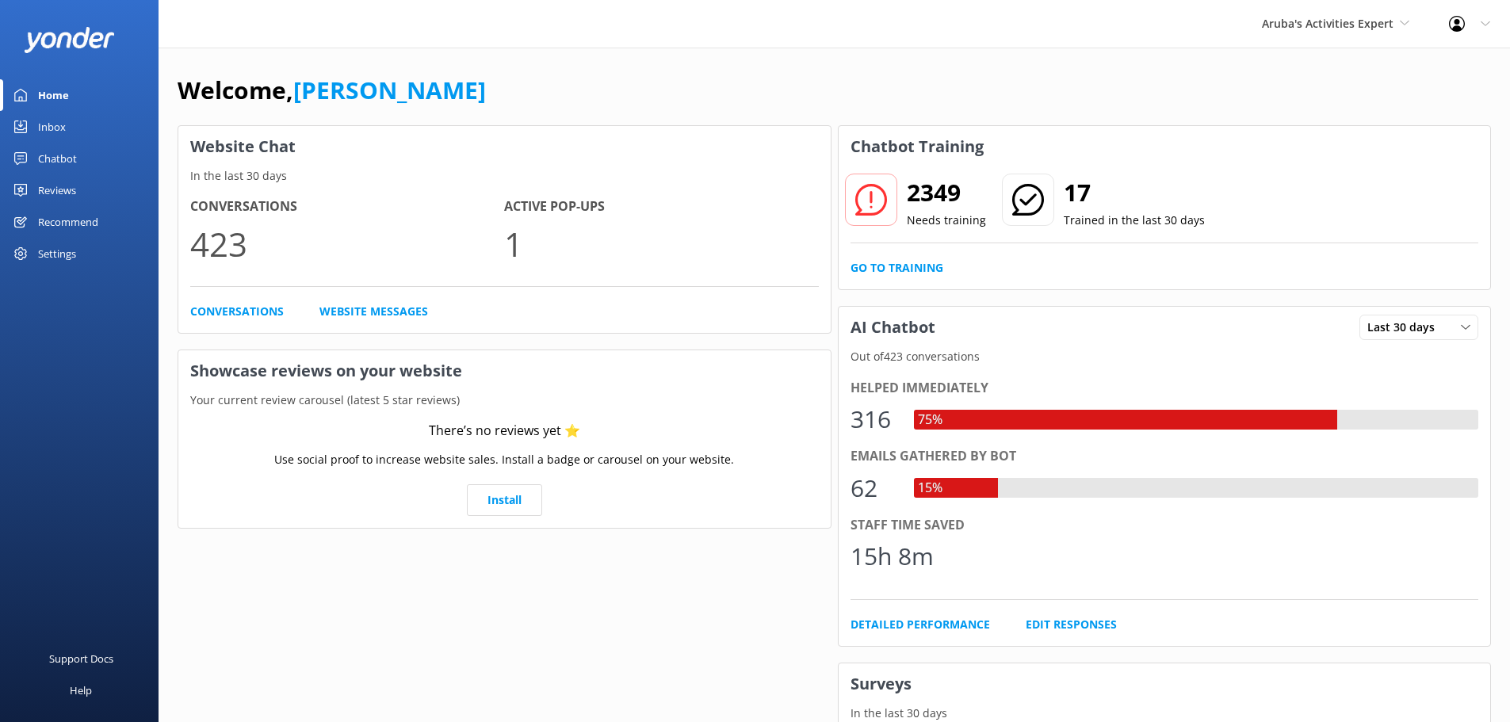
click at [55, 119] on div "Inbox" at bounding box center [52, 127] width 28 height 32
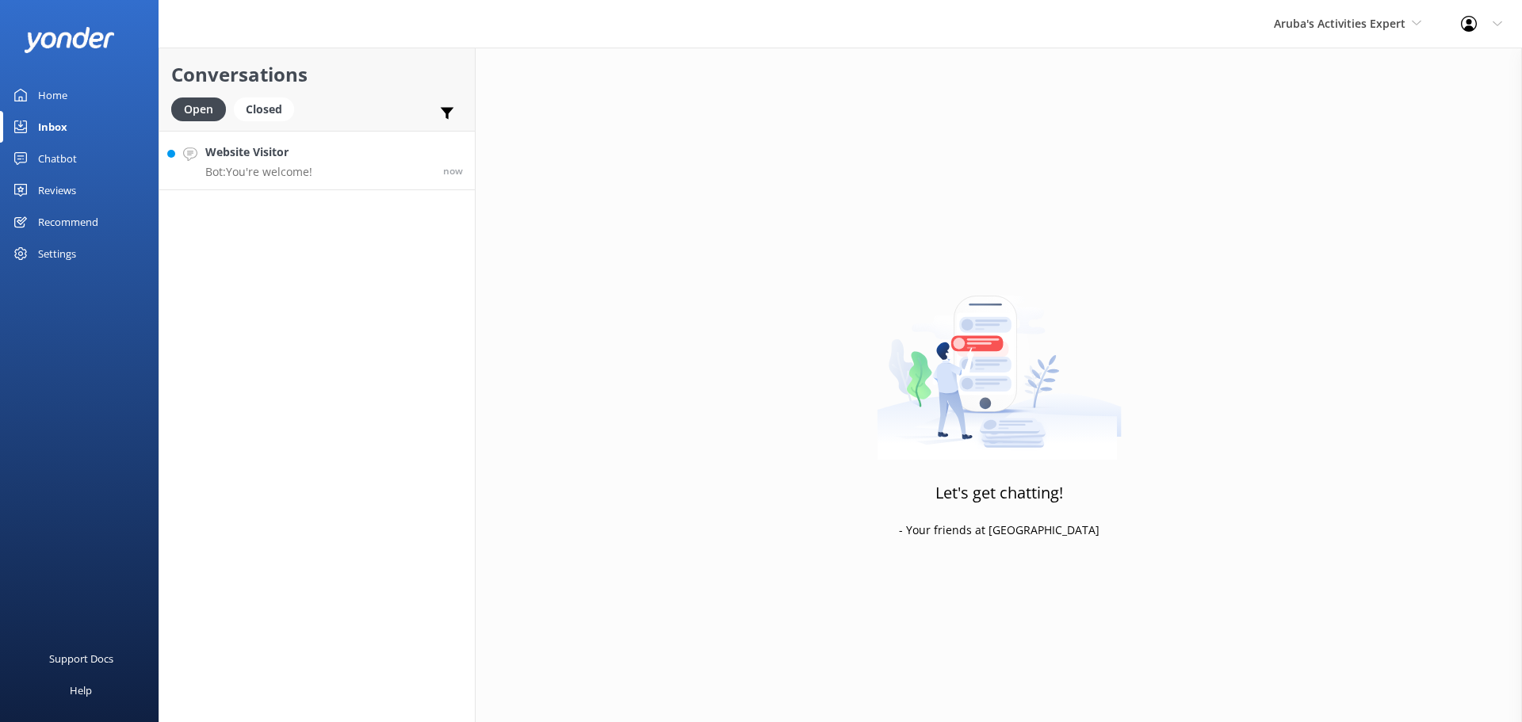
click at [278, 166] on p "Bot: You're welcome!" at bounding box center [258, 172] width 107 height 14
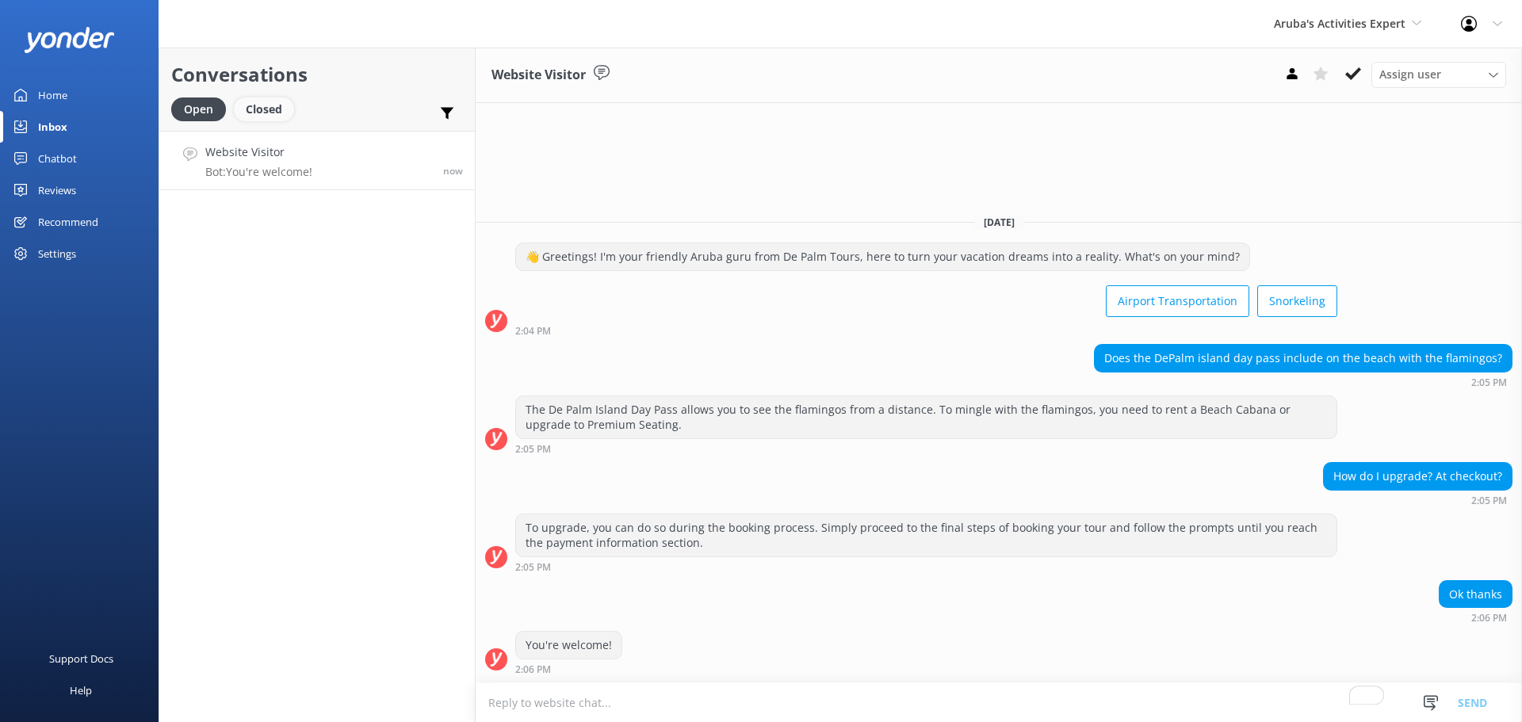
click at [251, 112] on div "Closed" at bounding box center [264, 109] width 60 height 24
